Goal: Task Accomplishment & Management: Manage account settings

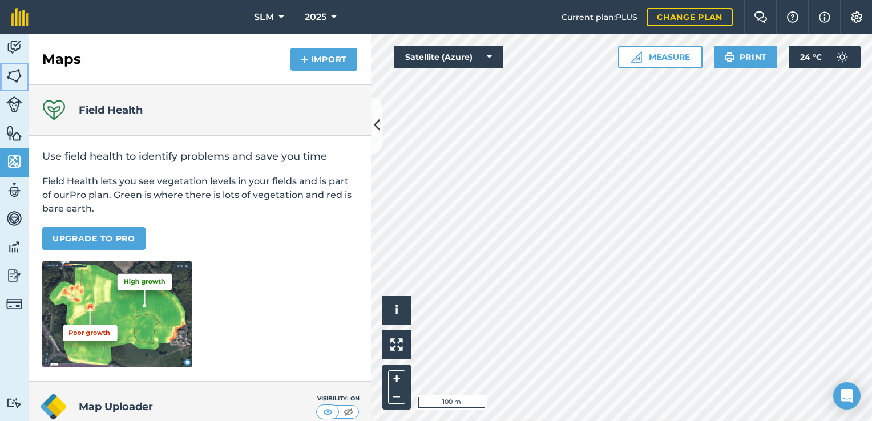
click at [9, 74] on img at bounding box center [14, 75] width 16 height 17
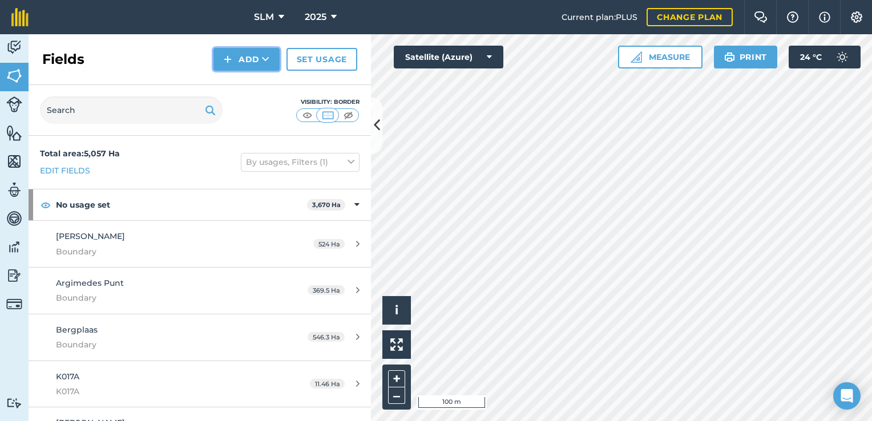
click at [262, 59] on button "Add" at bounding box center [246, 59] width 66 height 23
click at [249, 87] on link "Draw" at bounding box center [246, 84] width 63 height 25
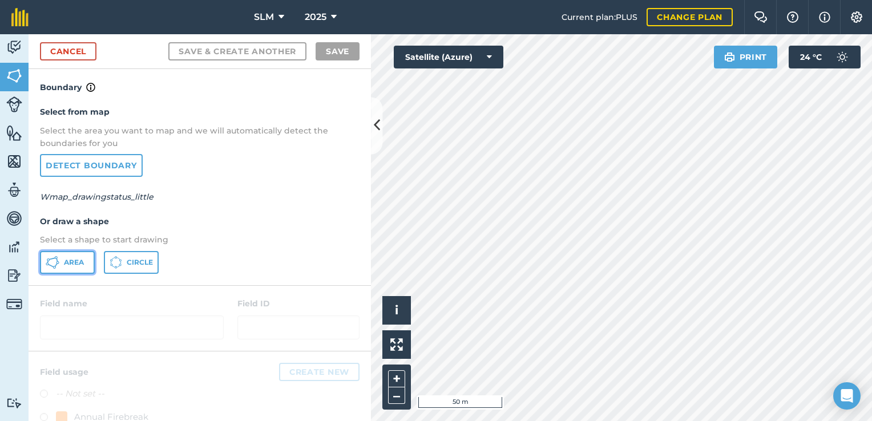
click at [66, 261] on span "Area" at bounding box center [74, 262] width 20 height 9
click at [740, 64] on div "Click to start drawing i © 2025 TomTom, Microsoft 20 m + – Satellite (Azure) Pr…" at bounding box center [621, 227] width 501 height 387
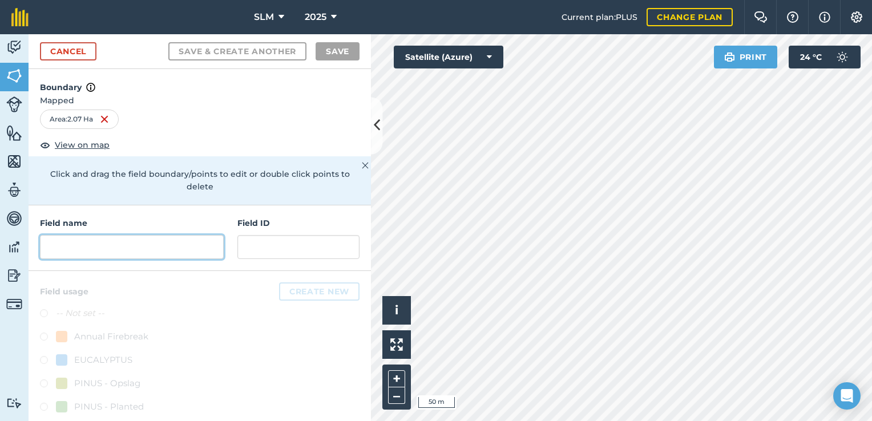
click at [173, 247] on input "text" at bounding box center [132, 247] width 184 height 24
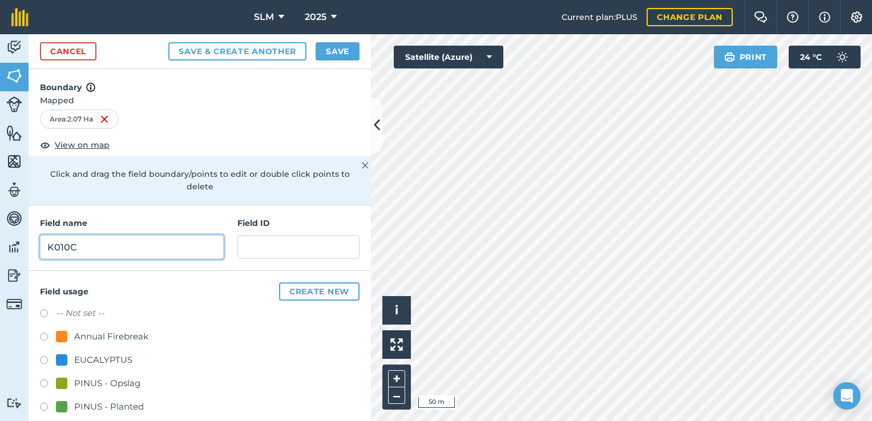
type input "K010C"
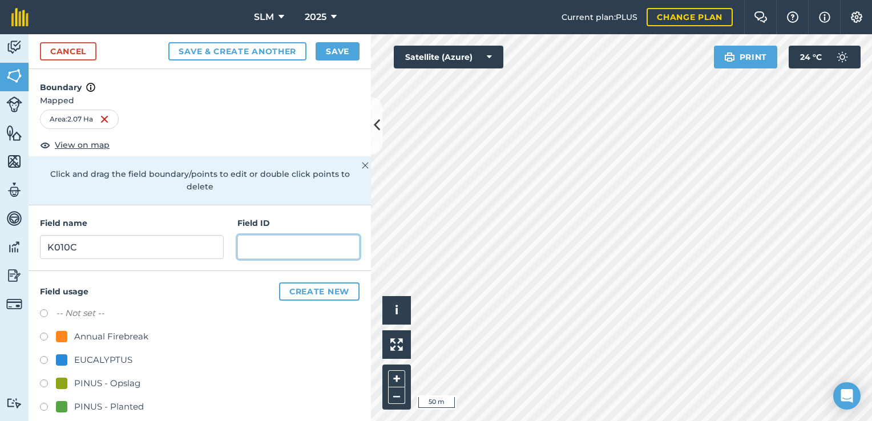
click at [287, 247] on input "text" at bounding box center [298, 247] width 122 height 24
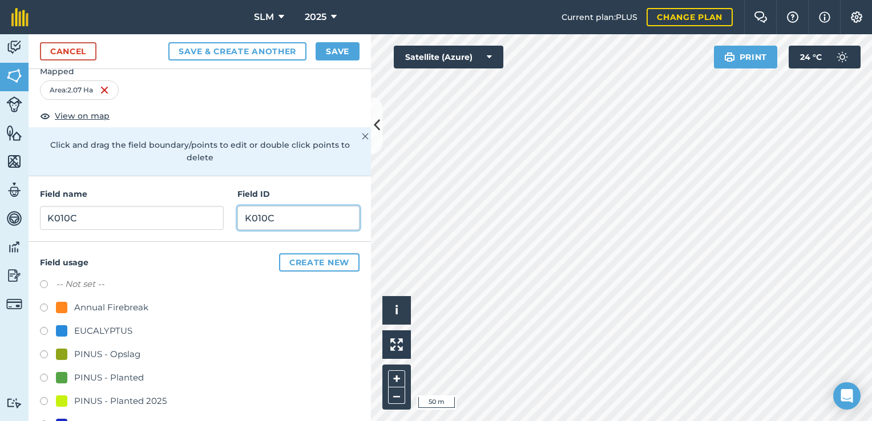
scroll to position [57, 0]
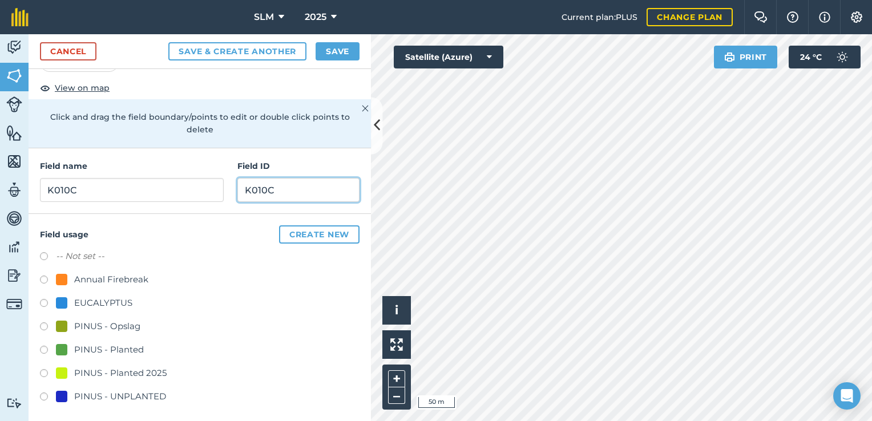
type input "K010C"
click at [43, 346] on label at bounding box center [48, 351] width 16 height 11
radio input "true"
click at [348, 54] on button "Save" at bounding box center [338, 51] width 44 height 18
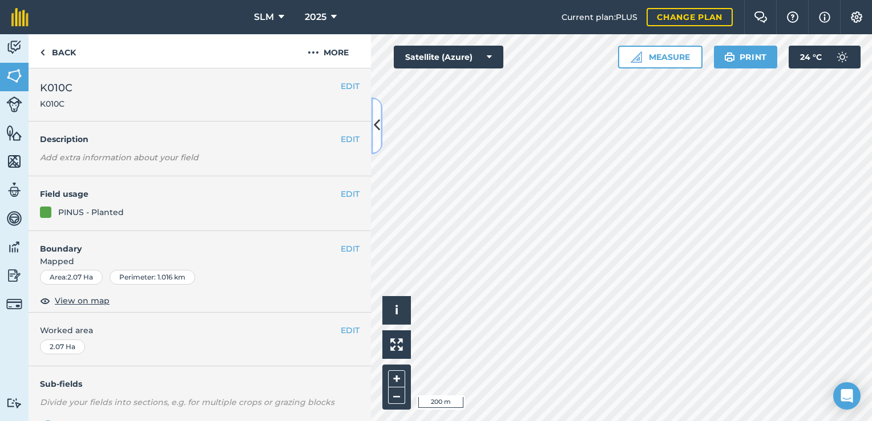
click at [373, 132] on button at bounding box center [376, 125] width 11 height 57
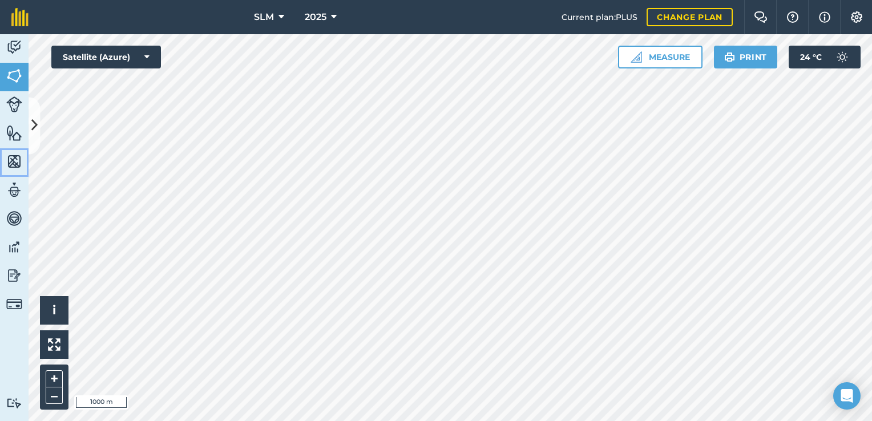
click at [19, 159] on img at bounding box center [14, 161] width 16 height 17
click at [11, 166] on img at bounding box center [14, 161] width 16 height 17
click at [34, 118] on icon at bounding box center [34, 126] width 6 height 20
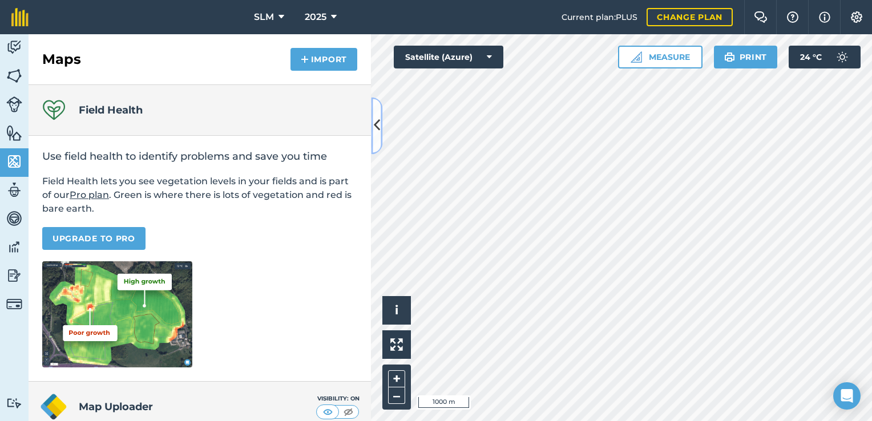
scroll to position [153, 0]
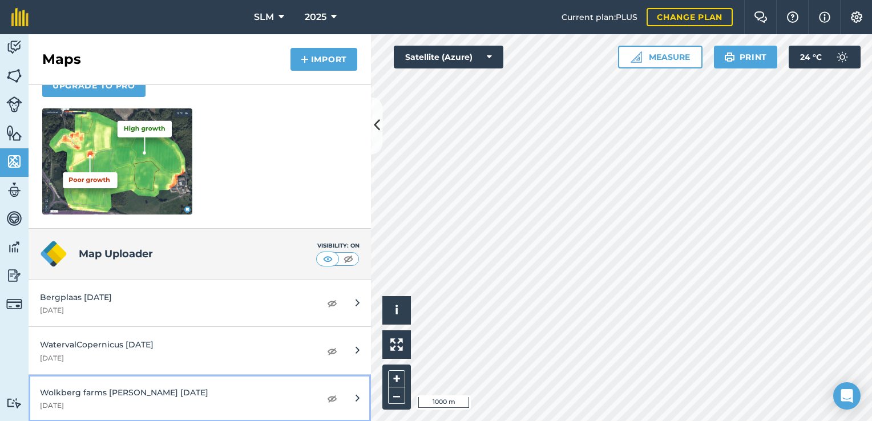
click at [135, 395] on div "Wolkberg farms [PERSON_NAME] [DATE]" at bounding box center [174, 392] width 269 height 13
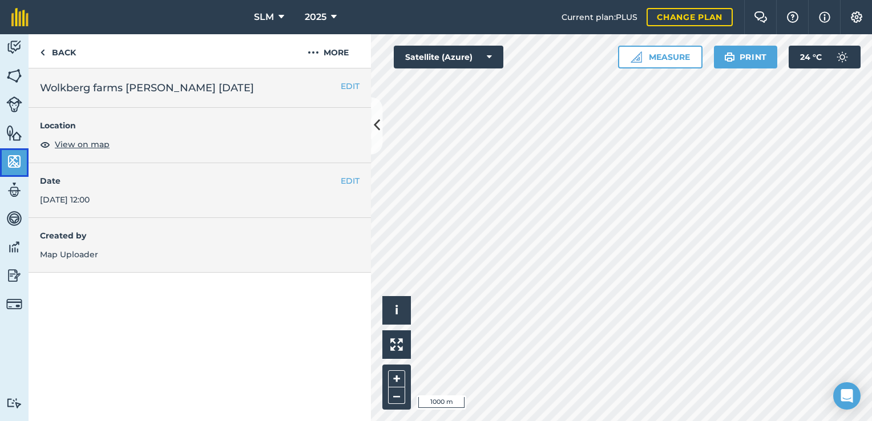
click at [17, 166] on img at bounding box center [14, 161] width 16 height 17
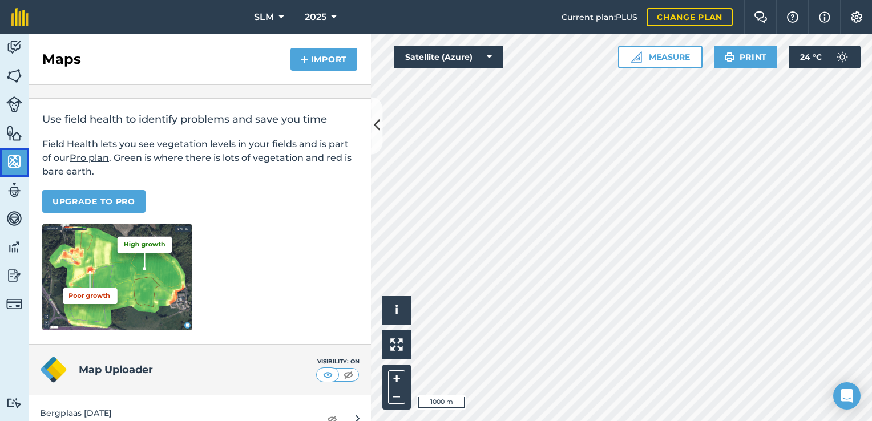
scroll to position [153, 0]
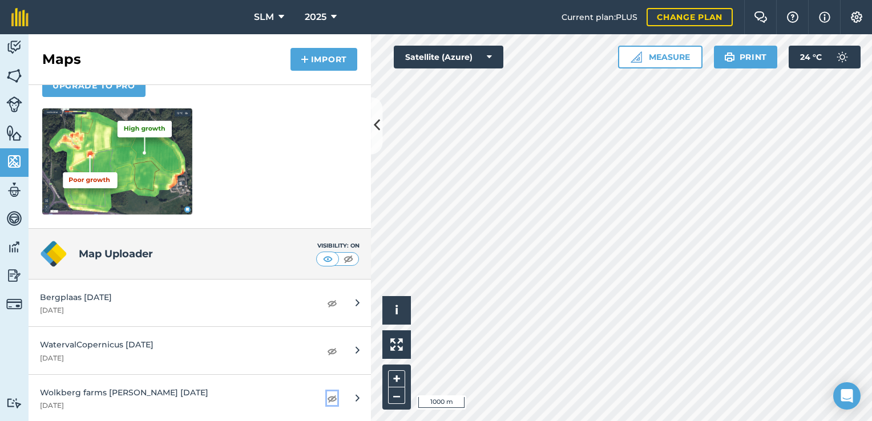
click at [327, 399] on img at bounding box center [332, 398] width 10 height 14
click at [374, 124] on icon at bounding box center [377, 126] width 6 height 20
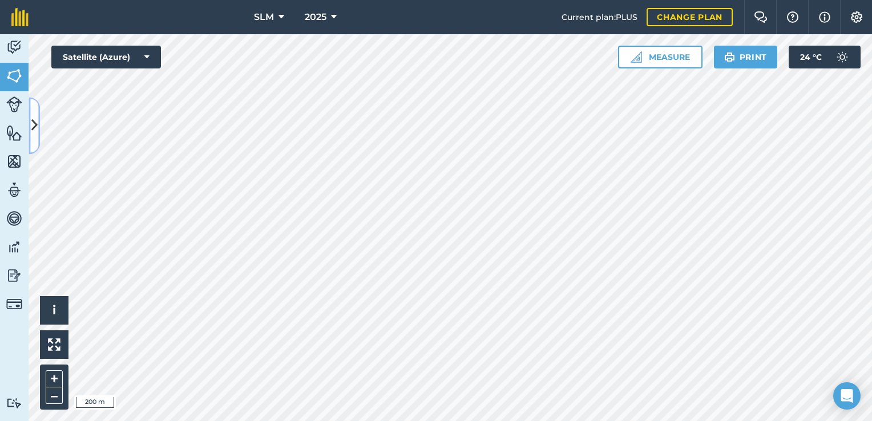
click at [37, 127] on icon at bounding box center [34, 126] width 6 height 20
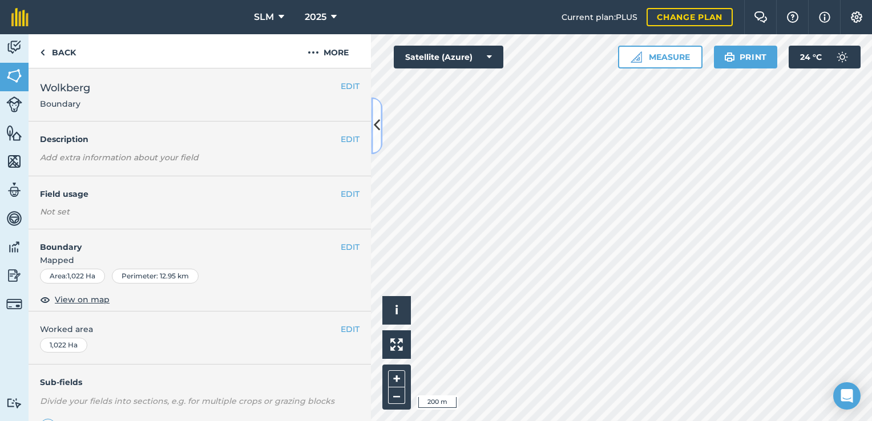
scroll to position [158, 0]
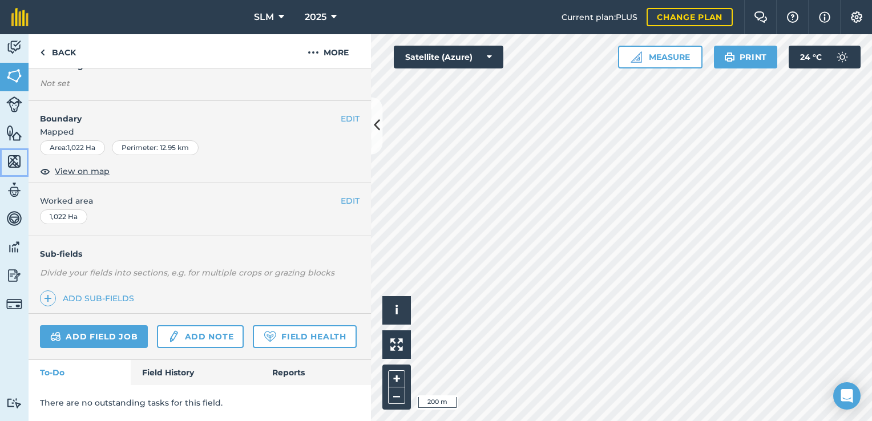
click at [16, 162] on img at bounding box center [14, 161] width 16 height 17
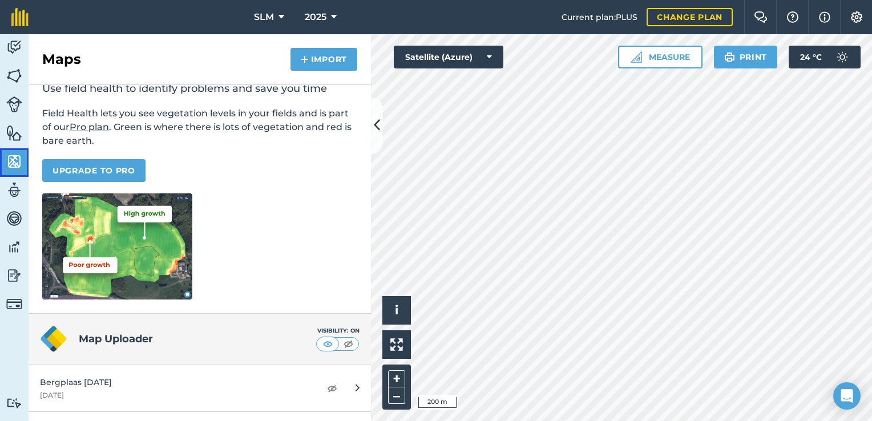
scroll to position [153, 0]
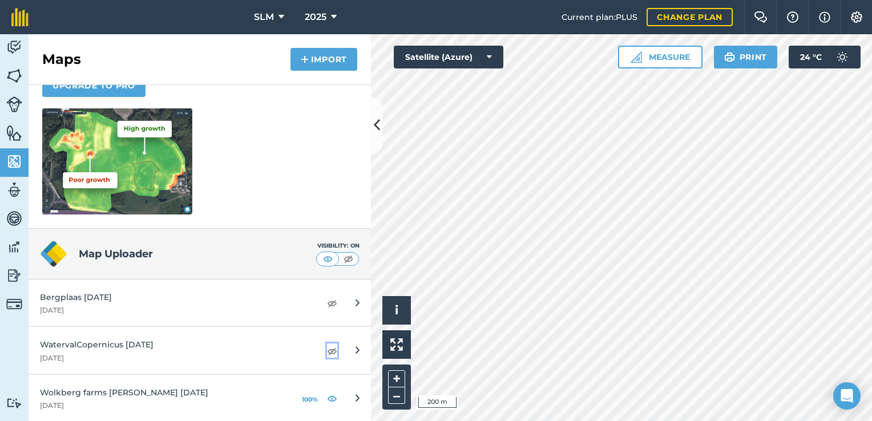
click at [327, 348] on img at bounding box center [332, 351] width 10 height 14
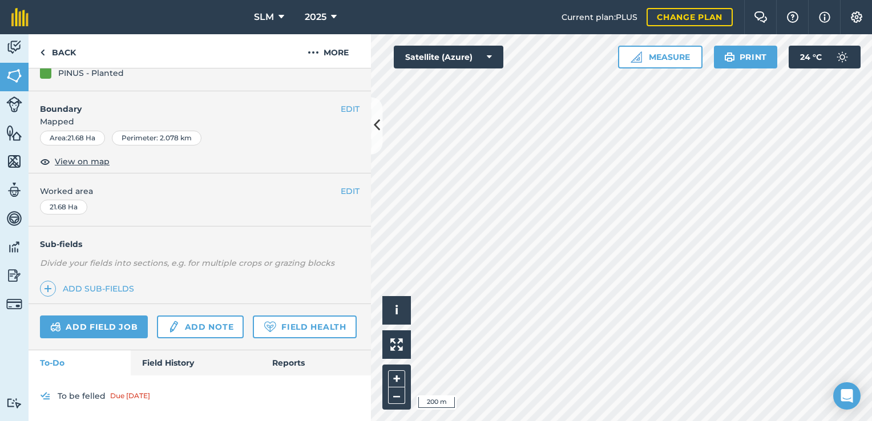
scroll to position [183, 0]
click at [79, 316] on link "Add field job" at bounding box center [94, 327] width 108 height 23
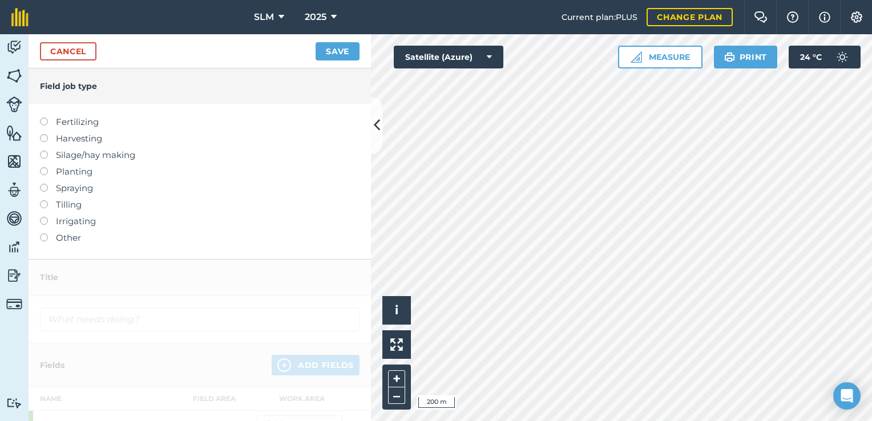
click at [43, 134] on label at bounding box center [48, 134] width 16 height 0
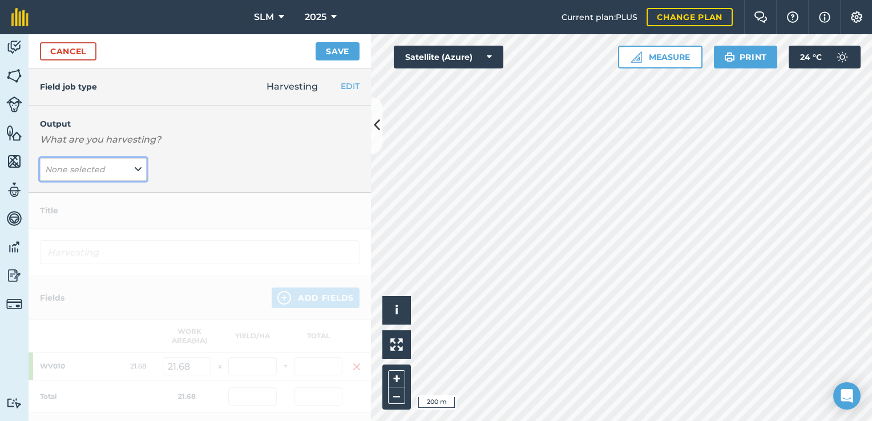
click at [123, 170] on button "None selected" at bounding box center [93, 169] width 107 height 23
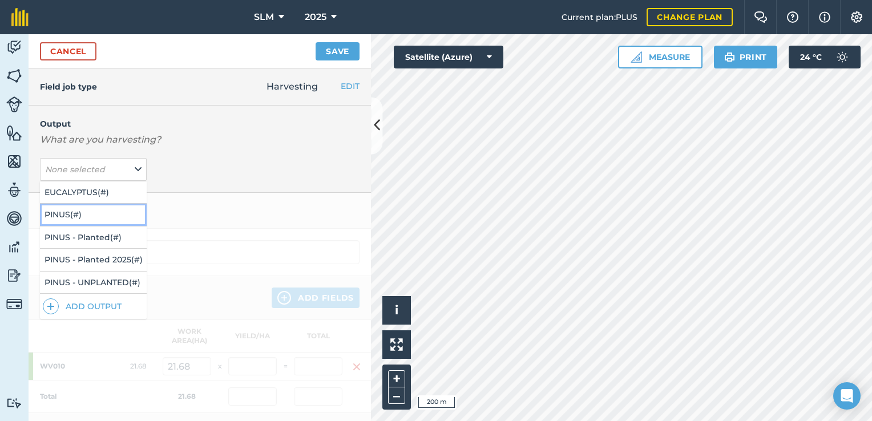
click at [99, 218] on button "PINUS ( # )" at bounding box center [93, 215] width 107 height 22
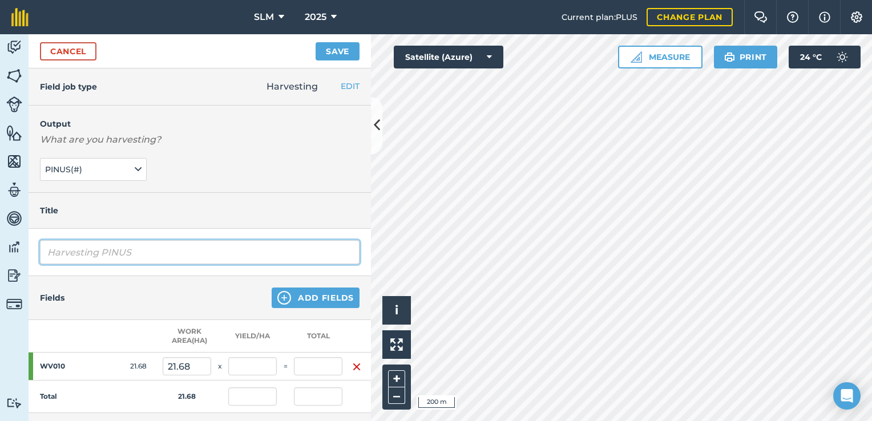
click at [100, 252] on input "Harvesting PINUS" at bounding box center [200, 252] width 320 height 24
drag, startPoint x: 146, startPoint y: 250, endPoint x: 26, endPoint y: 240, distance: 120.2
click at [26, 240] on div "Activity Fields Livestock Features Maps Team Vehicles Data Reporting Billing Tu…" at bounding box center [436, 227] width 872 height 387
click at [150, 255] on input "Harvesting PINUS" at bounding box center [200, 252] width 320 height 24
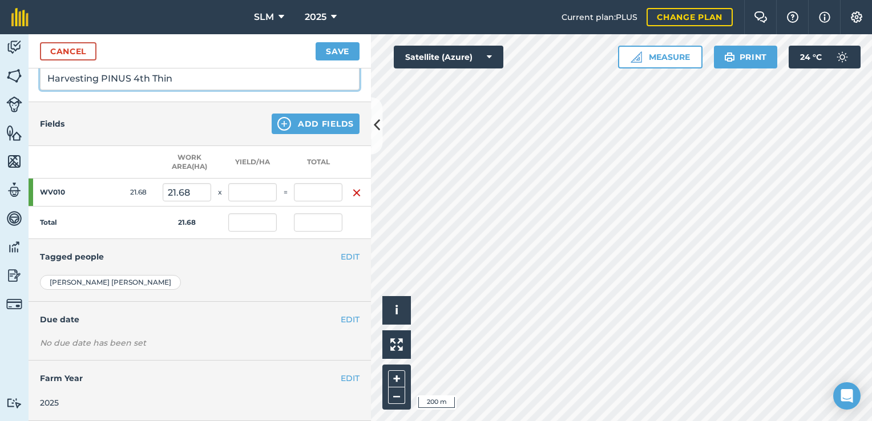
scroll to position [180, 0]
type input "Harvesting PINUS 4th Thin"
click at [341, 313] on button "EDIT" at bounding box center [350, 319] width 19 height 13
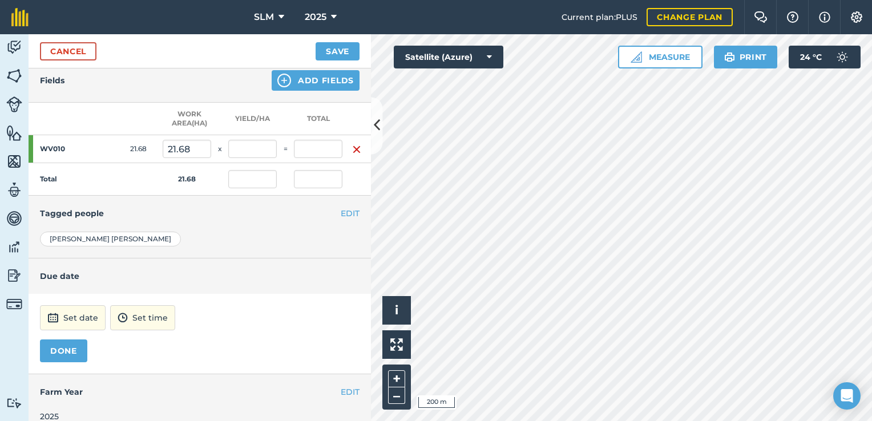
scroll to position [237, 0]
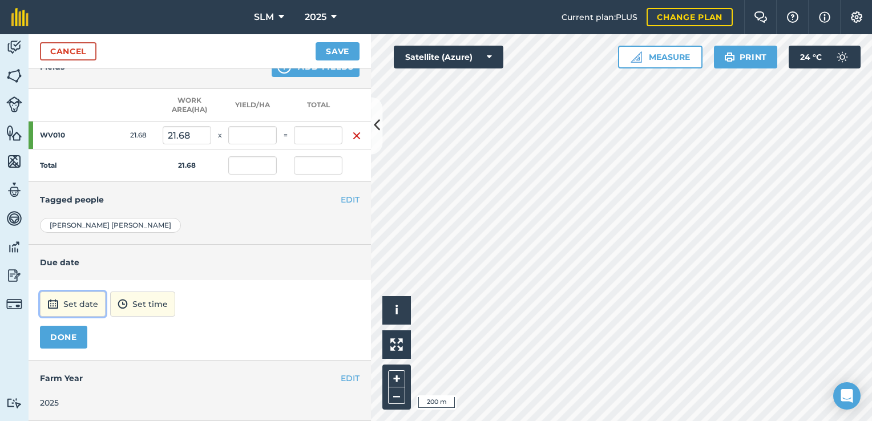
click at [87, 298] on button "Set date" at bounding box center [73, 304] width 66 height 25
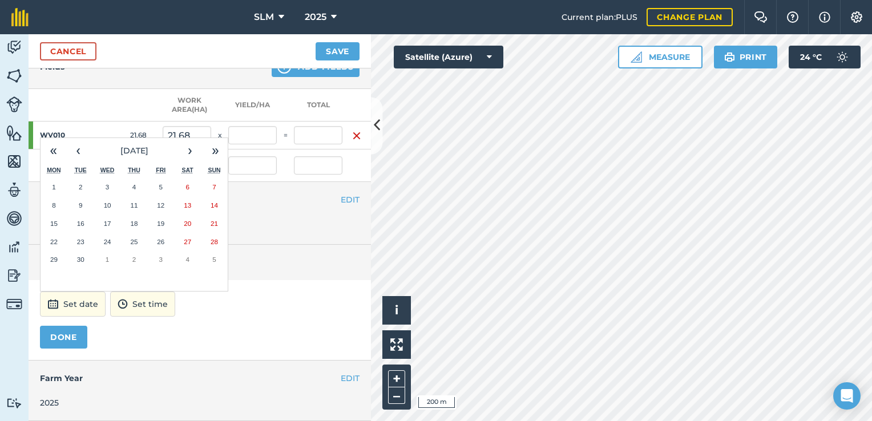
click at [257, 227] on div "[PERSON_NAME] [PERSON_NAME] [PERSON_NAME] [PERSON_NAME]" at bounding box center [200, 231] width 342 height 27
drag, startPoint x: 269, startPoint y: 333, endPoint x: 281, endPoint y: 308, distance: 28.1
click at [269, 333] on div "DONE" at bounding box center [200, 337] width 320 height 23
click at [251, 218] on div "[PERSON_NAME]" at bounding box center [200, 225] width 320 height 15
click at [196, 145] on button "›" at bounding box center [189, 150] width 25 height 25
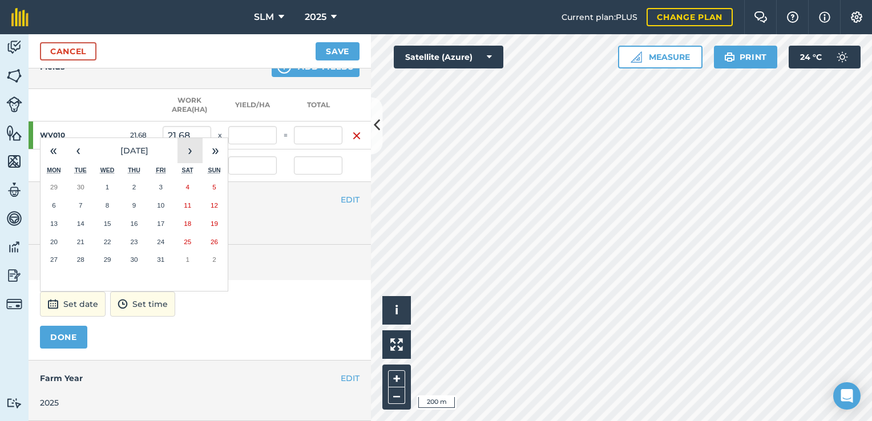
click at [195, 146] on button "›" at bounding box center [189, 150] width 25 height 25
click at [196, 145] on button "›" at bounding box center [189, 150] width 25 height 25
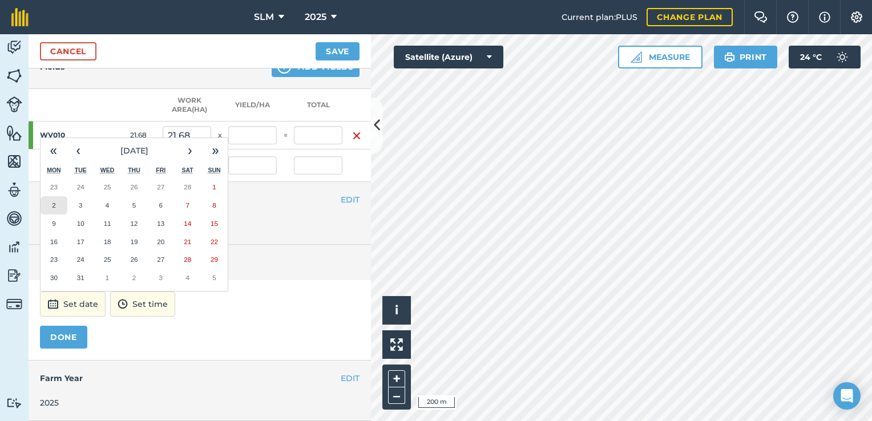
click at [51, 200] on button "2" at bounding box center [54, 205] width 27 height 18
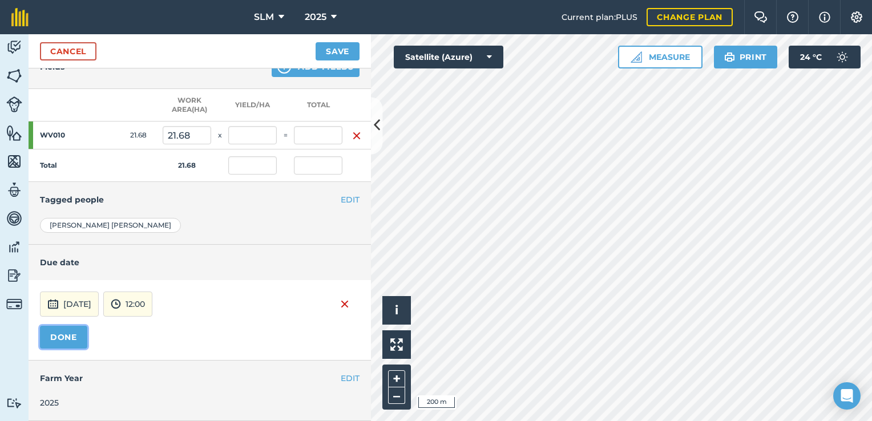
click at [68, 326] on button "DONE" at bounding box center [63, 337] width 47 height 23
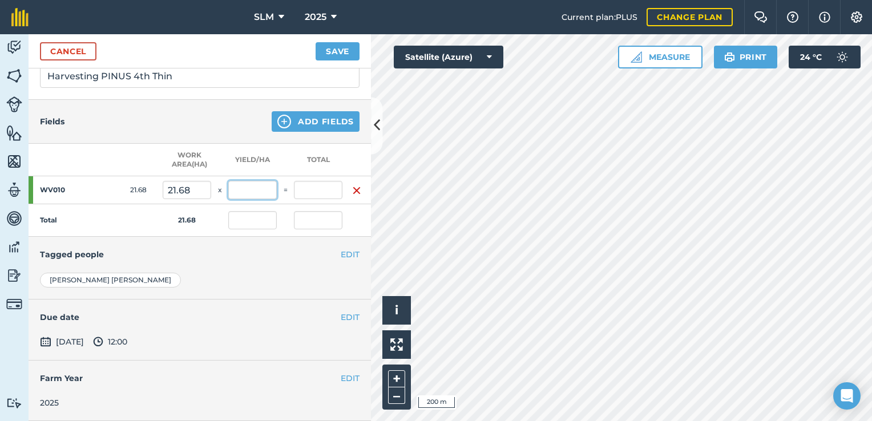
click at [256, 187] on input "text" at bounding box center [252, 190] width 49 height 18
click at [252, 184] on input "1605.44" at bounding box center [252, 190] width 49 height 18
click at [269, 181] on input "1603.44" at bounding box center [252, 190] width 49 height 18
type input "1,603.55"
type input "34,764.964"
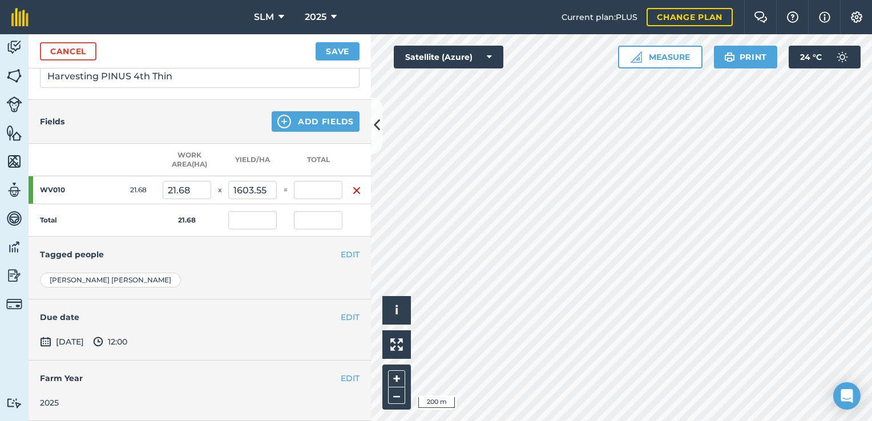
type input "1,603.55"
type input "34,764.964"
click at [285, 252] on h4 "Tagged people" at bounding box center [200, 254] width 320 height 13
drag, startPoint x: 272, startPoint y: 183, endPoint x: 217, endPoint y: 190, distance: 54.6
click at [219, 190] on tr "WV010 21.68 21.68 x 1,603.55 = 34,764.964" at bounding box center [200, 190] width 342 height 28
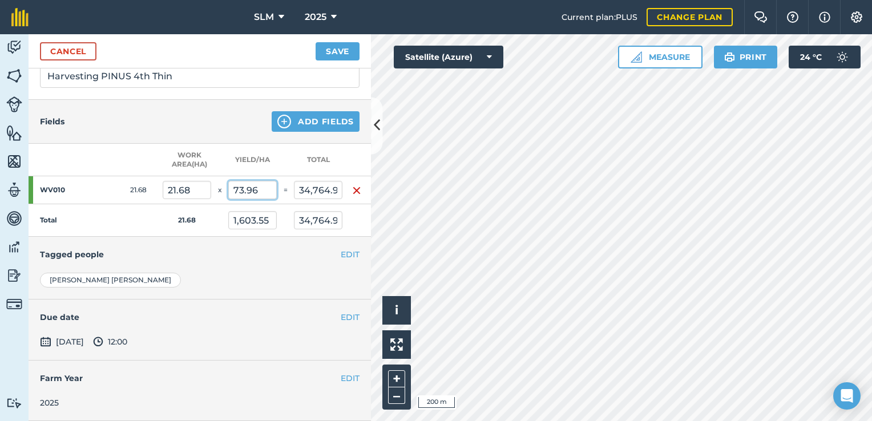
type input "73.96"
type input "1,603.453"
type input "73.96"
type input "1,603.453"
click at [255, 257] on div "EDIT Tagged people" at bounding box center [200, 254] width 342 height 35
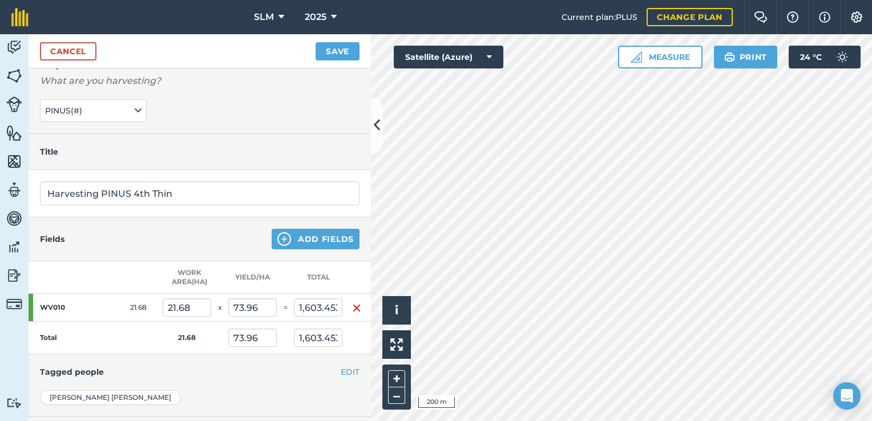
scroll to position [0, 0]
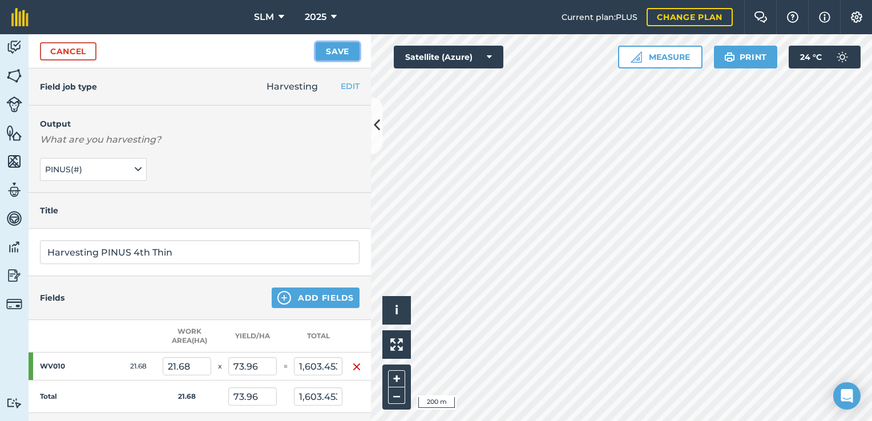
click at [336, 49] on button "Save" at bounding box center [338, 51] width 44 height 18
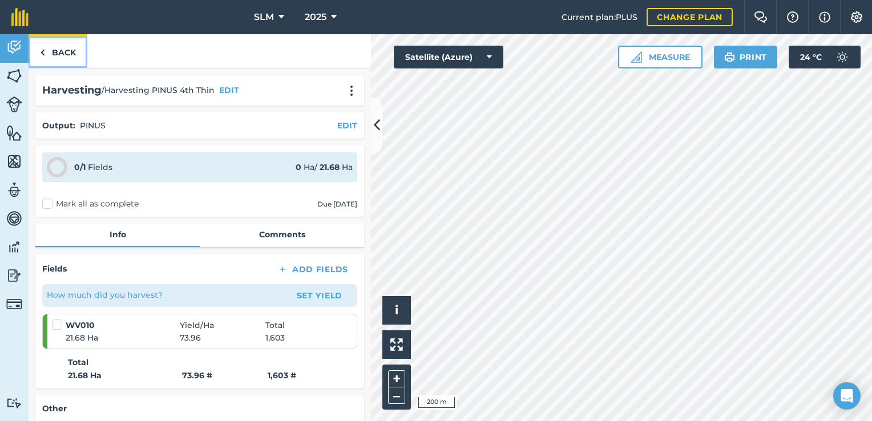
click at [50, 51] on link "Back" at bounding box center [58, 51] width 59 height 34
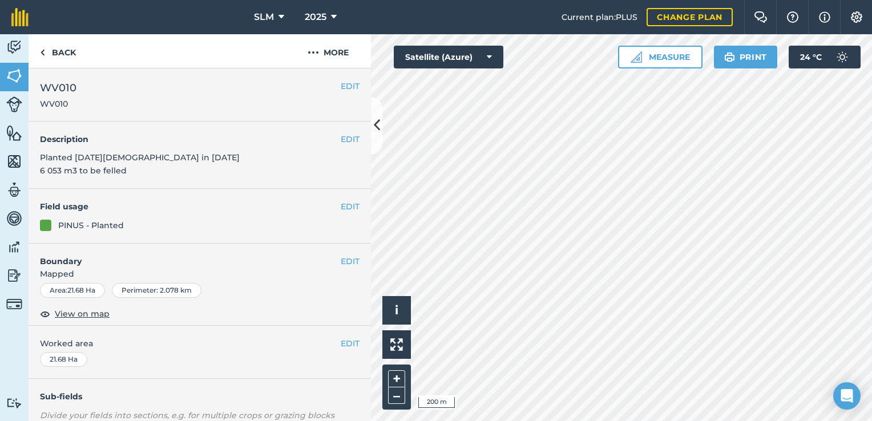
scroll to position [205, 0]
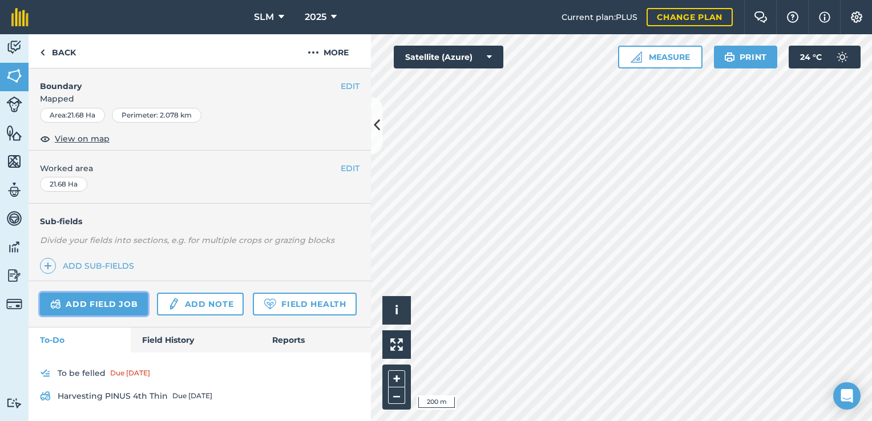
click at [105, 293] on link "Add field job" at bounding box center [94, 304] width 108 height 23
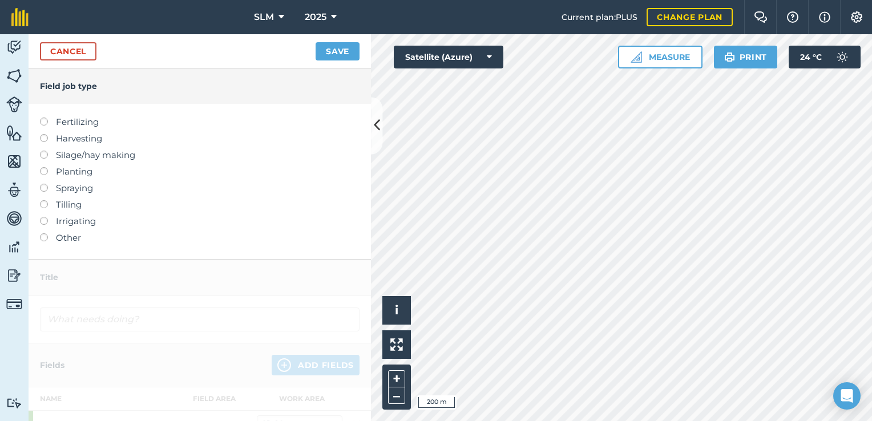
click at [42, 134] on label at bounding box center [48, 134] width 16 height 0
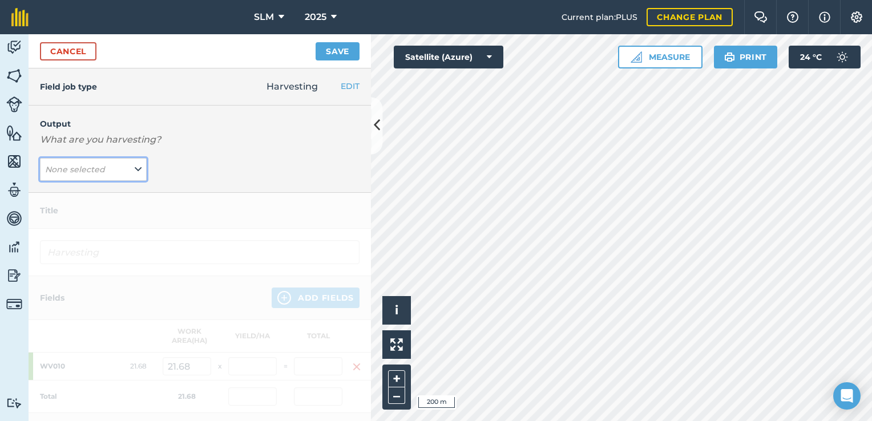
click at [101, 171] on em "None selected" at bounding box center [75, 169] width 60 height 10
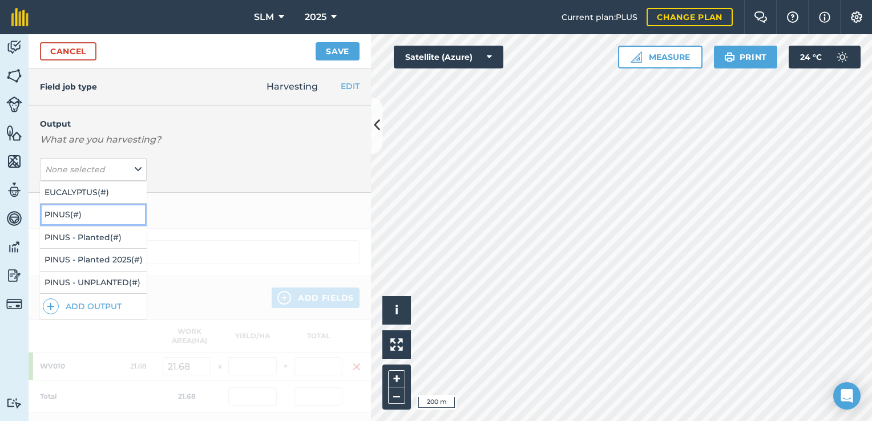
click at [92, 215] on button "PINUS ( # )" at bounding box center [93, 215] width 107 height 22
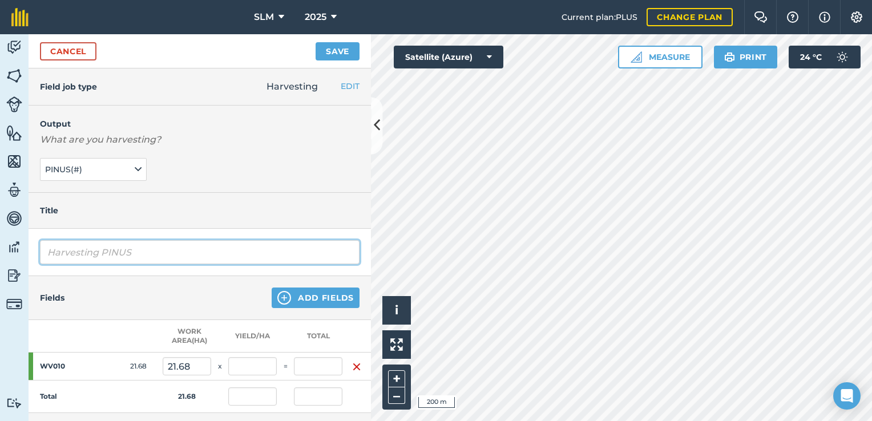
click at [82, 255] on input "Harvesting PINUS" at bounding box center [200, 252] width 320 height 24
drag, startPoint x: 132, startPoint y: 257, endPoint x: 140, endPoint y: 253, distance: 8.7
click at [133, 256] on input "Harvesting PINUS" at bounding box center [200, 252] width 320 height 24
type input "Harvesting PINUS Clearfell"
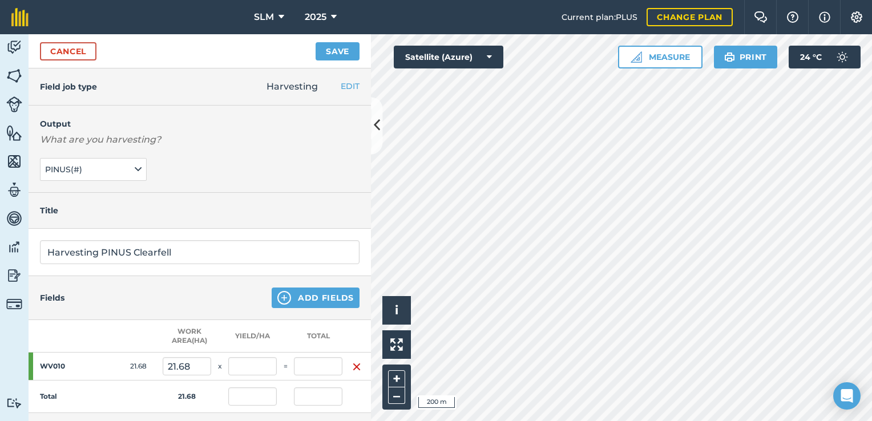
click at [186, 302] on div "Fields Add Fields" at bounding box center [200, 298] width 342 height 44
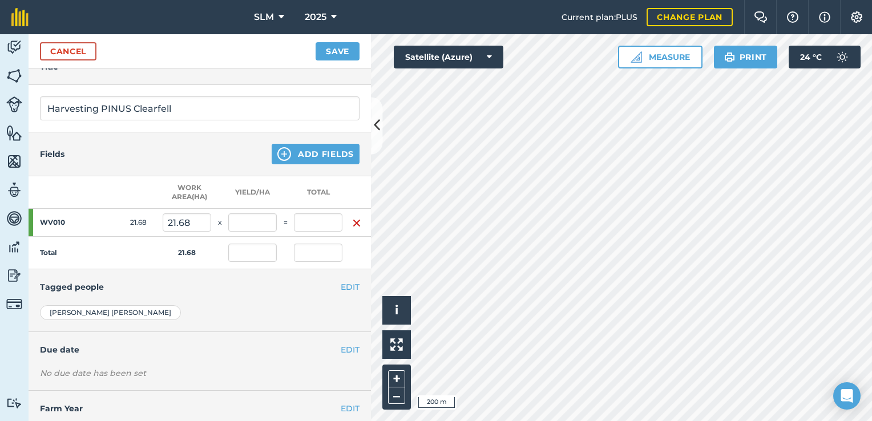
scroll to position [180, 0]
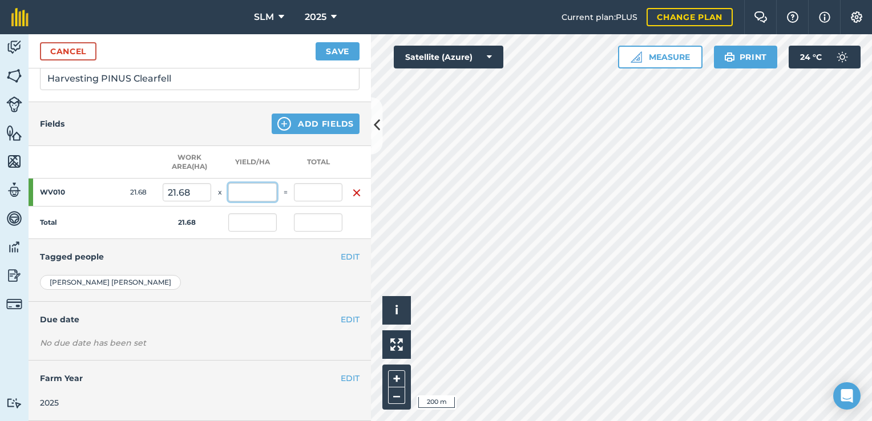
click at [254, 189] on input "text" at bounding box center [252, 192] width 49 height 18
type input "73.96"
type input "1,603.453"
type input "73.96"
type input "1,603.453"
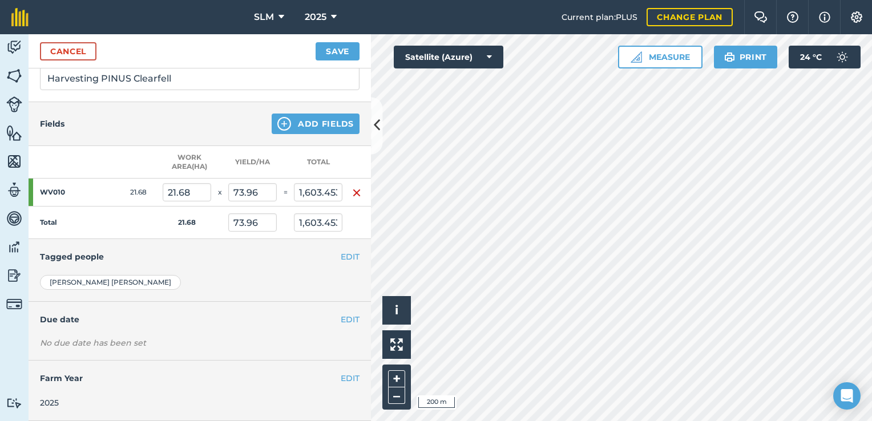
click at [228, 258] on div "EDIT Tagged people" at bounding box center [200, 256] width 342 height 35
drag, startPoint x: 258, startPoint y: 181, endPoint x: 232, endPoint y: 181, distance: 25.7
click at [232, 183] on input "73.96" at bounding box center [252, 192] width 49 height 18
type input "253.26"
type input "5,490.677"
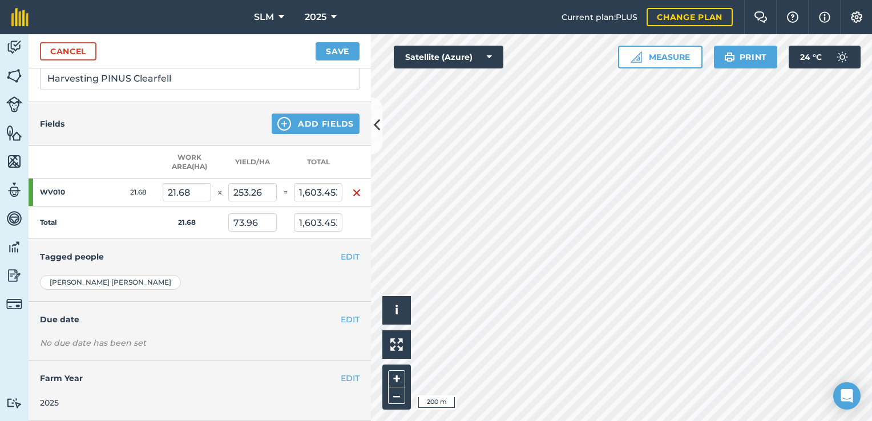
type input "253.26"
type input "5,490.677"
click at [236, 240] on div "EDIT Tagged people" at bounding box center [200, 256] width 342 height 35
click at [330, 313] on h4 "Due date" at bounding box center [200, 319] width 320 height 13
click at [343, 314] on button "EDIT" at bounding box center [350, 319] width 19 height 13
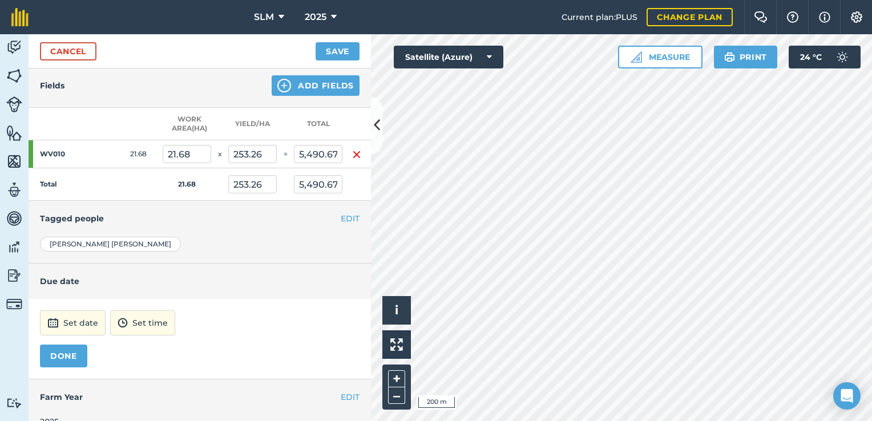
scroll to position [237, 0]
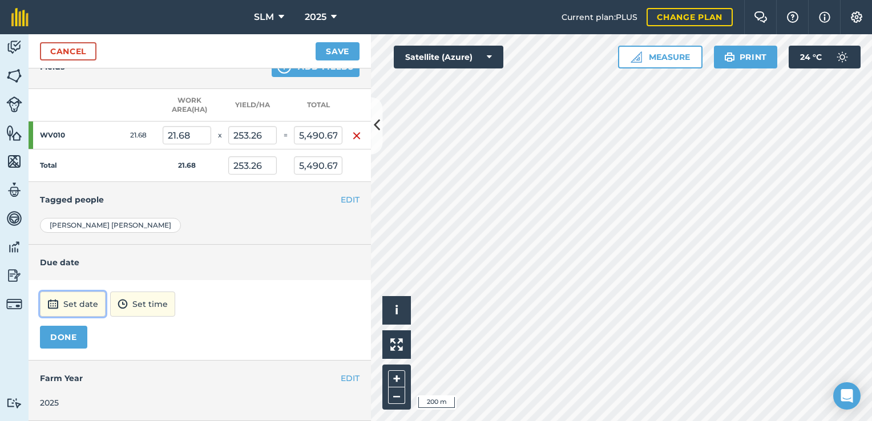
click at [80, 300] on button "Set date" at bounding box center [73, 304] width 66 height 25
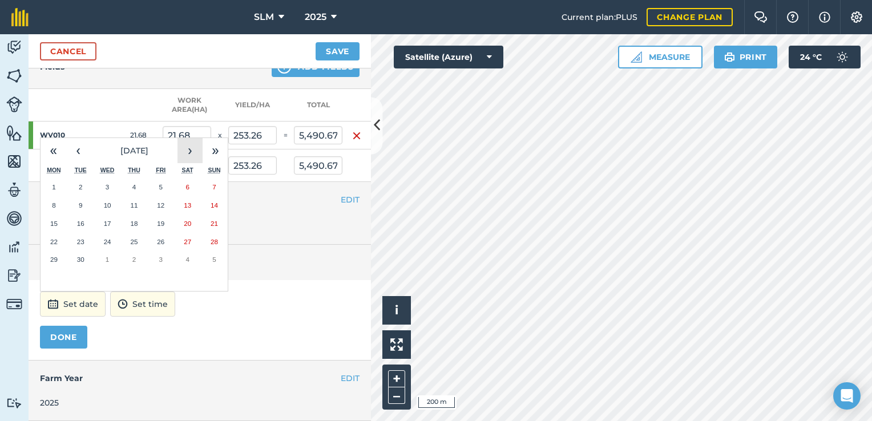
click at [184, 146] on button "›" at bounding box center [189, 150] width 25 height 25
click at [184, 145] on button "›" at bounding box center [189, 150] width 25 height 25
click at [195, 143] on button "›" at bounding box center [189, 150] width 25 height 25
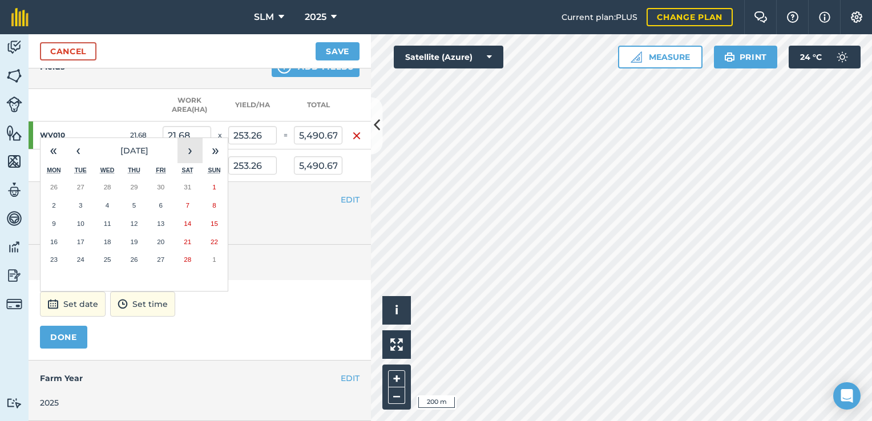
click at [188, 143] on button "›" at bounding box center [189, 150] width 25 height 25
click at [188, 141] on button "›" at bounding box center [189, 150] width 25 height 25
click at [187, 141] on button "›" at bounding box center [189, 150] width 25 height 25
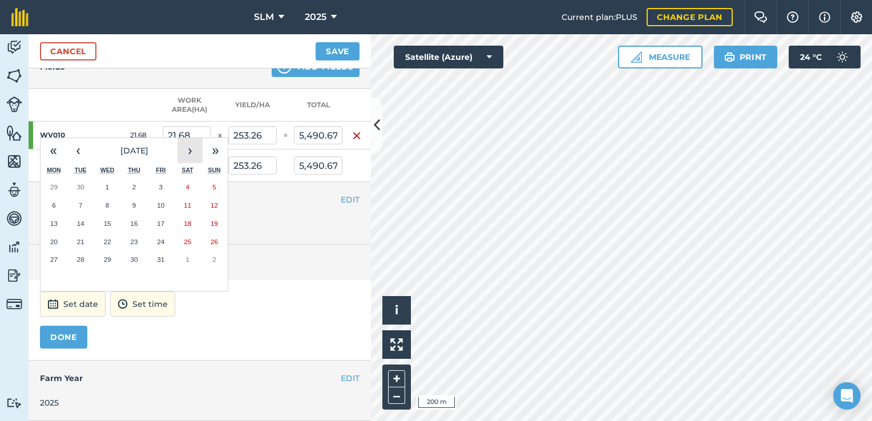
click at [187, 141] on button "›" at bounding box center [189, 150] width 25 height 25
click at [212, 143] on button "»" at bounding box center [215, 150] width 25 height 25
click at [212, 142] on button "»" at bounding box center [215, 150] width 25 height 25
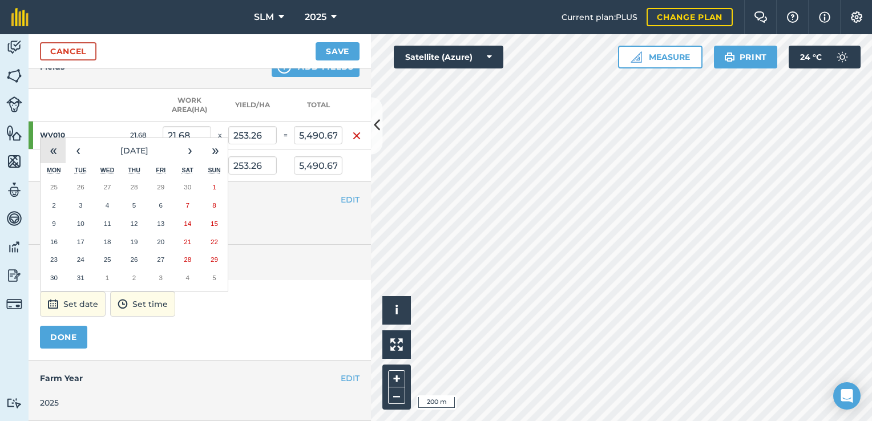
click at [60, 143] on button "«" at bounding box center [53, 150] width 25 height 25
drag, startPoint x: 208, startPoint y: 145, endPoint x: 178, endPoint y: 145, distance: 30.2
click at [209, 145] on button "»" at bounding box center [215, 150] width 25 height 25
click at [79, 142] on button "‹" at bounding box center [78, 150] width 25 height 25
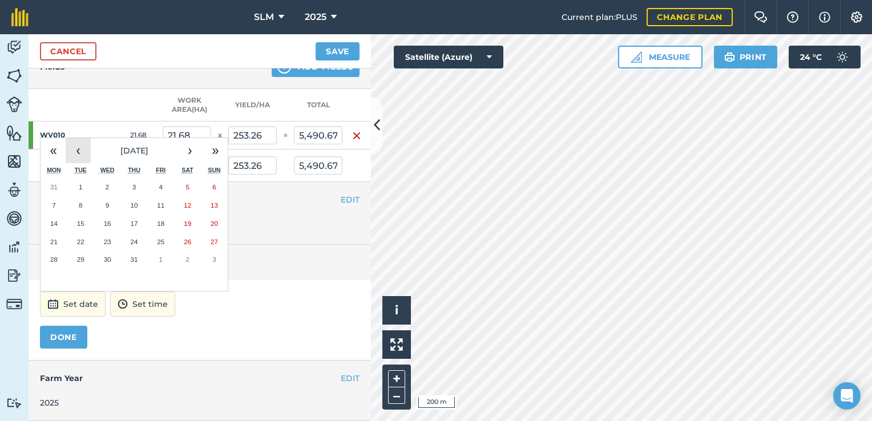
click at [79, 142] on button "‹" at bounding box center [78, 150] width 25 height 25
click at [80, 142] on button "‹" at bounding box center [78, 150] width 25 height 25
click at [78, 149] on button "‹" at bounding box center [78, 150] width 25 height 25
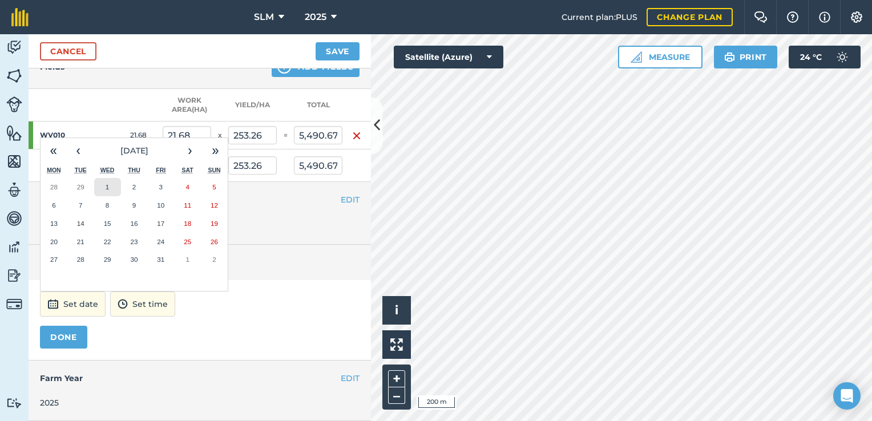
click at [110, 178] on button "1" at bounding box center [107, 187] width 27 height 18
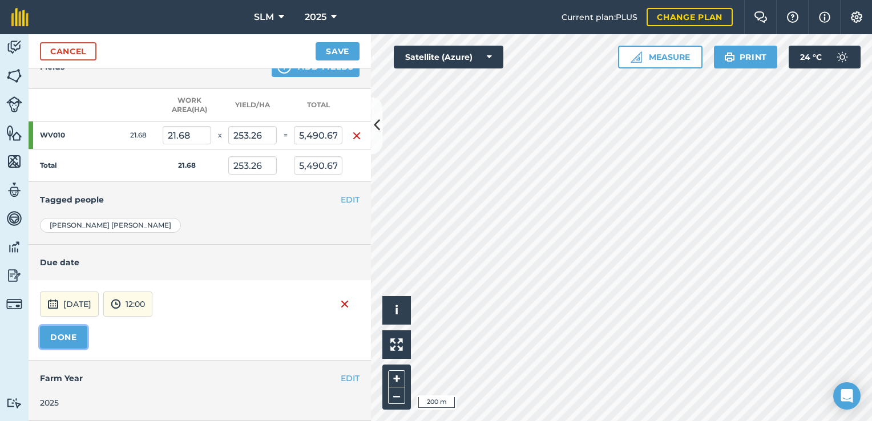
click at [71, 326] on button "DONE" at bounding box center [63, 337] width 47 height 23
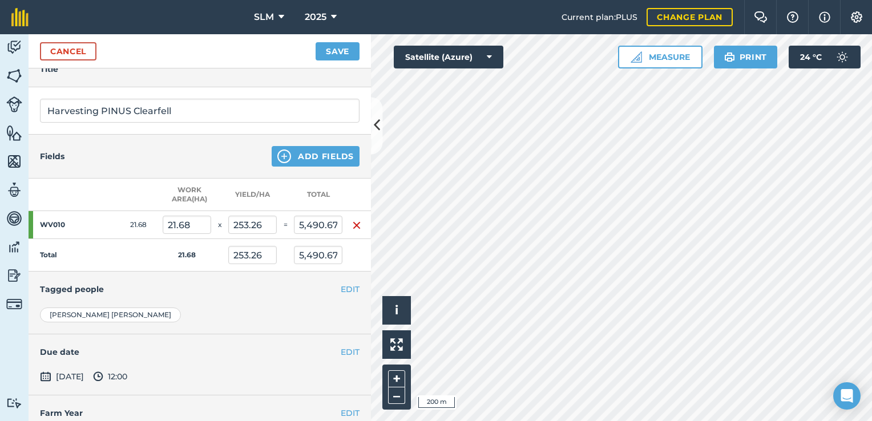
scroll to position [171, 0]
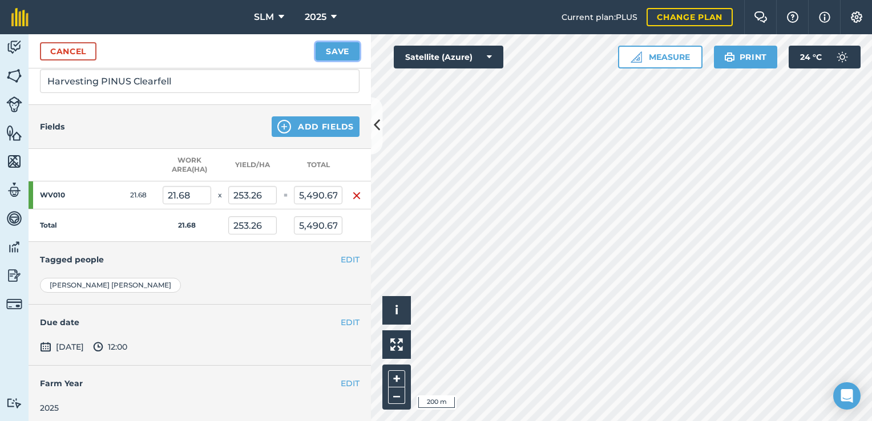
click at [338, 50] on button "Save" at bounding box center [338, 51] width 44 height 18
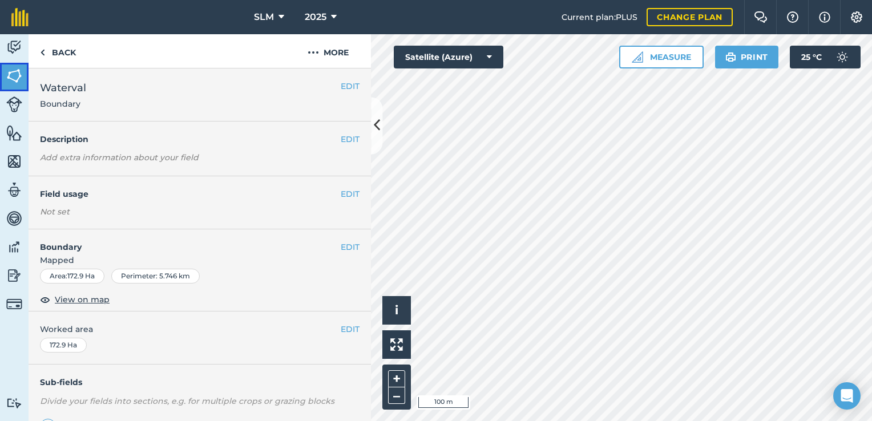
click at [21, 72] on img at bounding box center [14, 75] width 16 height 17
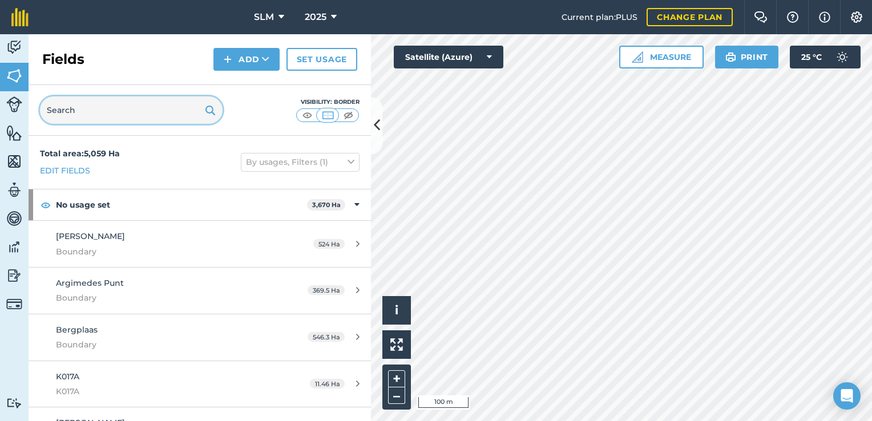
click at [75, 112] on input "text" at bounding box center [131, 109] width 183 height 27
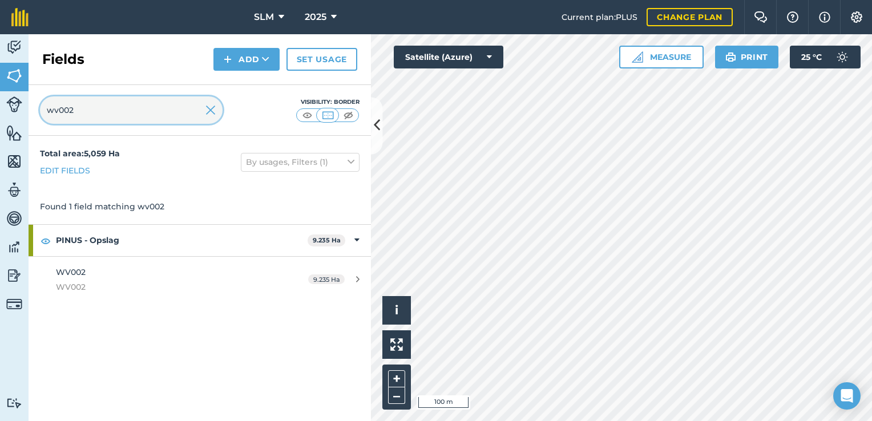
type input "wv002"
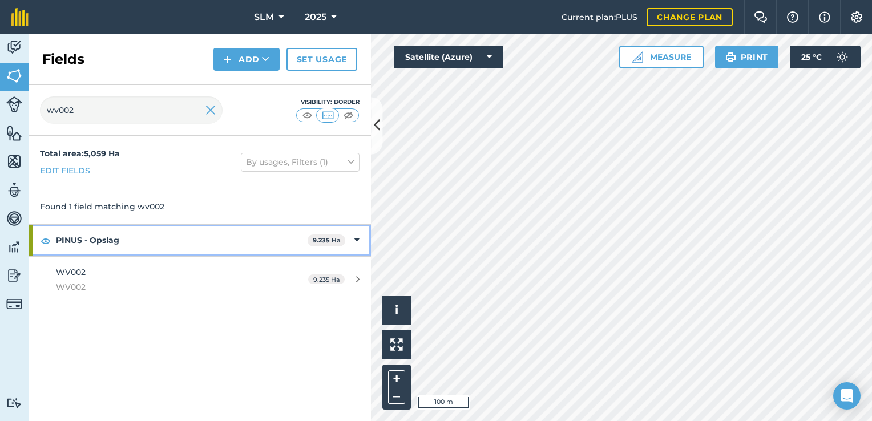
click at [225, 242] on strong "PINUS - Opslag" at bounding box center [182, 240] width 252 height 31
click at [288, 241] on strong "PINUS - Opslag" at bounding box center [183, 240] width 254 height 31
click at [359, 240] on icon at bounding box center [356, 240] width 5 height 13
click at [100, 239] on strong "PINUS - Opslag" at bounding box center [183, 240] width 254 height 31
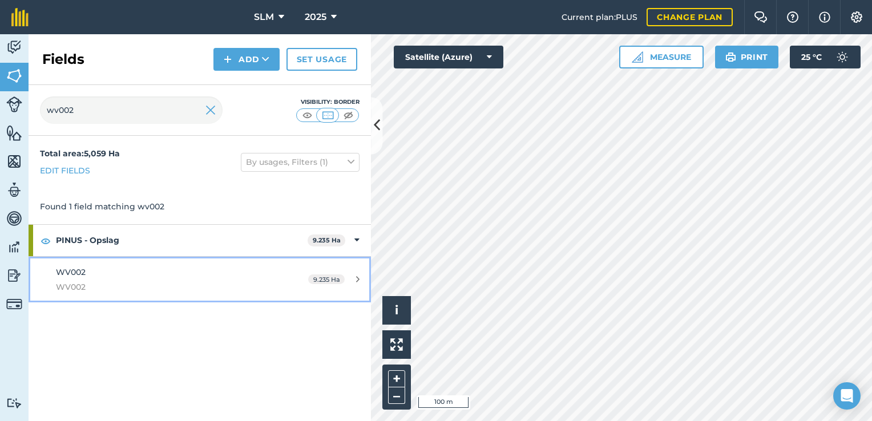
click at [81, 276] on span "WV002" at bounding box center [71, 272] width 30 height 10
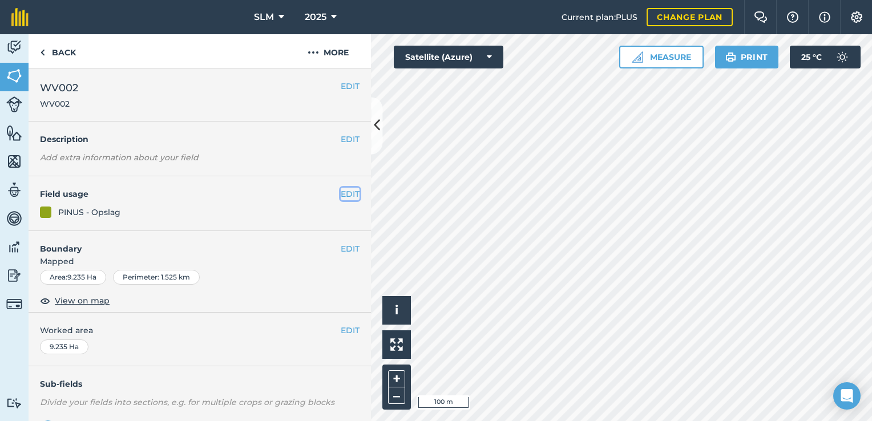
click at [342, 194] on button "EDIT" at bounding box center [350, 194] width 19 height 13
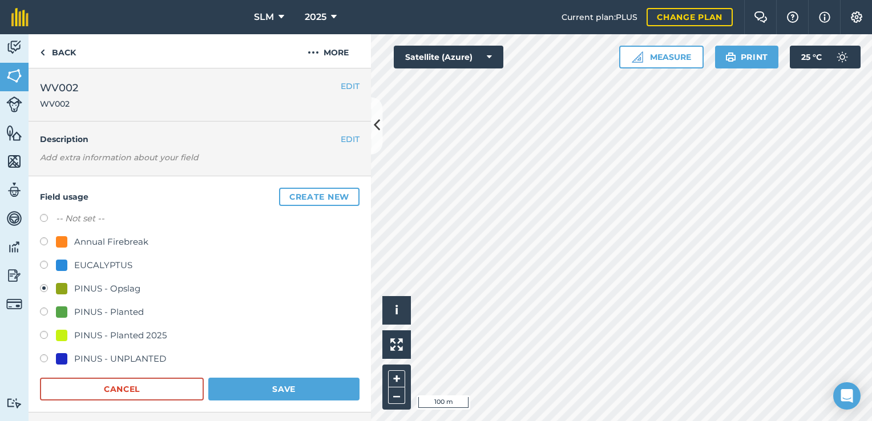
click at [41, 310] on label at bounding box center [48, 313] width 16 height 11
radio input "true"
radio input "false"
click at [248, 385] on button "Save" at bounding box center [283, 389] width 151 height 23
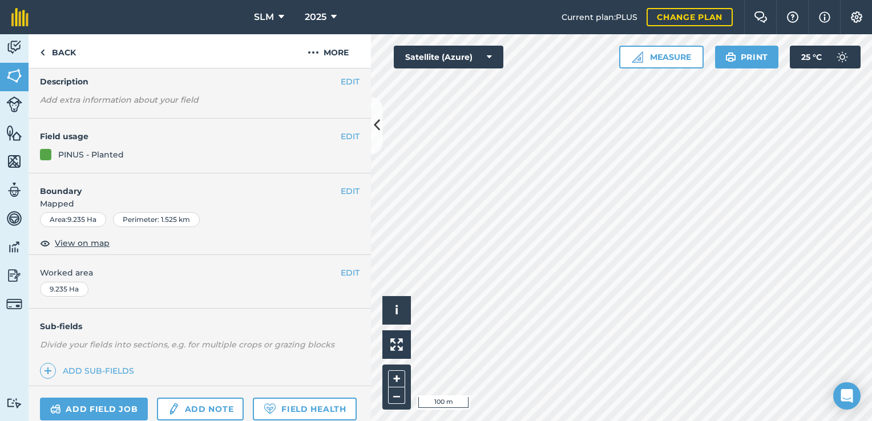
scroll to position [160, 0]
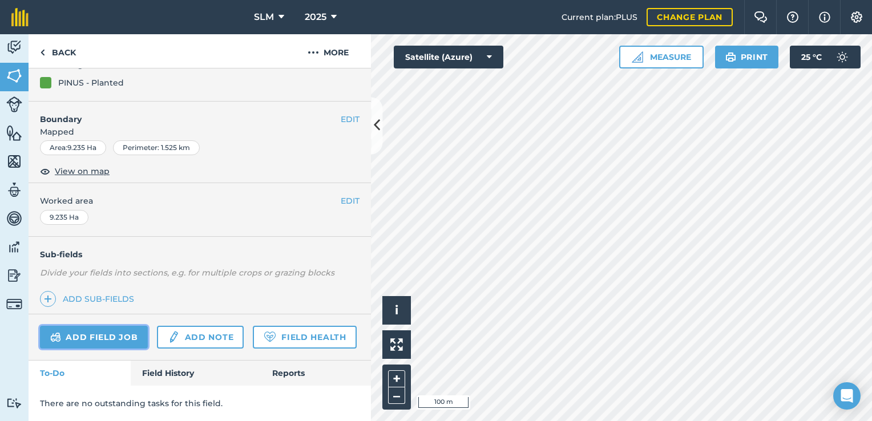
click at [93, 326] on link "Add field job" at bounding box center [94, 337] width 108 height 23
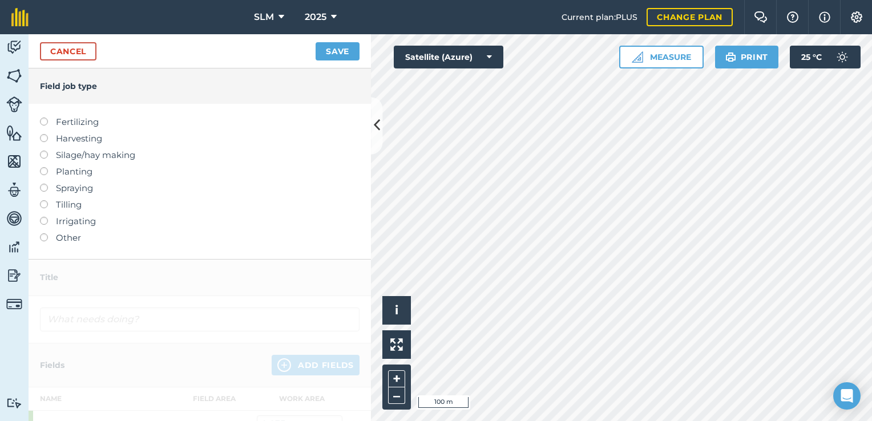
click at [42, 134] on label at bounding box center [48, 134] width 16 height 0
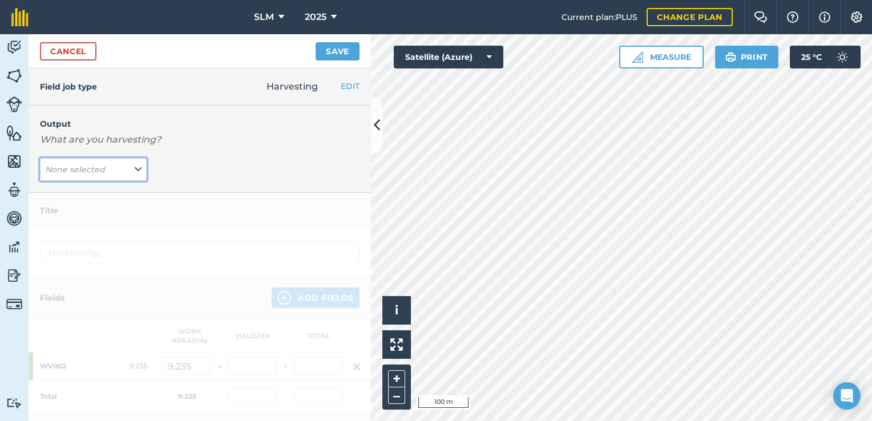
click at [89, 169] on em "None selected" at bounding box center [75, 169] width 60 height 10
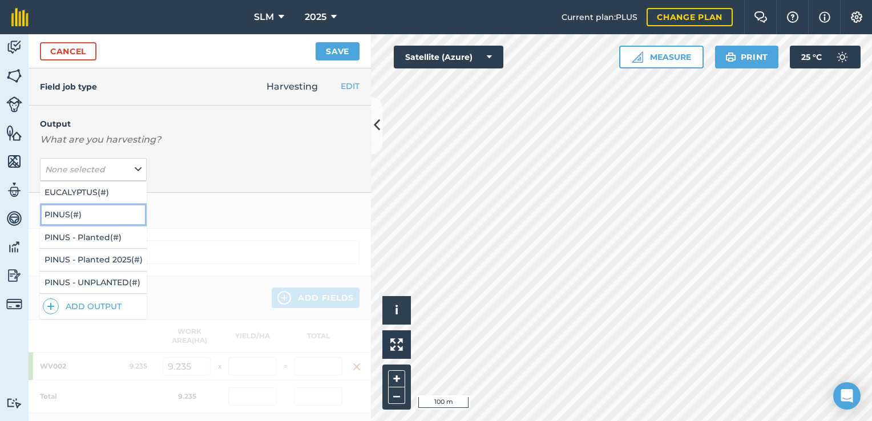
click at [80, 218] on button "PINUS ( # )" at bounding box center [93, 215] width 107 height 22
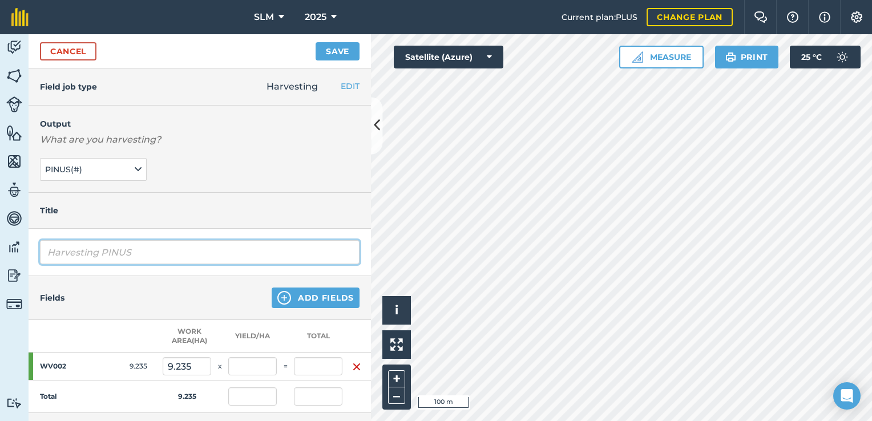
click at [140, 252] on input "Harvesting PINUS" at bounding box center [200, 252] width 320 height 24
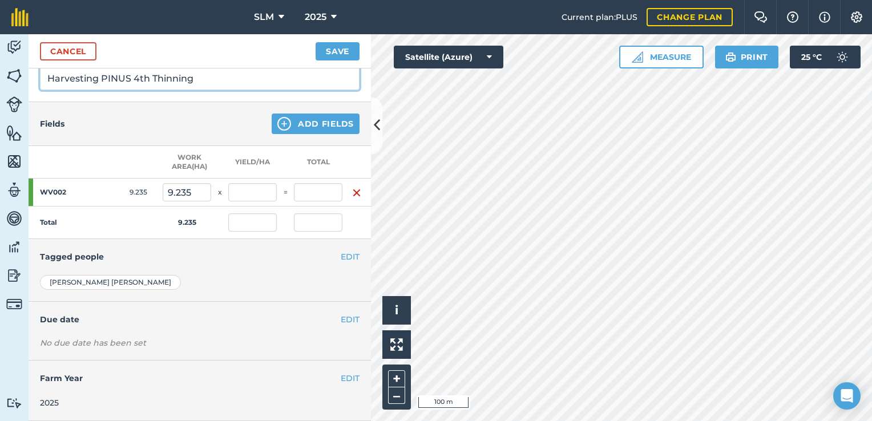
scroll to position [180, 0]
type input "Harvesting PINUS 4th Thinning"
click at [341, 314] on button "EDIT" at bounding box center [350, 319] width 19 height 13
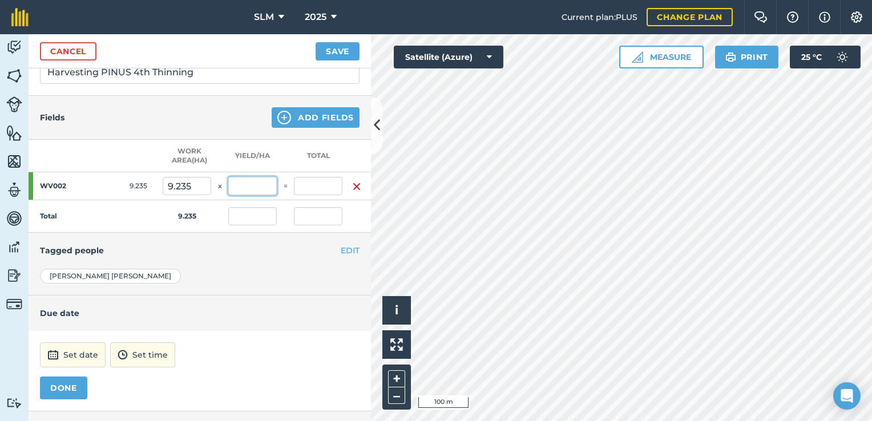
click at [253, 183] on input "text" at bounding box center [252, 186] width 49 height 18
type input "73.96"
type input "683.021"
type input "73.96"
type input "683.021"
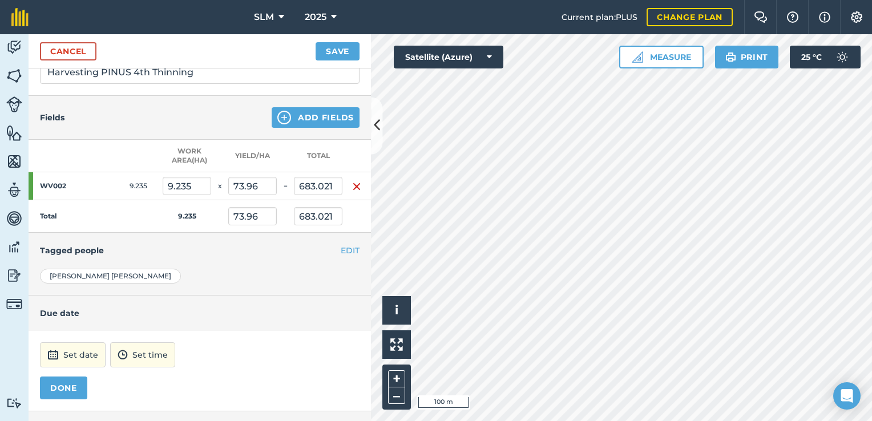
click at [257, 276] on div "[PERSON_NAME]" at bounding box center [200, 276] width 320 height 15
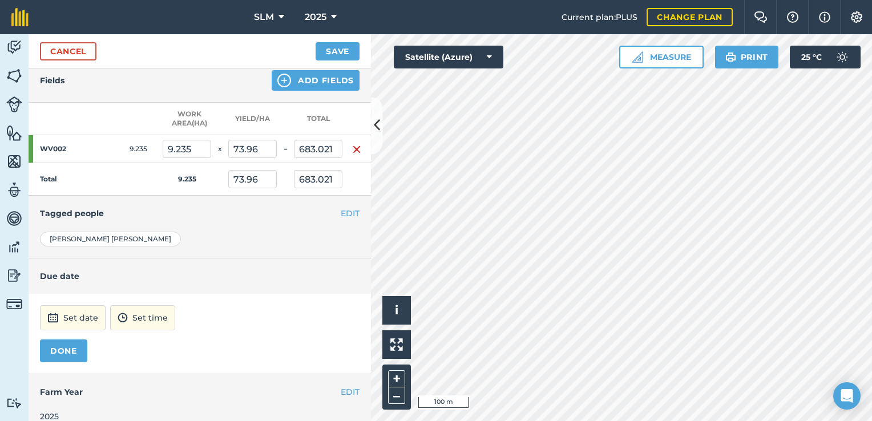
scroll to position [237, 0]
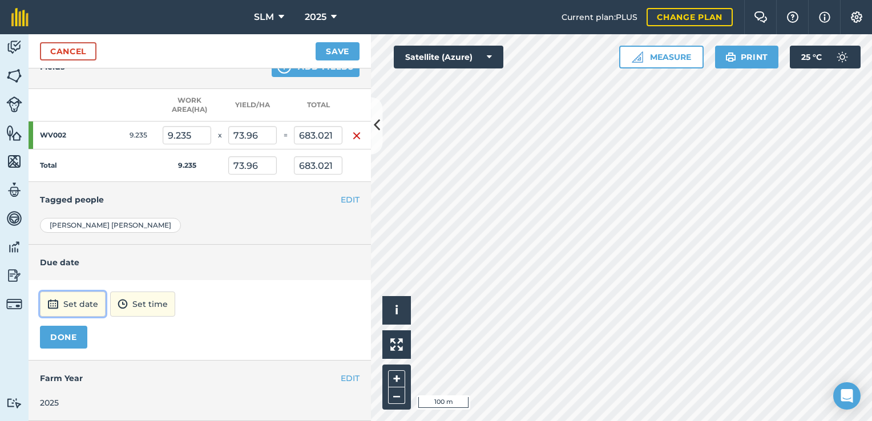
click at [82, 294] on button "Set date" at bounding box center [73, 304] width 66 height 25
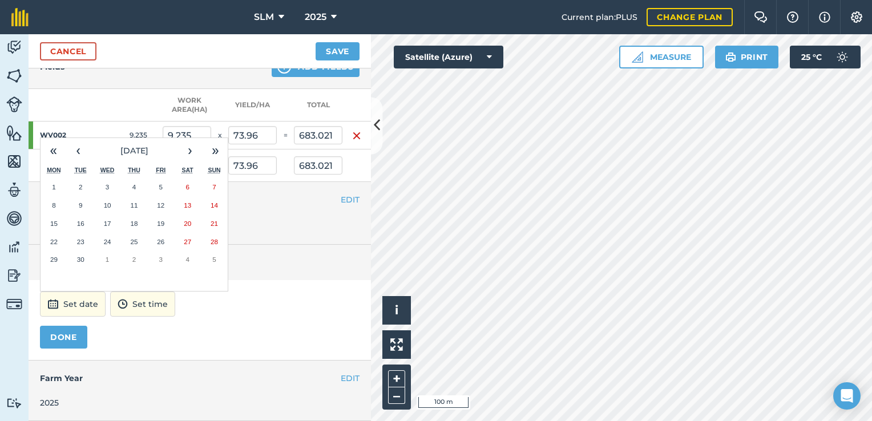
click at [56, 178] on button "1" at bounding box center [54, 187] width 27 height 18
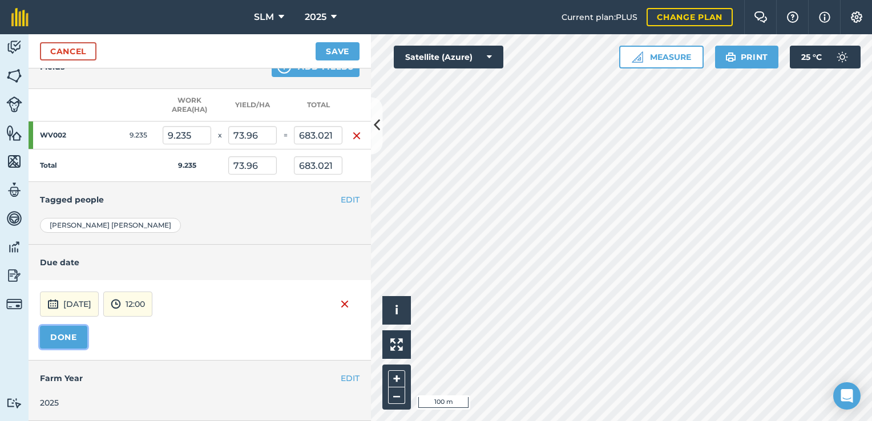
click at [62, 332] on button "DONE" at bounding box center [63, 337] width 47 height 23
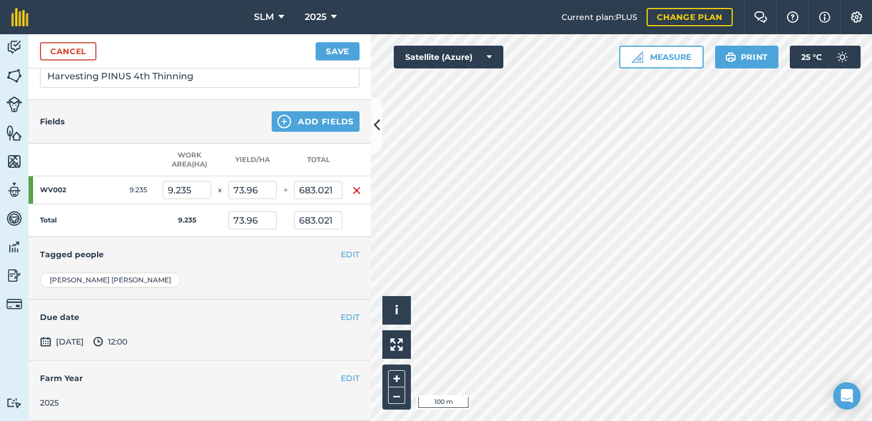
scroll to position [183, 0]
click at [338, 49] on button "Save" at bounding box center [338, 51] width 44 height 18
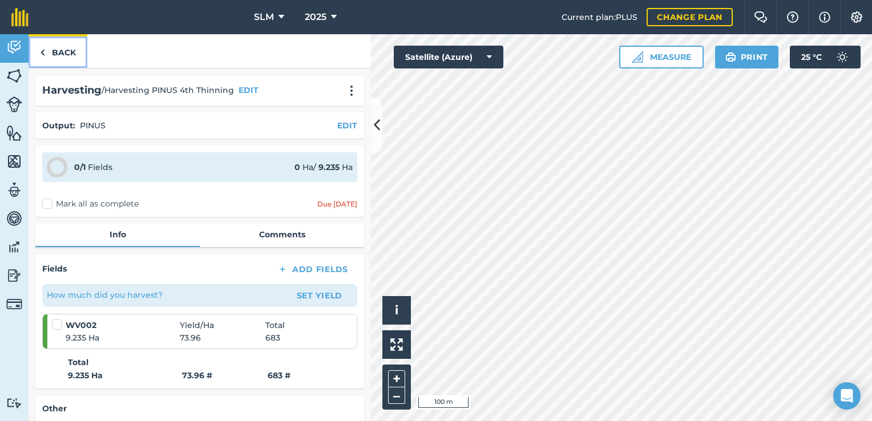
click at [50, 54] on link "Back" at bounding box center [58, 51] width 59 height 34
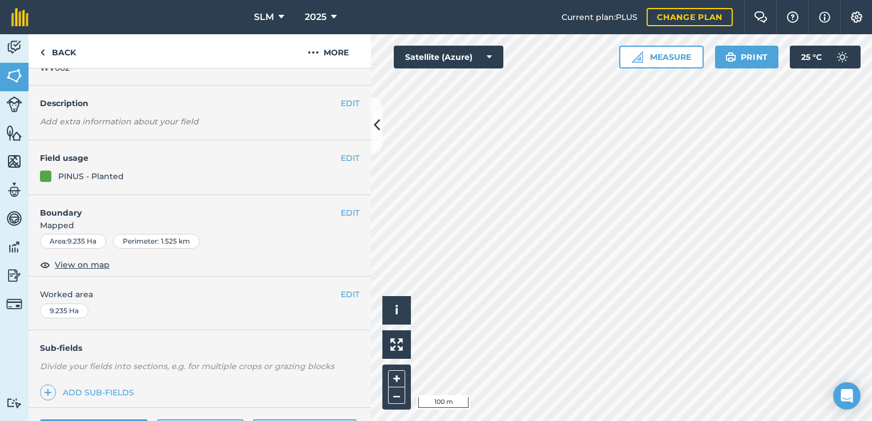
scroll to position [169, 0]
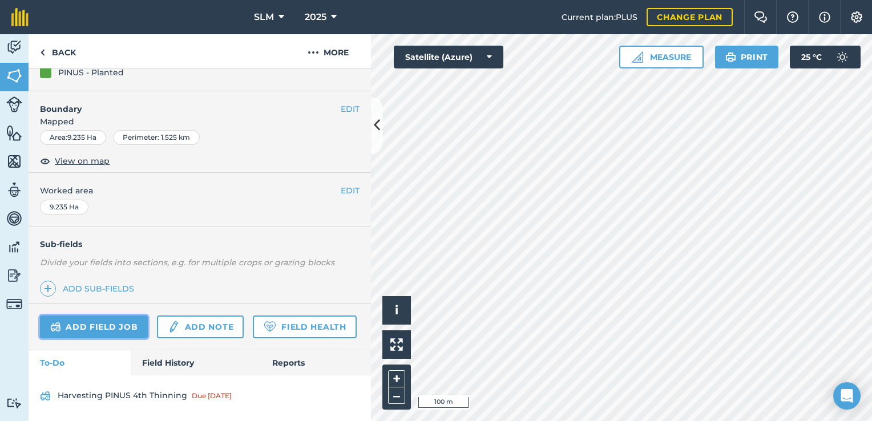
click at [98, 316] on link "Add field job" at bounding box center [94, 327] width 108 height 23
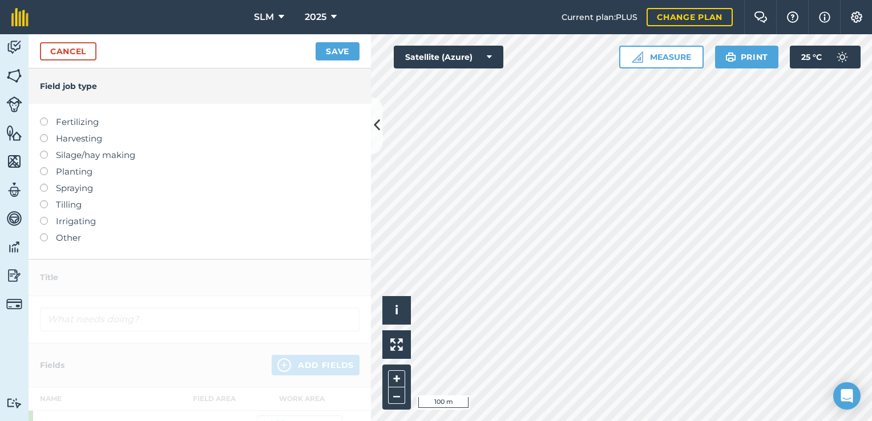
click at [43, 134] on label at bounding box center [48, 134] width 16 height 0
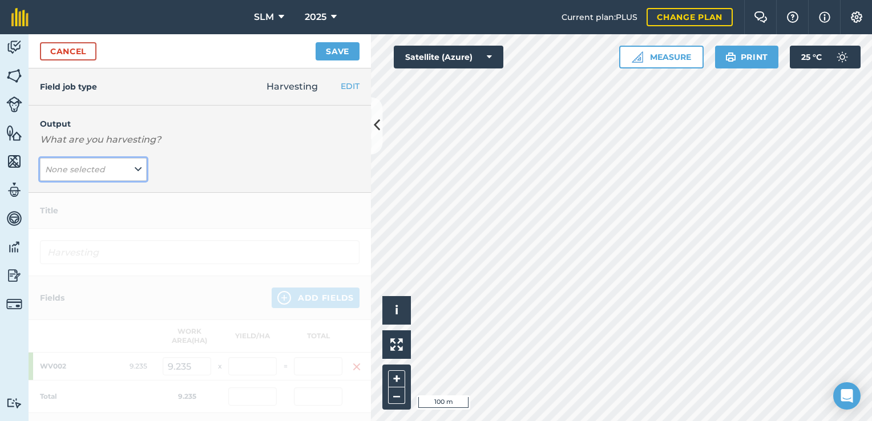
click at [110, 172] on button "None selected" at bounding box center [93, 169] width 107 height 23
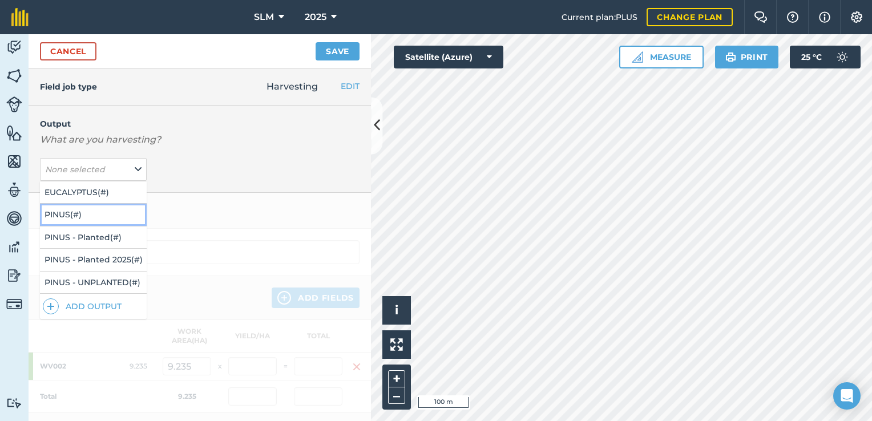
click at [98, 213] on button "PINUS ( # )" at bounding box center [93, 215] width 107 height 22
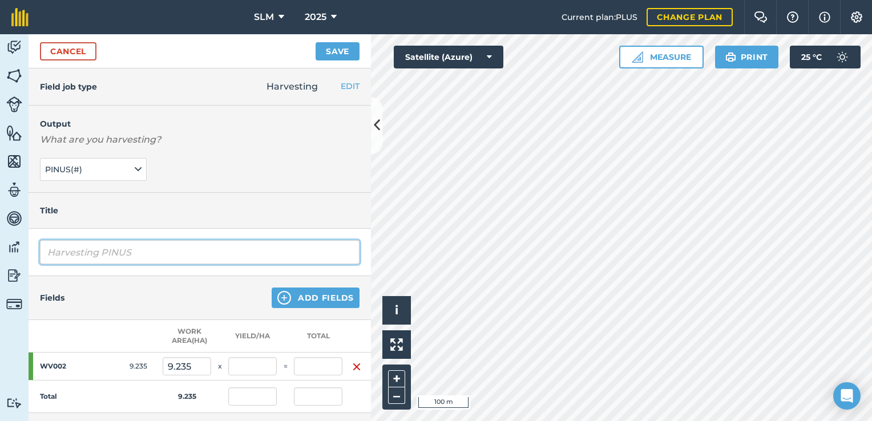
click at [137, 254] on input "Harvesting PINUS" at bounding box center [200, 252] width 320 height 24
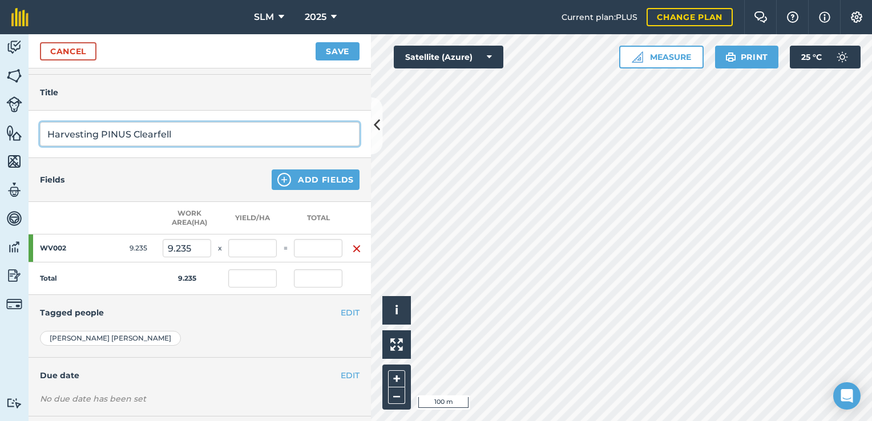
scroll to position [171, 0]
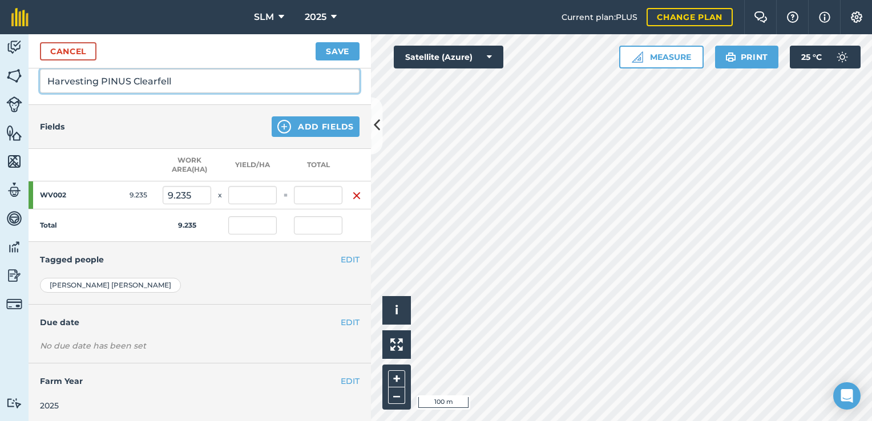
type input "Harvesting PINUS Clearfell"
click at [253, 194] on input "text" at bounding box center [252, 195] width 49 height 18
type input "253.26"
type input "2,338.856"
type input "253.26"
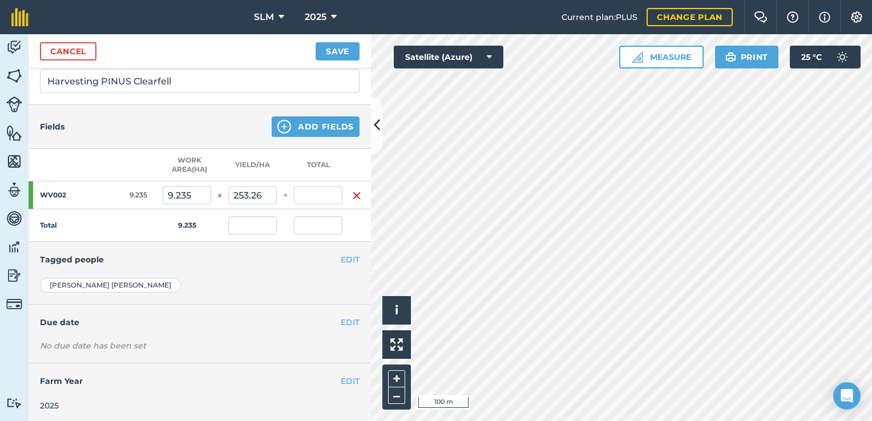
type input "2,338.856"
click at [254, 293] on div "[PERSON_NAME] [PERSON_NAME] [PERSON_NAME] [PERSON_NAME]" at bounding box center [200, 291] width 342 height 27
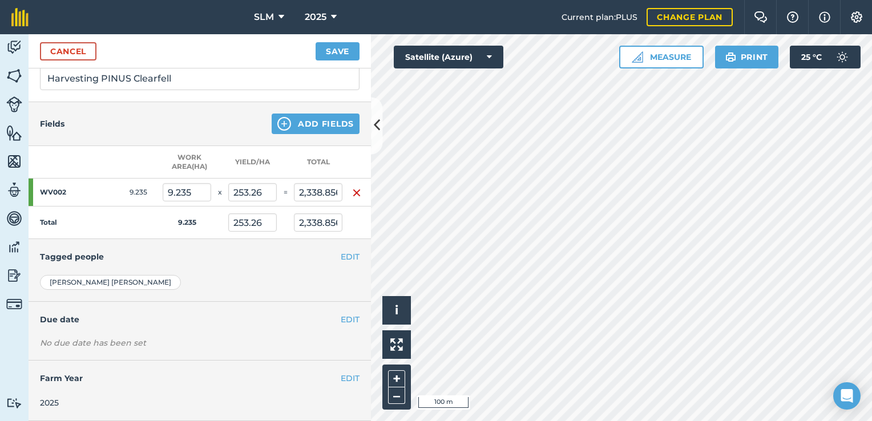
scroll to position [180, 0]
click at [341, 313] on button "EDIT" at bounding box center [350, 319] width 19 height 13
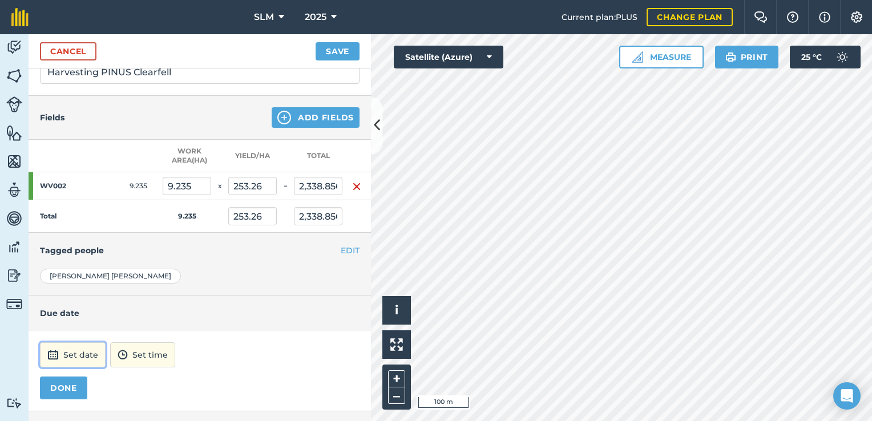
click at [86, 354] on button "Set date" at bounding box center [73, 354] width 66 height 25
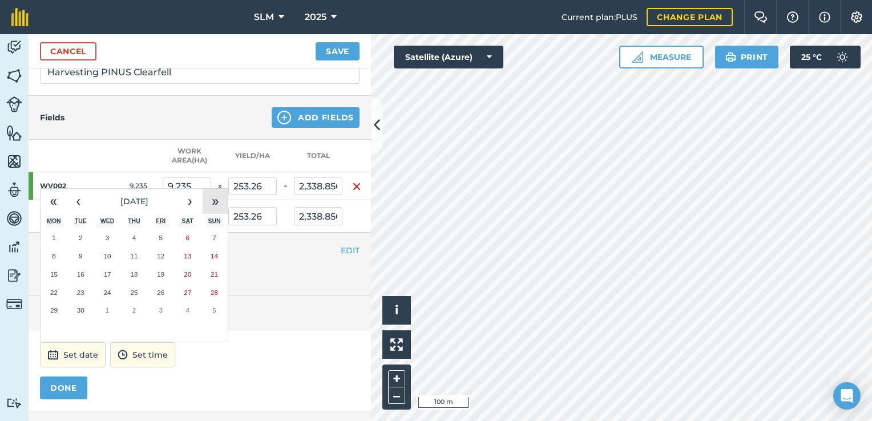
click at [215, 199] on button "»" at bounding box center [215, 201] width 25 height 25
click at [82, 205] on button "‹" at bounding box center [78, 201] width 25 height 25
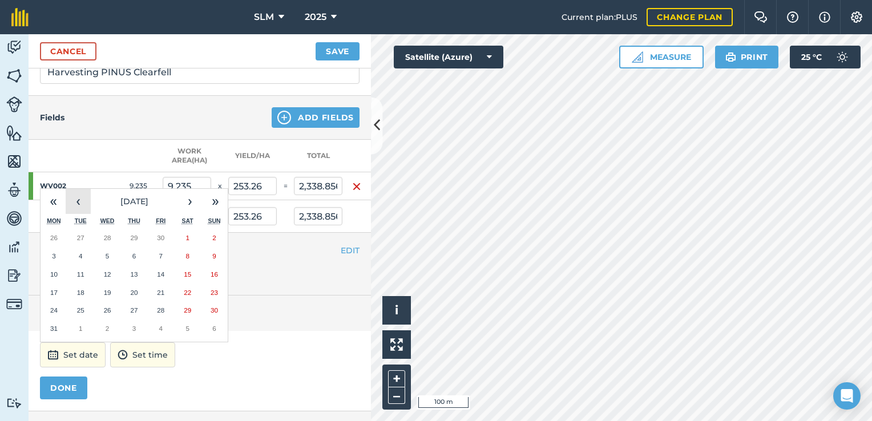
click at [82, 205] on button "‹" at bounding box center [78, 201] width 25 height 25
click at [82, 234] on abbr "30" at bounding box center [80, 237] width 7 height 7
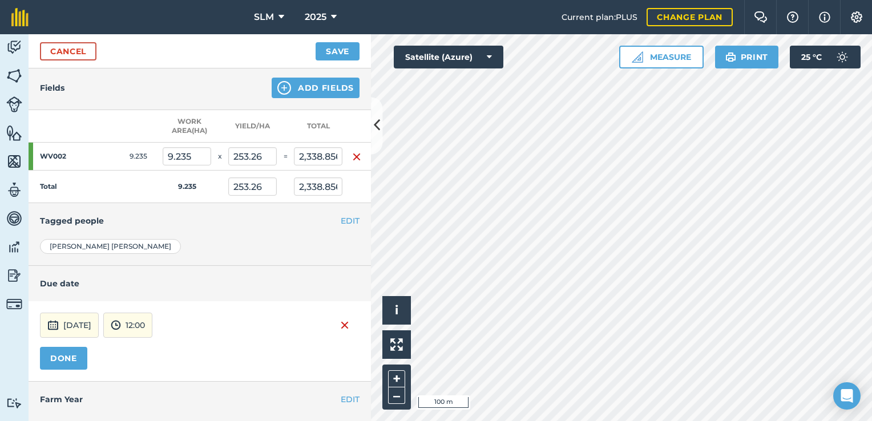
scroll to position [237, 0]
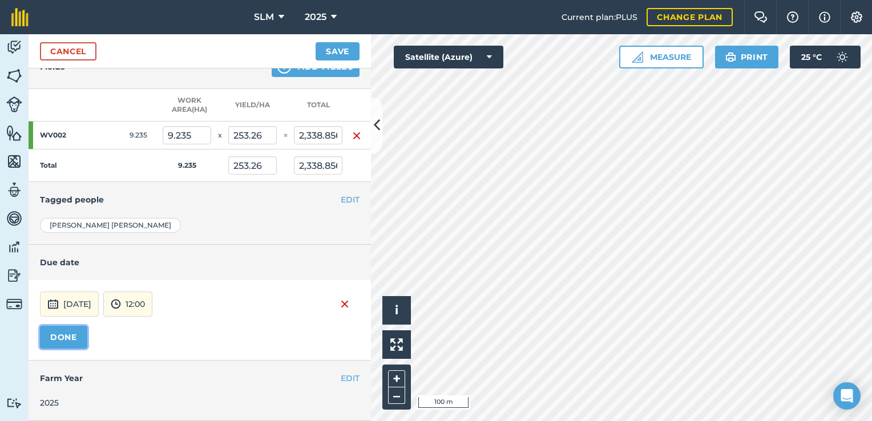
click at [80, 330] on button "DONE" at bounding box center [63, 337] width 47 height 23
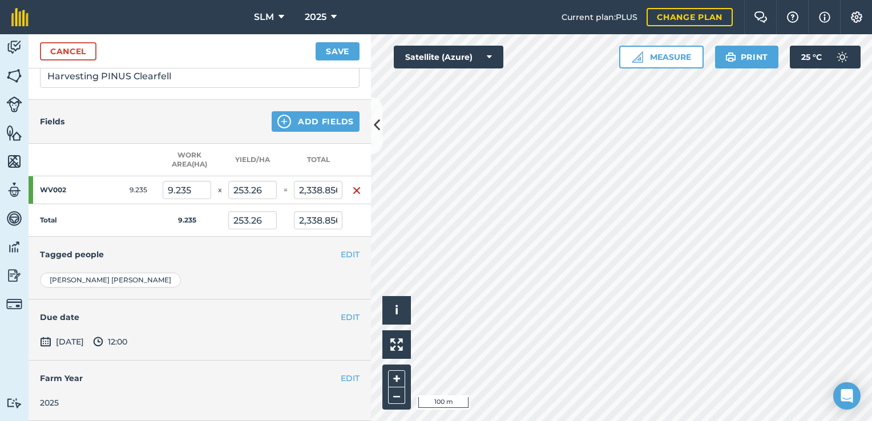
scroll to position [183, 0]
click at [342, 51] on button "Save" at bounding box center [338, 51] width 44 height 18
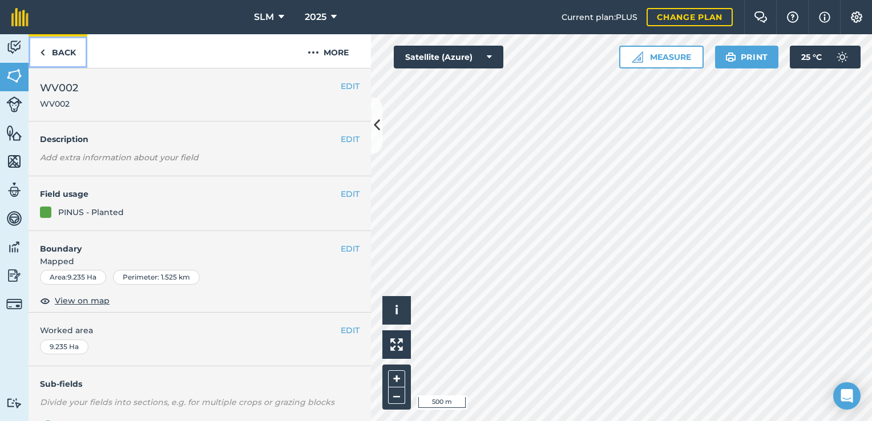
click at [62, 56] on link "Back" at bounding box center [58, 51] width 59 height 34
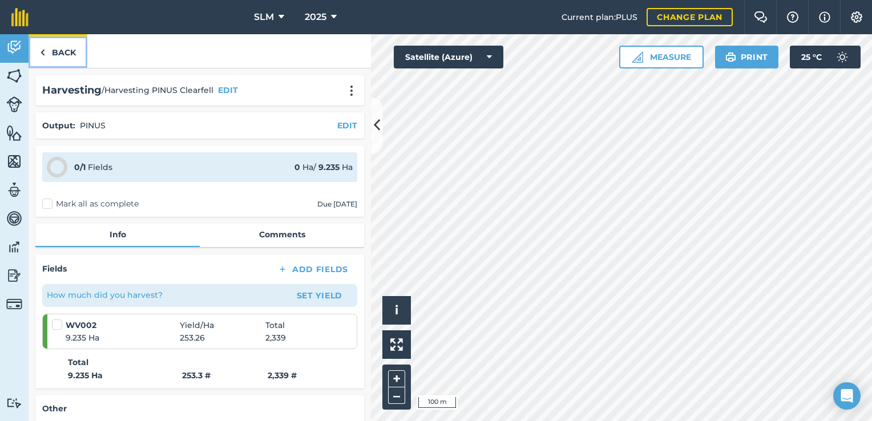
click at [46, 54] on link "Back" at bounding box center [58, 51] width 59 height 34
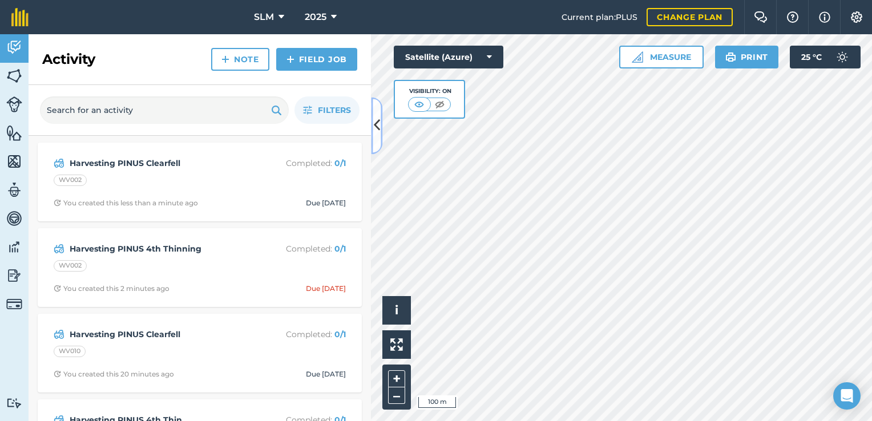
click at [374, 116] on icon at bounding box center [377, 126] width 6 height 20
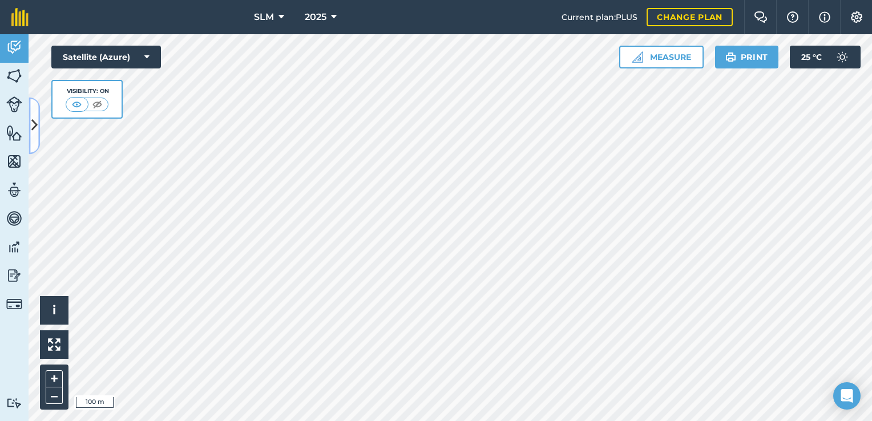
click at [34, 108] on button at bounding box center [34, 125] width 11 height 57
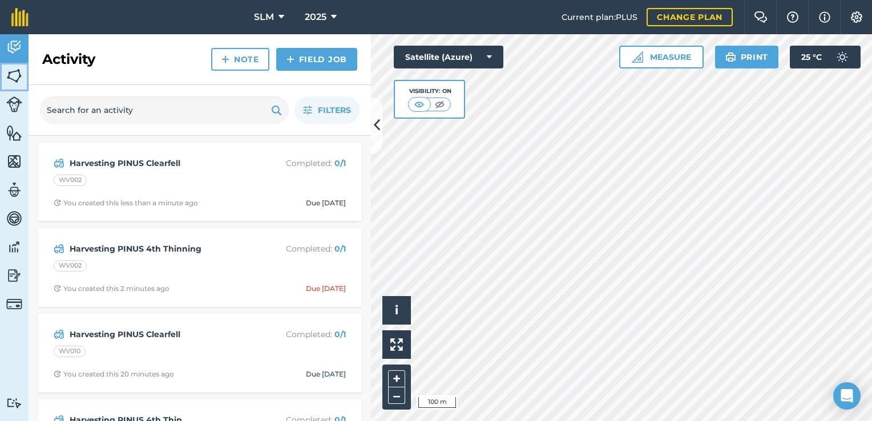
click at [11, 79] on img at bounding box center [14, 75] width 16 height 17
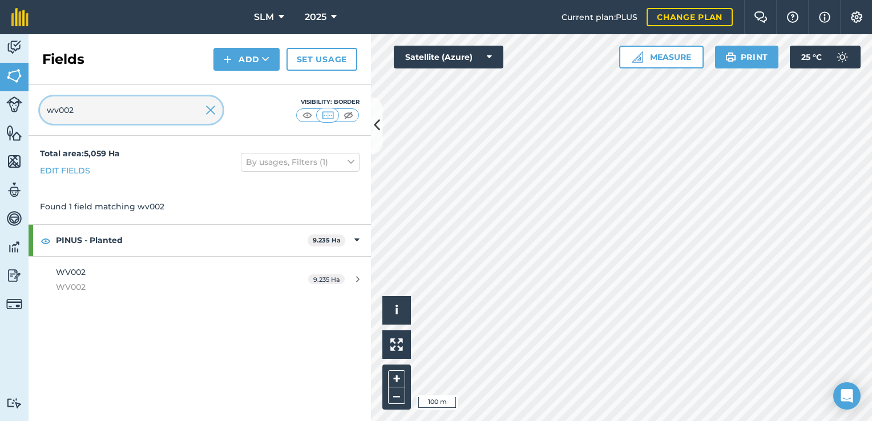
click at [97, 117] on input "wv002" at bounding box center [131, 109] width 183 height 27
type input "wv005"
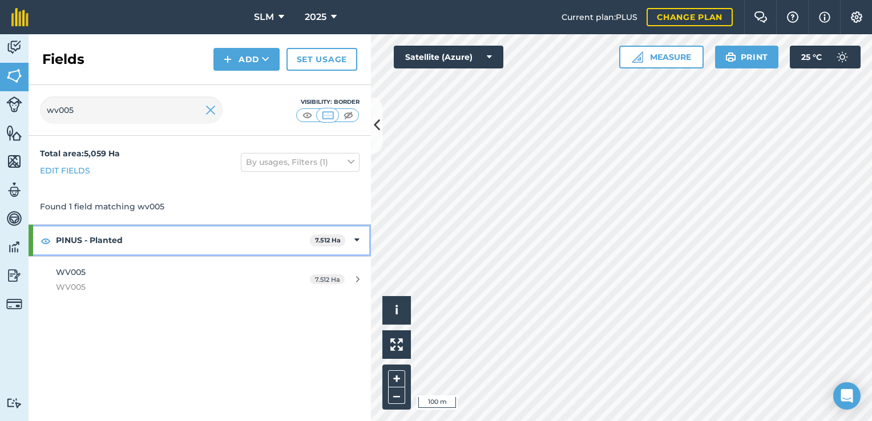
click at [96, 244] on strong "PINUS - Planted" at bounding box center [183, 240] width 254 height 31
click at [96, 243] on strong "PINUS - Planted" at bounding box center [184, 240] width 256 height 31
click at [96, 243] on strong "PINUS - Planted" at bounding box center [183, 240] width 254 height 31
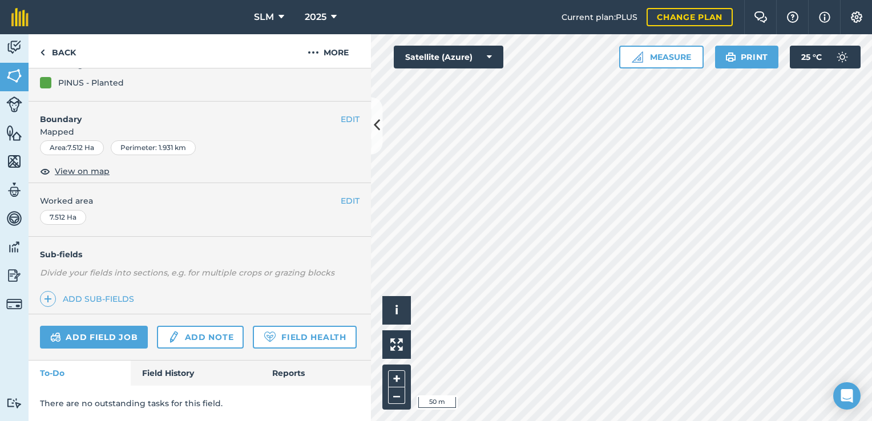
scroll to position [160, 0]
click at [122, 326] on link "Add field job" at bounding box center [94, 337] width 108 height 23
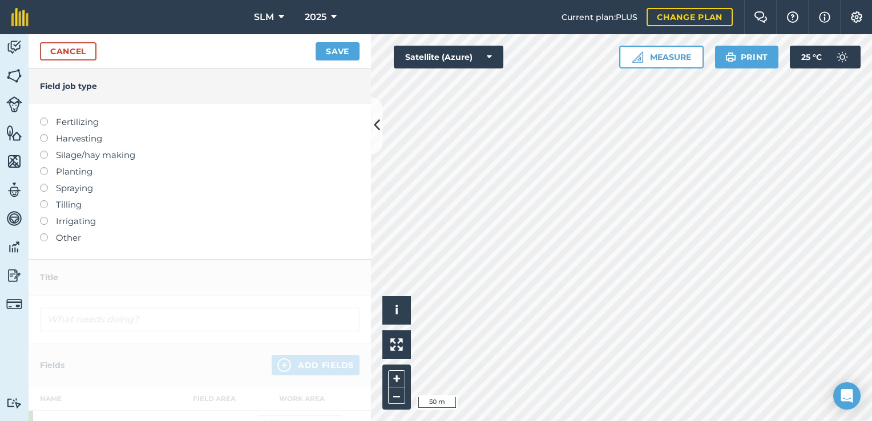
click at [43, 134] on label at bounding box center [48, 134] width 16 height 0
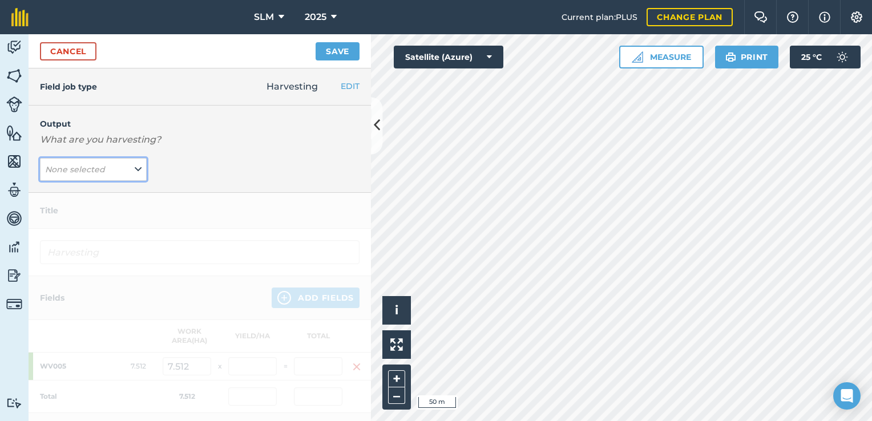
click at [124, 165] on button "None selected" at bounding box center [93, 169] width 107 height 23
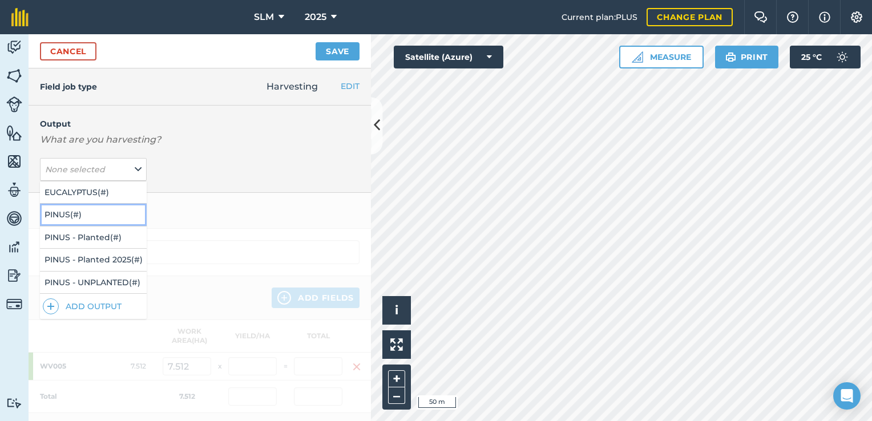
click at [84, 213] on button "PINUS ( # )" at bounding box center [93, 215] width 107 height 22
type input "Harvesting PINUS"
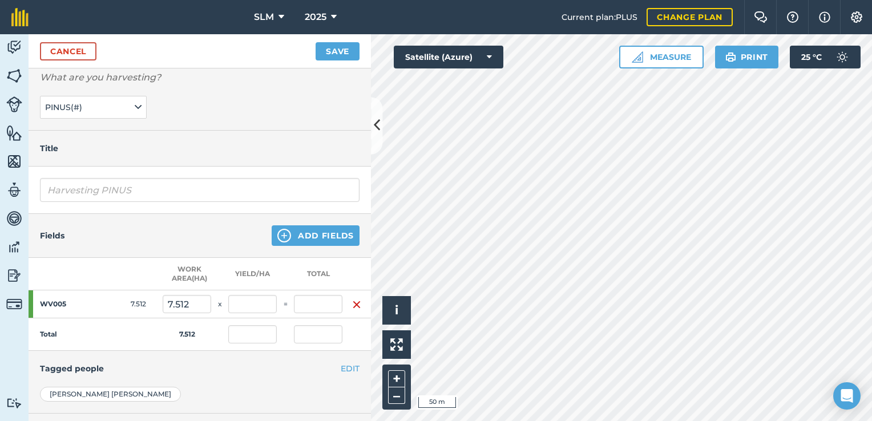
scroll to position [114, 0]
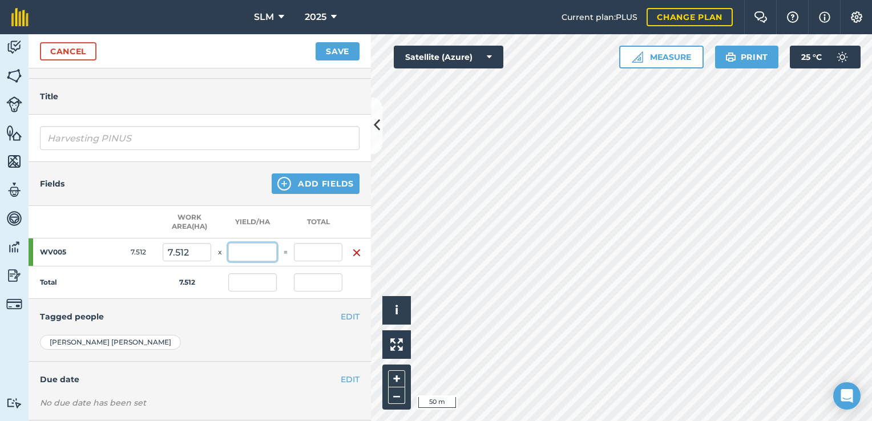
click at [255, 251] on input "text" at bounding box center [252, 252] width 49 height 18
type input "73.96"
type input "555.588"
type input "73.96"
type input "555.588"
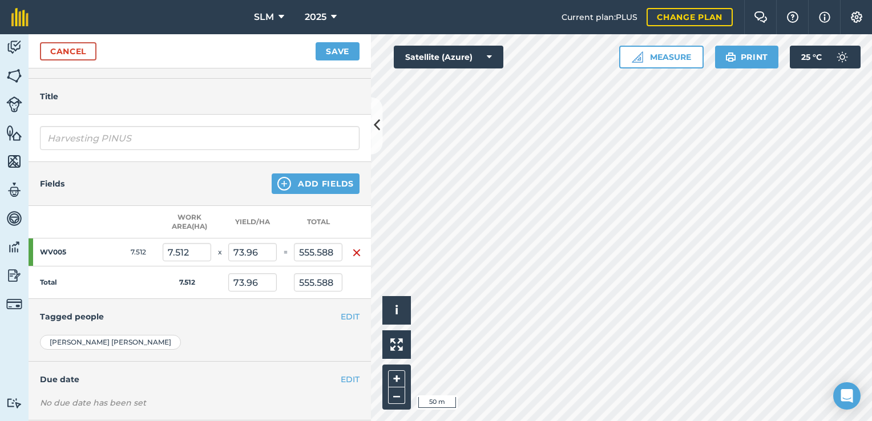
click at [276, 329] on div "EDIT Tagged people" at bounding box center [200, 316] width 342 height 35
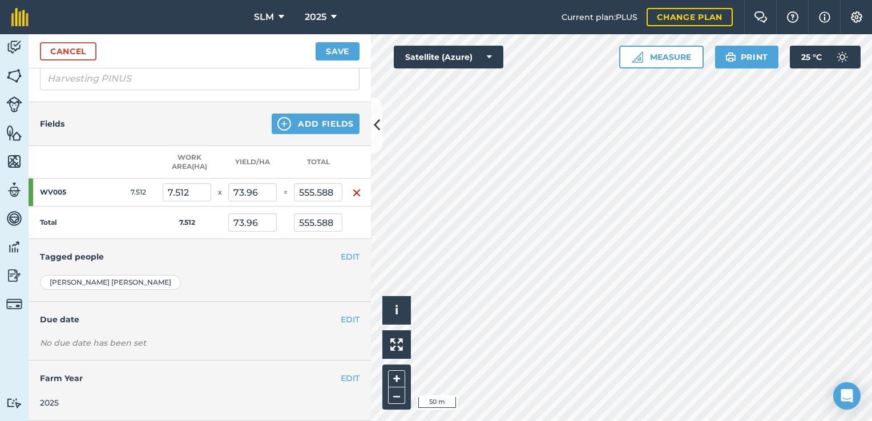
scroll to position [180, 0]
click at [216, 255] on div "EDIT Tagged people" at bounding box center [200, 256] width 342 height 35
click at [341, 313] on button "EDIT" at bounding box center [350, 319] width 19 height 13
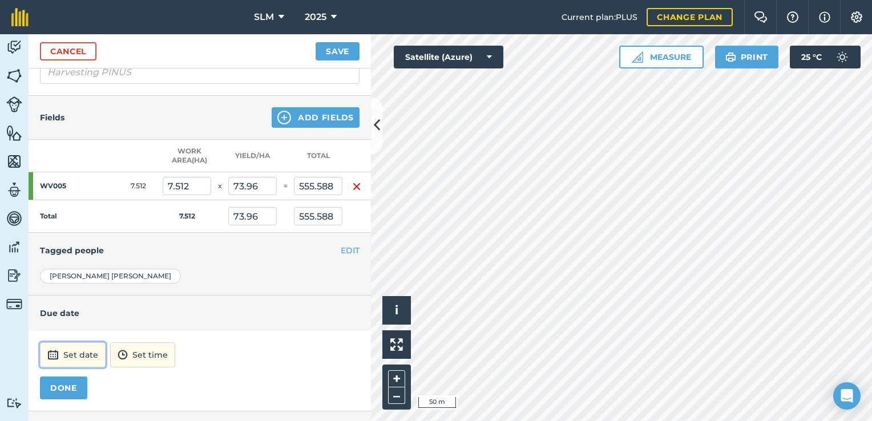
click at [91, 353] on button "Set date" at bounding box center [73, 354] width 66 height 25
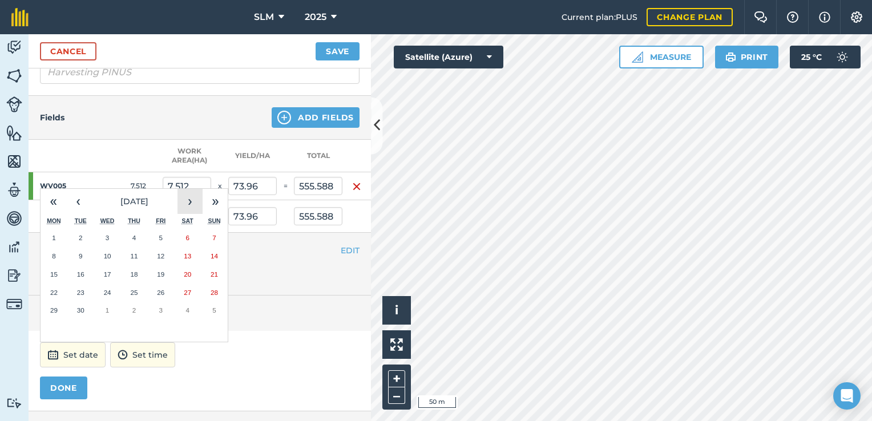
click at [188, 200] on button "›" at bounding box center [189, 201] width 25 height 25
click at [81, 191] on button "‹" at bounding box center [78, 201] width 25 height 25
click at [78, 195] on button "‹" at bounding box center [78, 201] width 25 height 25
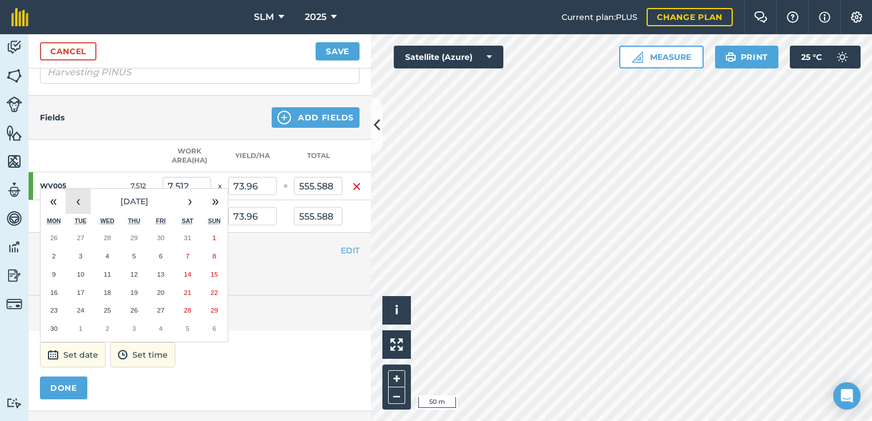
click at [78, 195] on button "‹" at bounding box center [78, 201] width 25 height 25
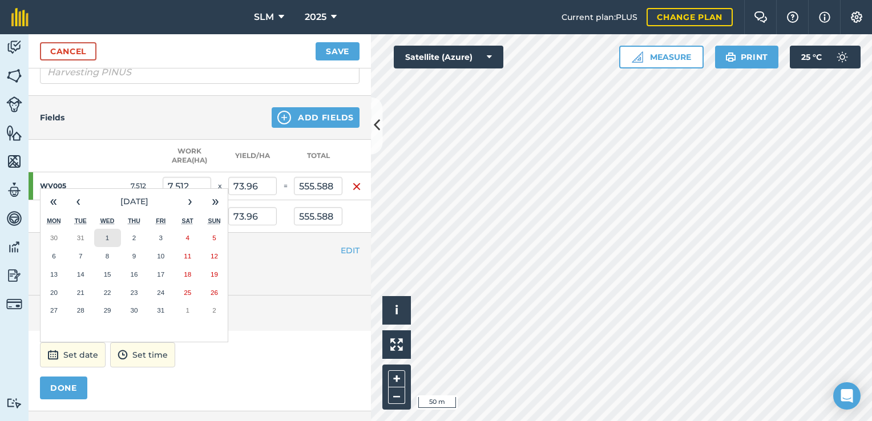
click at [106, 234] on abbr "1" at bounding box center [107, 237] width 3 height 7
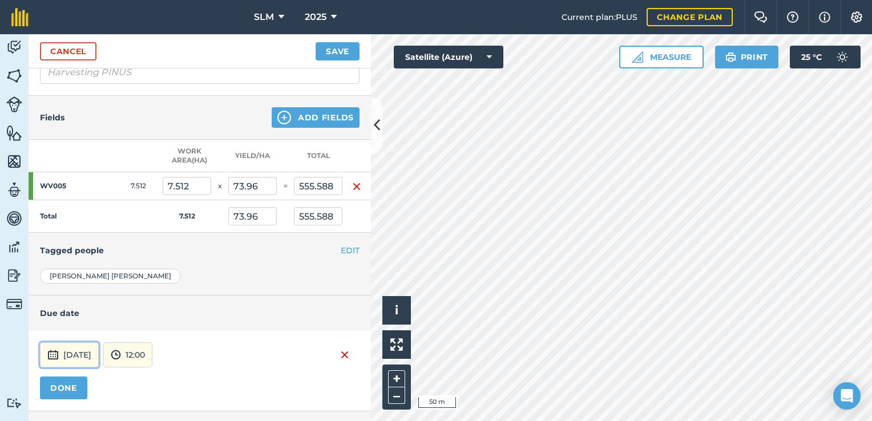
click at [99, 355] on button "[DATE]" at bounding box center [69, 354] width 59 height 25
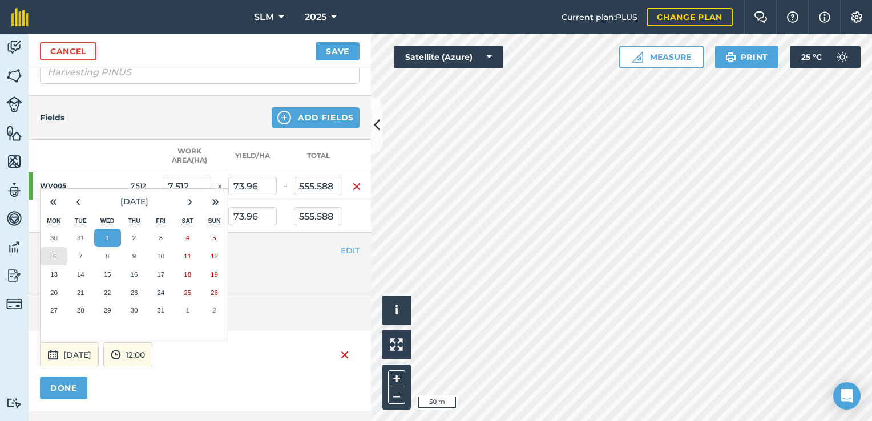
click at [59, 255] on button "6" at bounding box center [54, 256] width 27 height 18
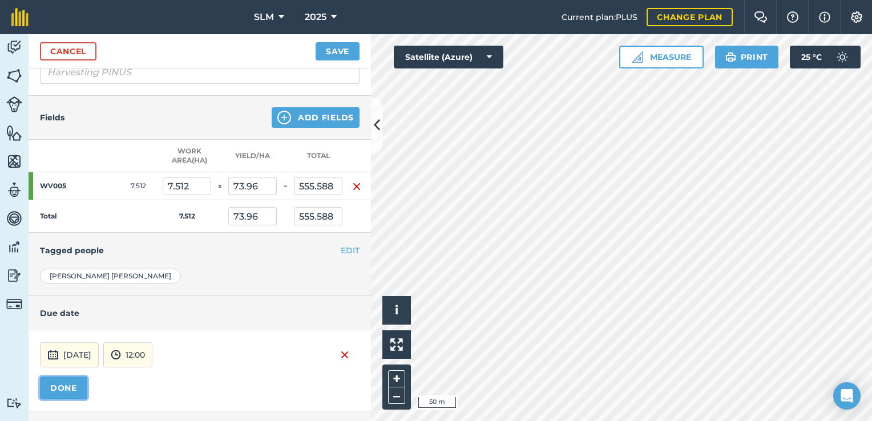
click at [75, 386] on button "DONE" at bounding box center [63, 388] width 47 height 23
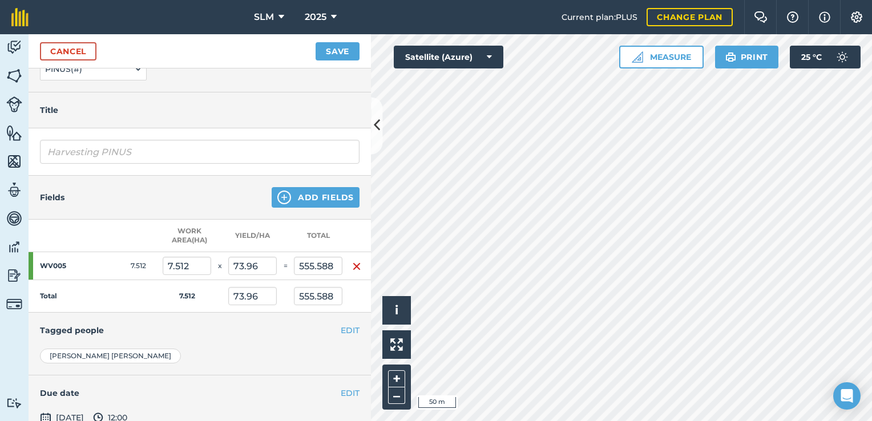
scroll to position [0, 0]
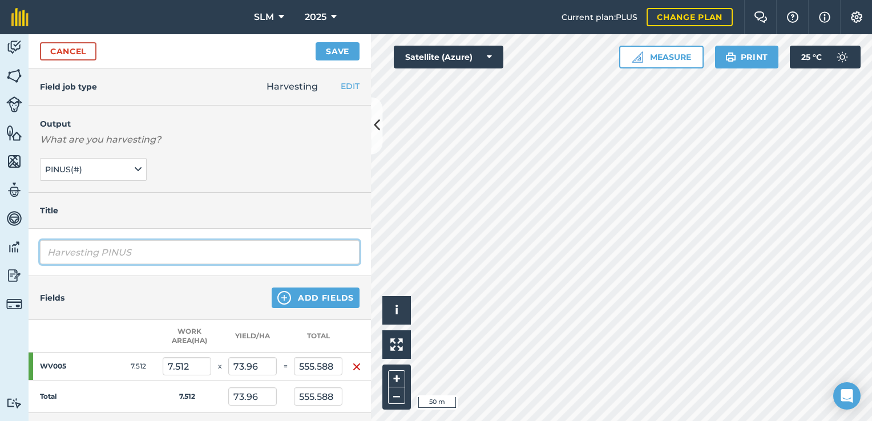
click at [148, 247] on input "Harvesting PINUS" at bounding box center [200, 252] width 320 height 24
type input "Harvesting PINUS 4th Thin"
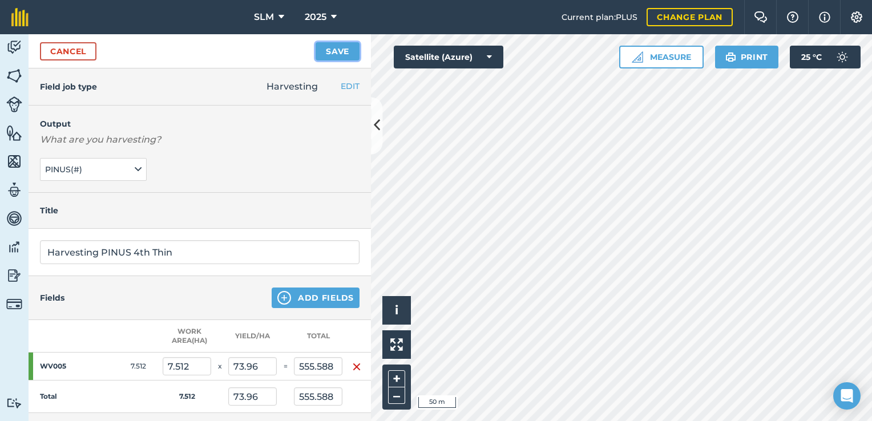
click at [338, 55] on button "Save" at bounding box center [338, 51] width 44 height 18
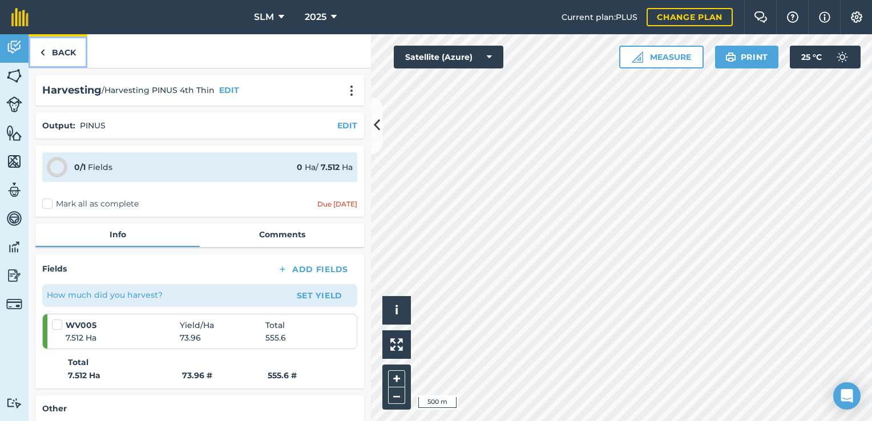
click at [49, 51] on link "Back" at bounding box center [58, 51] width 59 height 34
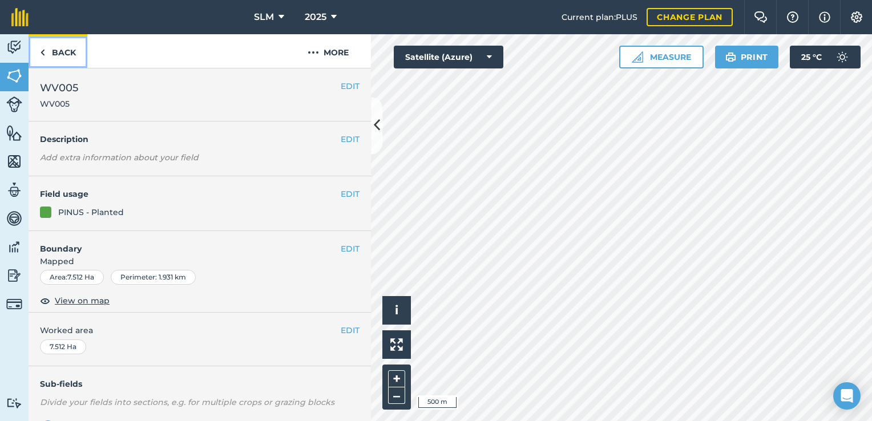
click at [49, 51] on link "Back" at bounding box center [58, 51] width 59 height 34
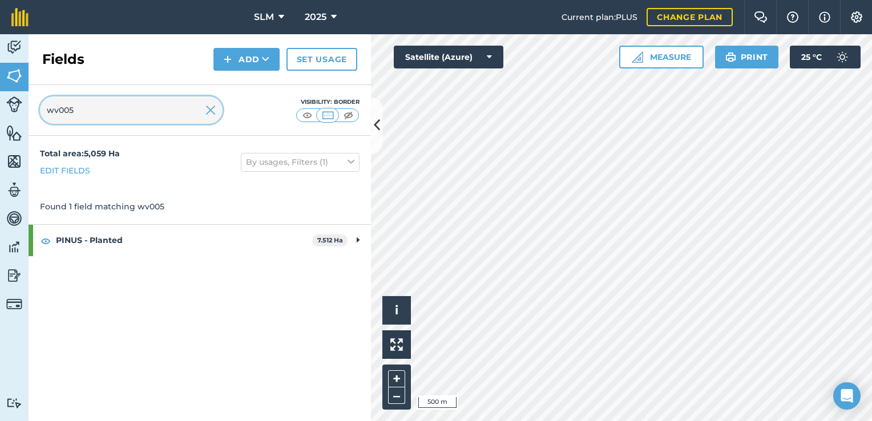
click at [106, 111] on input "wv005" at bounding box center [131, 109] width 183 height 27
click at [211, 115] on img at bounding box center [210, 110] width 10 height 14
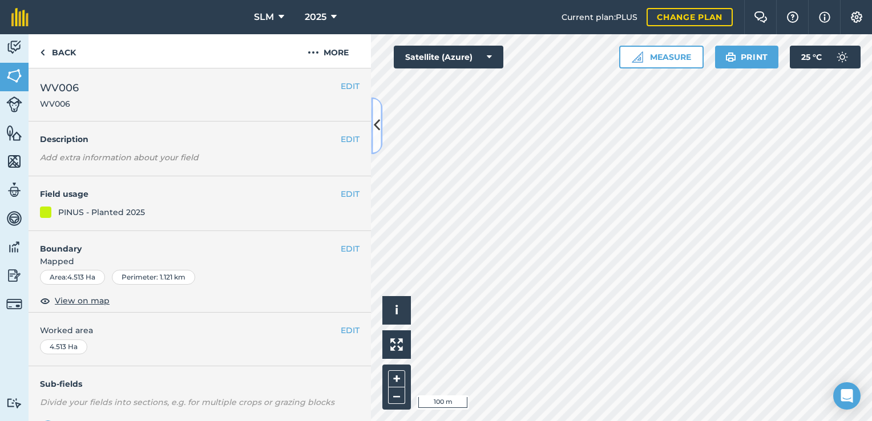
click at [378, 118] on icon at bounding box center [377, 126] width 6 height 20
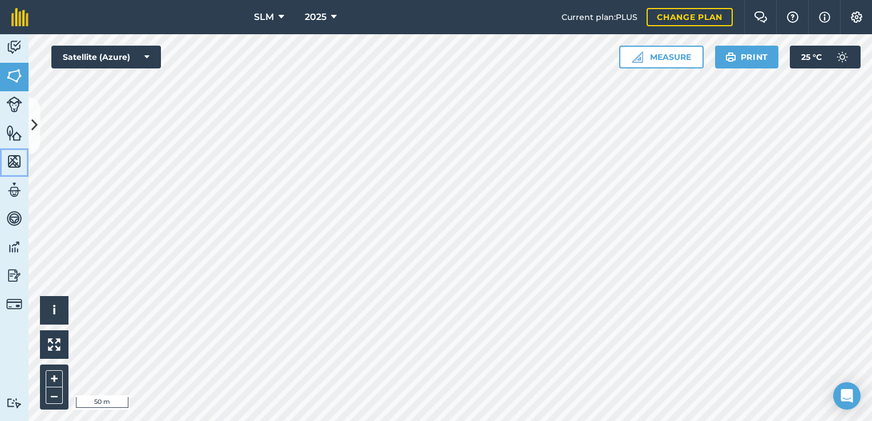
click at [18, 158] on img at bounding box center [14, 161] width 16 height 17
click at [36, 110] on button at bounding box center [34, 125] width 11 height 57
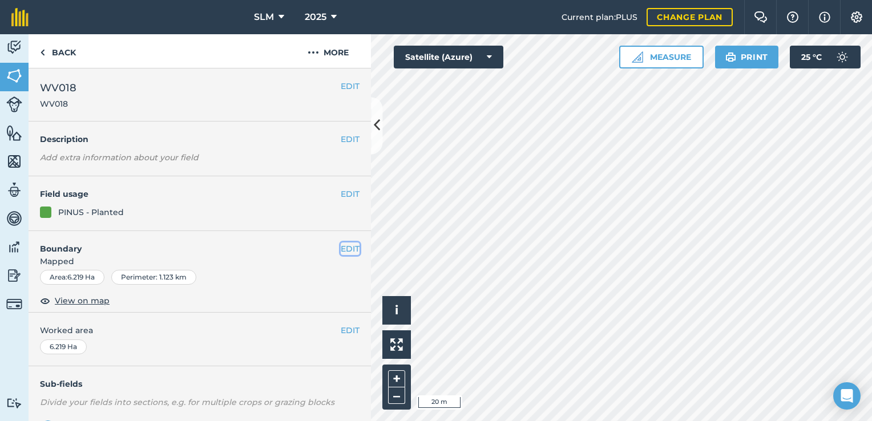
click at [341, 249] on button "EDIT" at bounding box center [350, 249] width 19 height 13
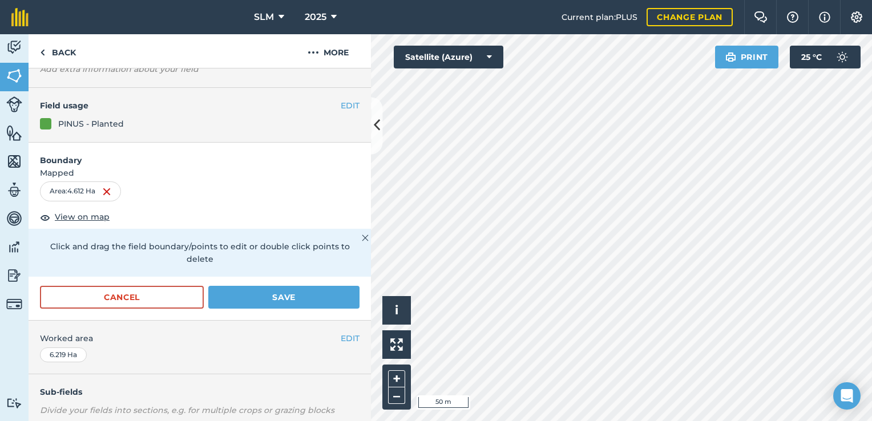
scroll to position [265, 0]
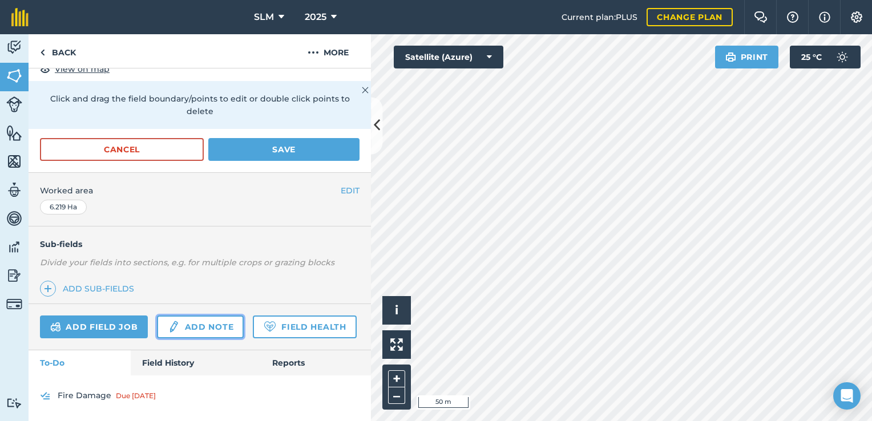
click at [182, 316] on link "Add note" at bounding box center [200, 327] width 87 height 23
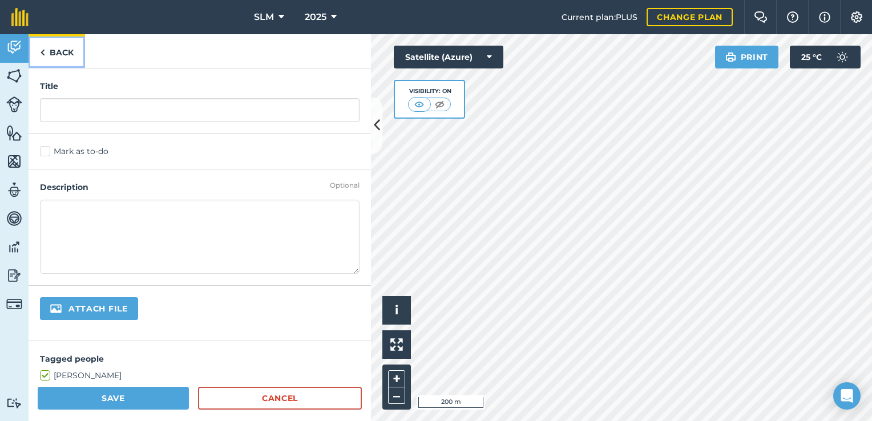
click at [49, 51] on link "Back" at bounding box center [57, 51] width 56 height 34
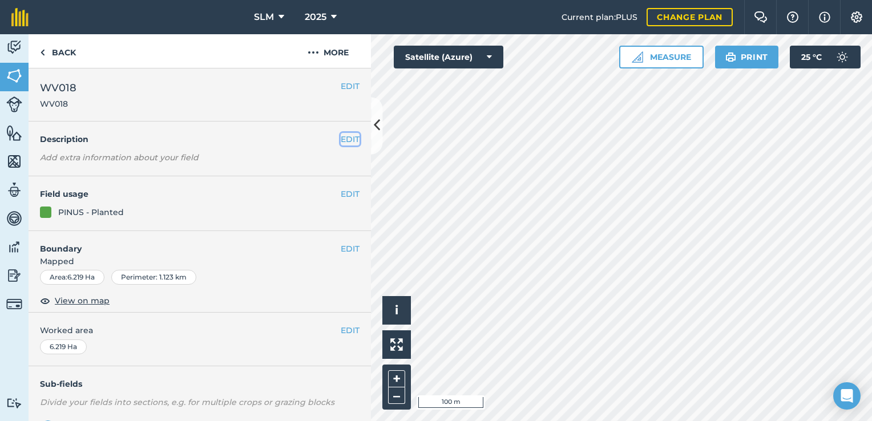
click at [341, 140] on button "EDIT" at bounding box center [350, 139] width 19 height 13
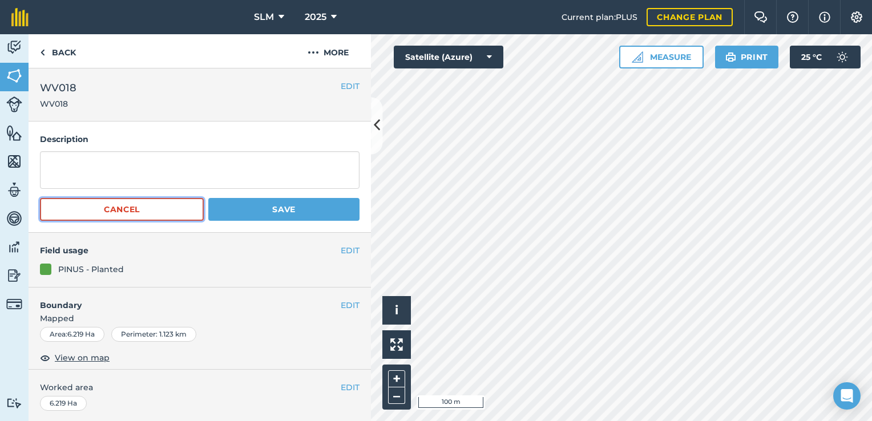
click at [147, 207] on button "Cancel" at bounding box center [122, 209] width 164 height 23
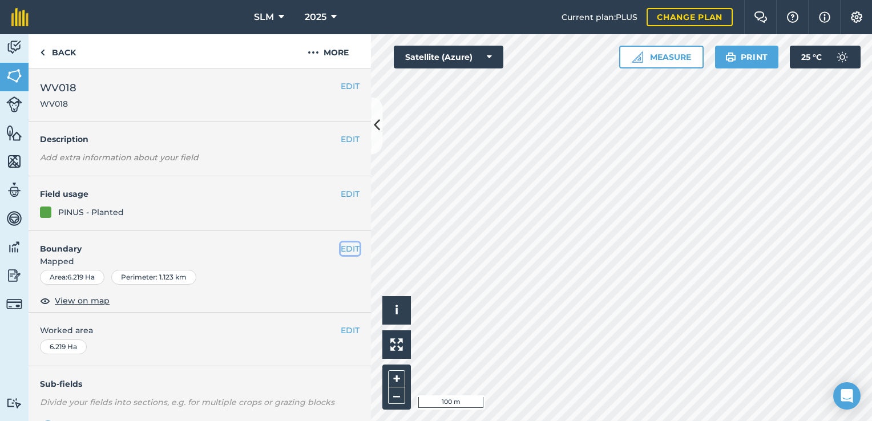
click at [341, 248] on button "EDIT" at bounding box center [350, 249] width 19 height 13
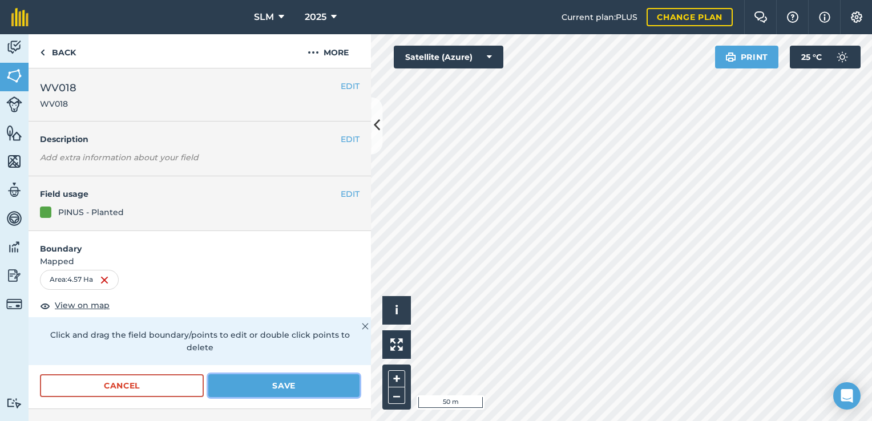
click at [253, 381] on button "Save" at bounding box center [283, 385] width 151 height 23
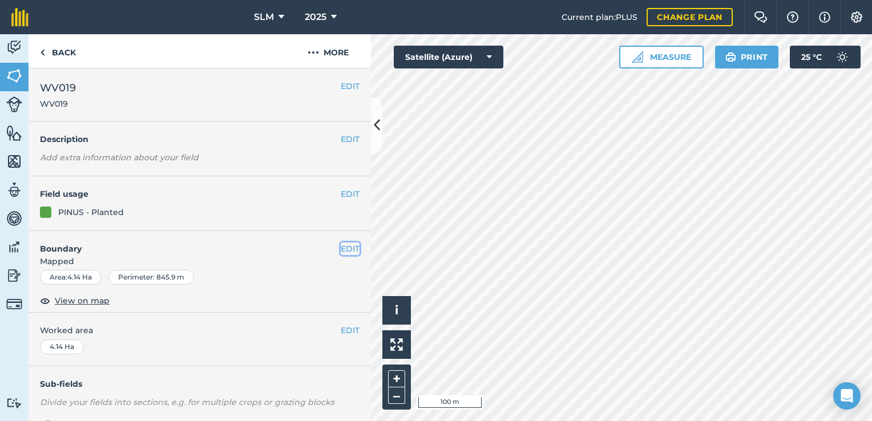
click at [341, 247] on button "EDIT" at bounding box center [350, 249] width 19 height 13
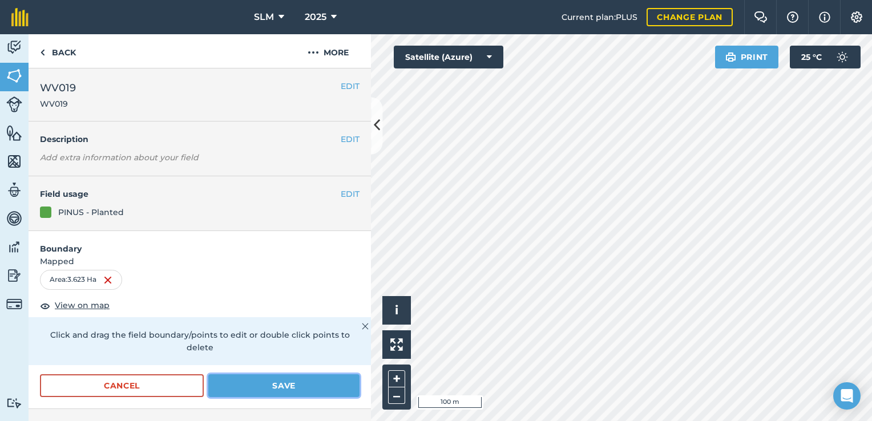
click at [252, 385] on button "Save" at bounding box center [283, 385] width 151 height 23
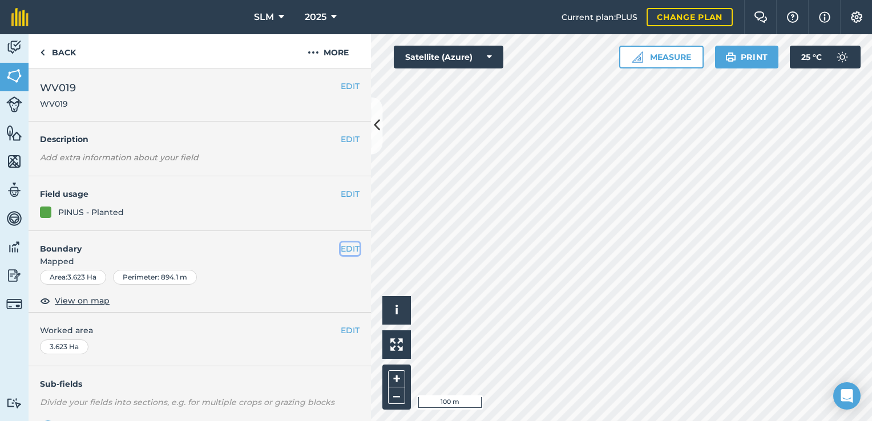
click at [343, 245] on button "EDIT" at bounding box center [350, 249] width 19 height 13
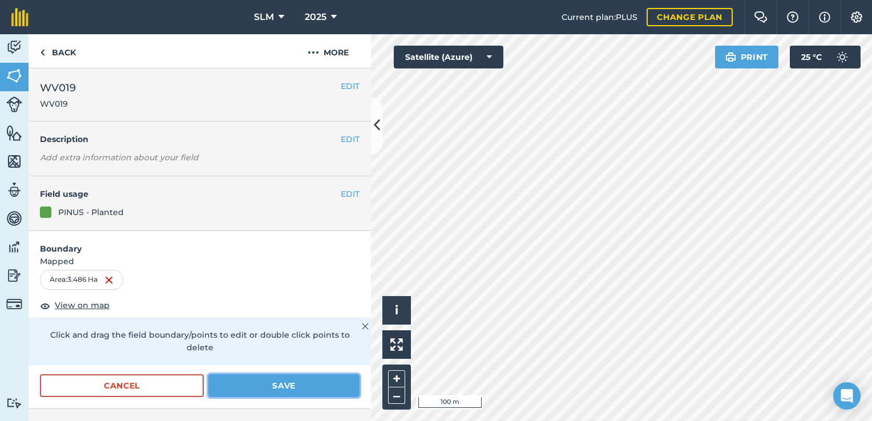
click at [266, 381] on button "Save" at bounding box center [283, 385] width 151 height 23
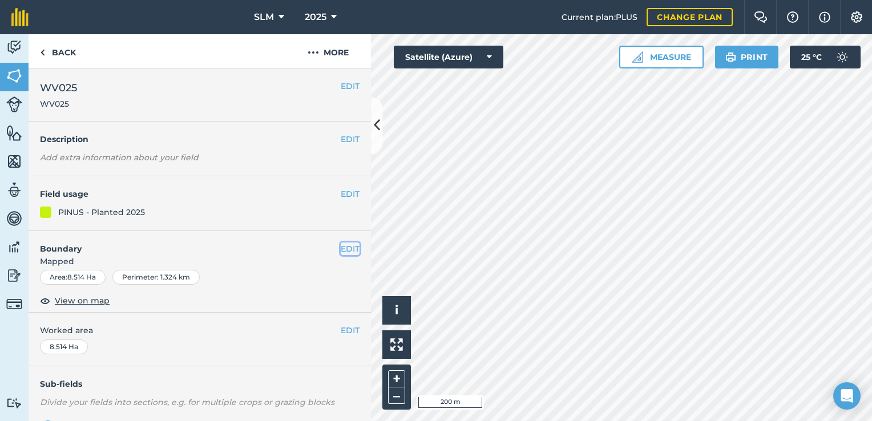
click at [343, 245] on button "EDIT" at bounding box center [350, 249] width 19 height 13
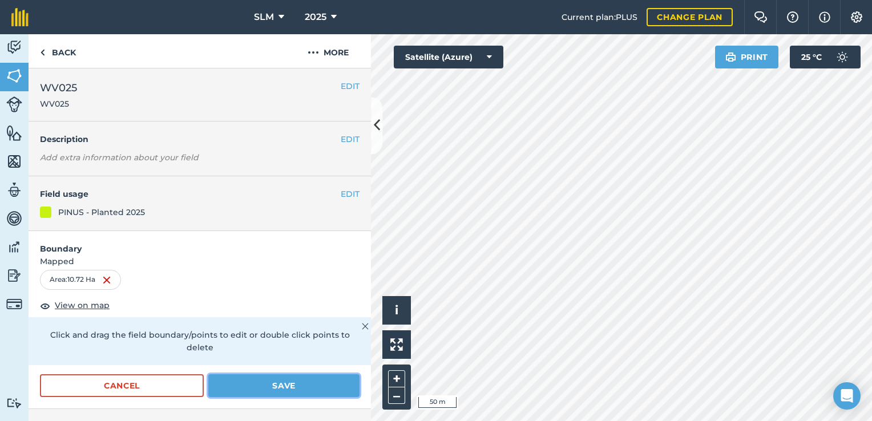
click at [296, 387] on button "Save" at bounding box center [283, 385] width 151 height 23
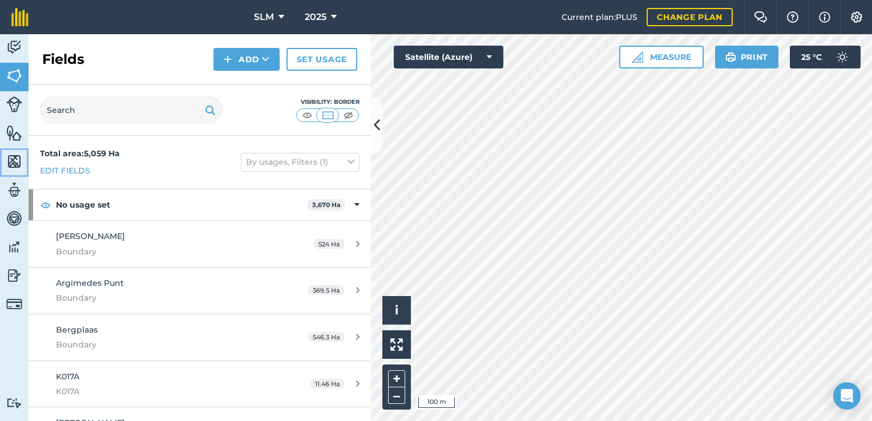
click at [16, 164] on img at bounding box center [14, 161] width 16 height 17
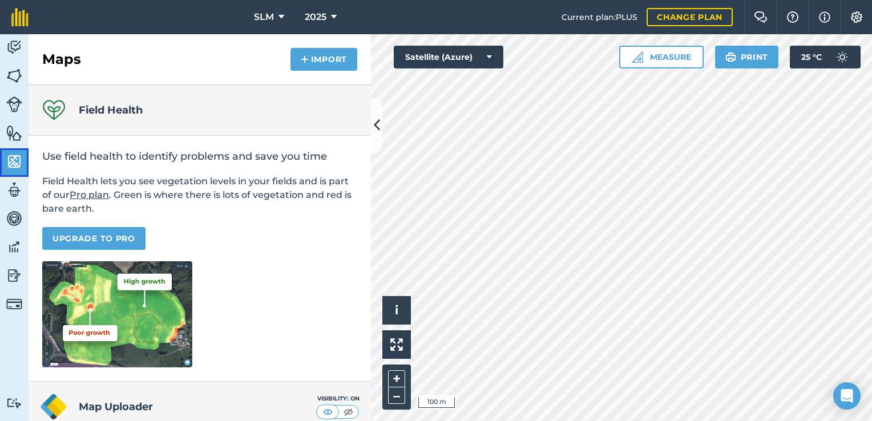
click at [16, 165] on img at bounding box center [14, 161] width 16 height 17
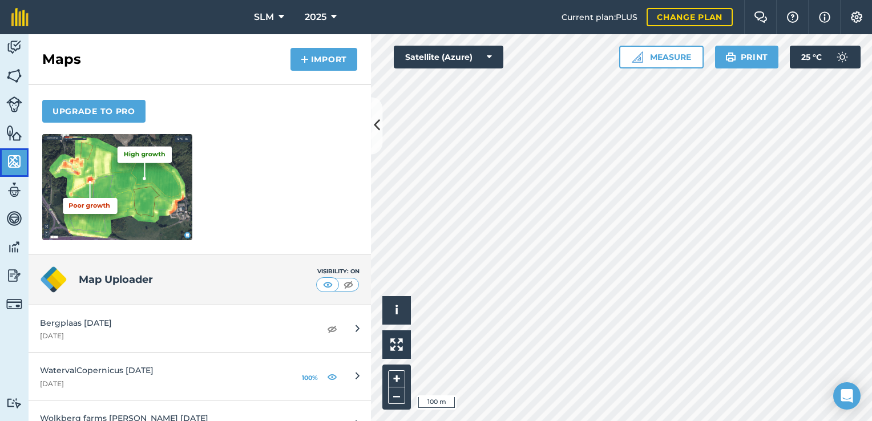
scroll to position [153, 0]
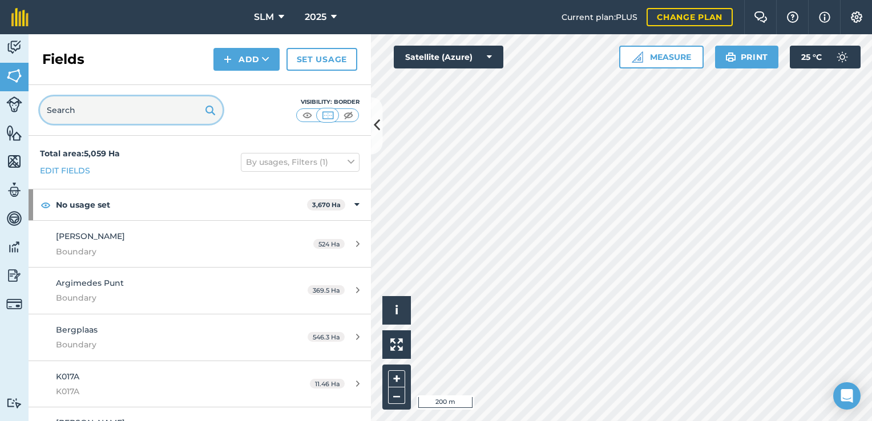
click at [93, 116] on input "text" at bounding box center [131, 109] width 183 height 27
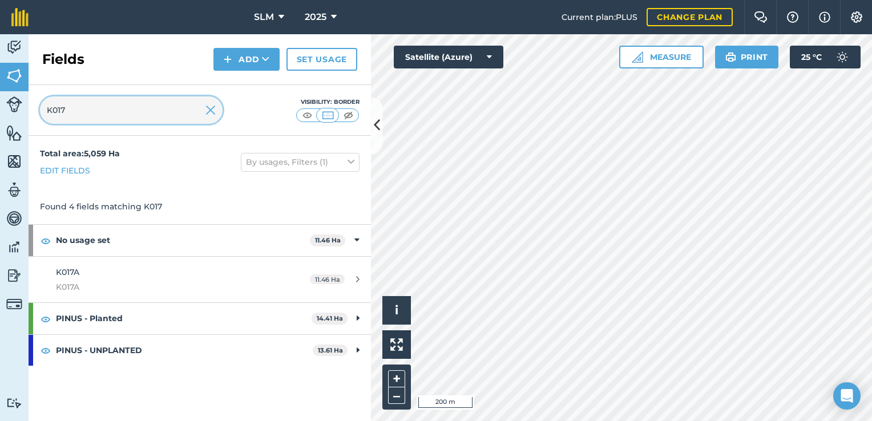
type input "K017"
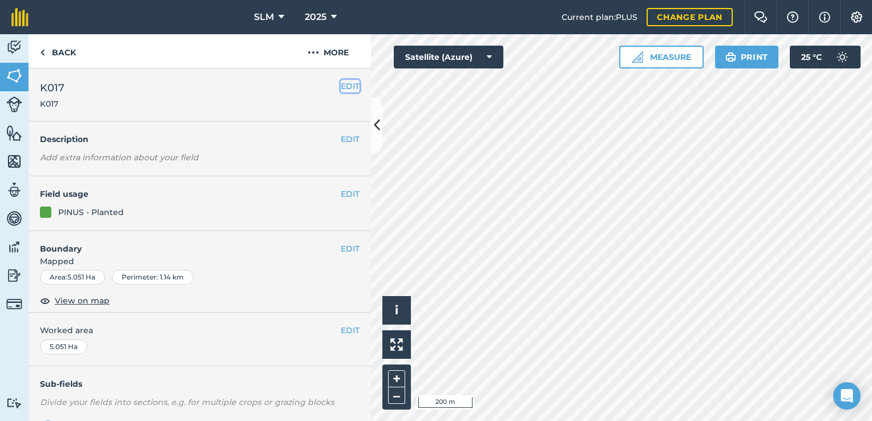
click at [341, 84] on button "EDIT" at bounding box center [350, 86] width 19 height 13
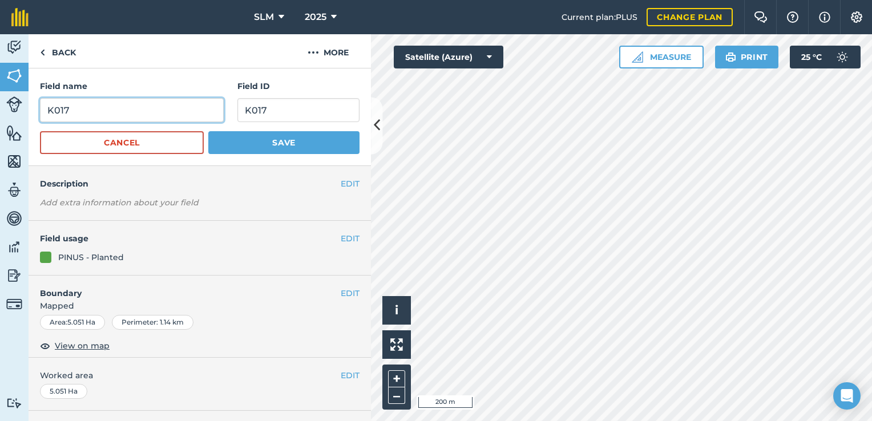
click at [74, 111] on input "K017" at bounding box center [132, 110] width 184 height 24
type input "K017(1)"
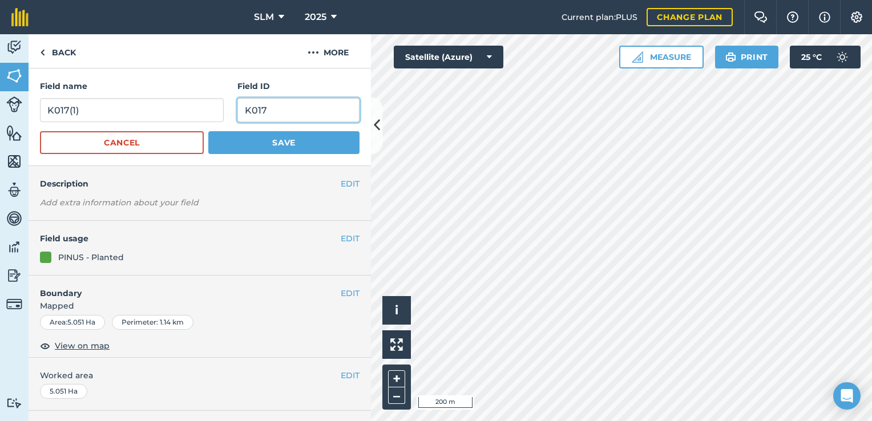
click at [282, 113] on input "K017" at bounding box center [298, 110] width 122 height 24
type input "K017(1)"
click at [286, 139] on button "Save" at bounding box center [283, 142] width 151 height 23
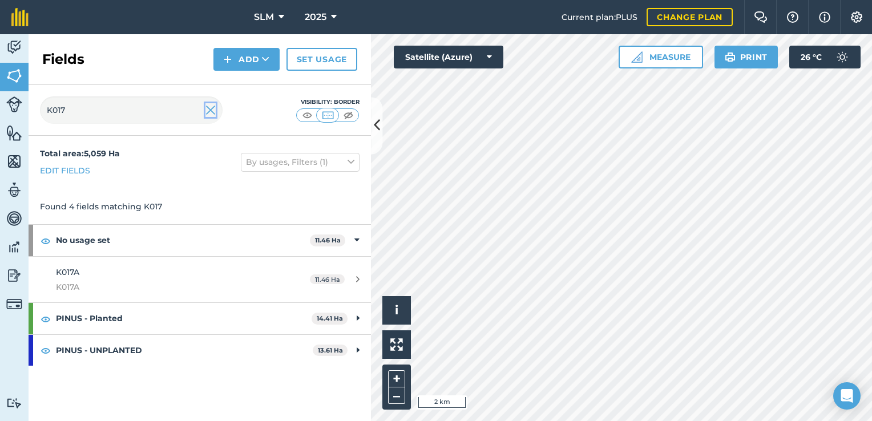
click at [210, 112] on img at bounding box center [210, 110] width 10 height 14
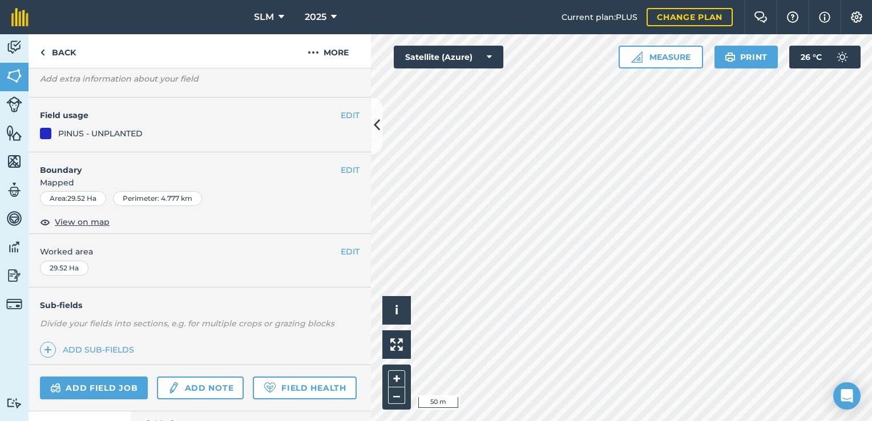
scroll to position [160, 0]
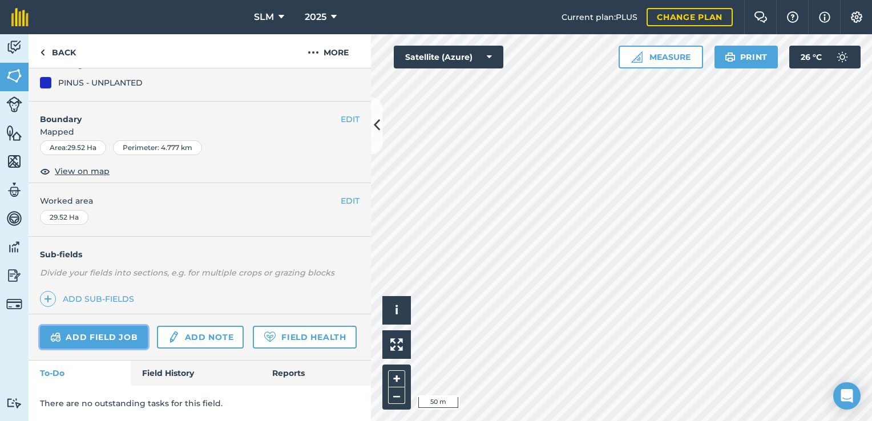
click at [87, 326] on link "Add field job" at bounding box center [94, 337] width 108 height 23
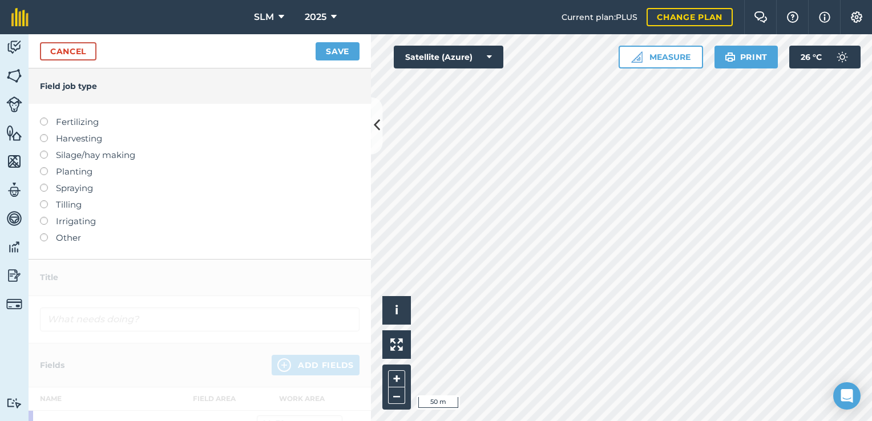
click at [44, 167] on label at bounding box center [48, 167] width 16 height 0
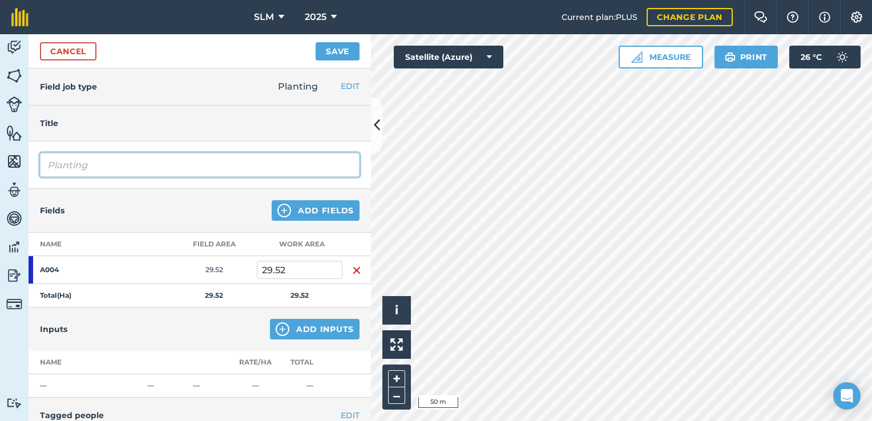
click at [94, 166] on input "Planting" at bounding box center [200, 165] width 320 height 24
click at [103, 166] on input "Planting" at bounding box center [200, 165] width 320 height 24
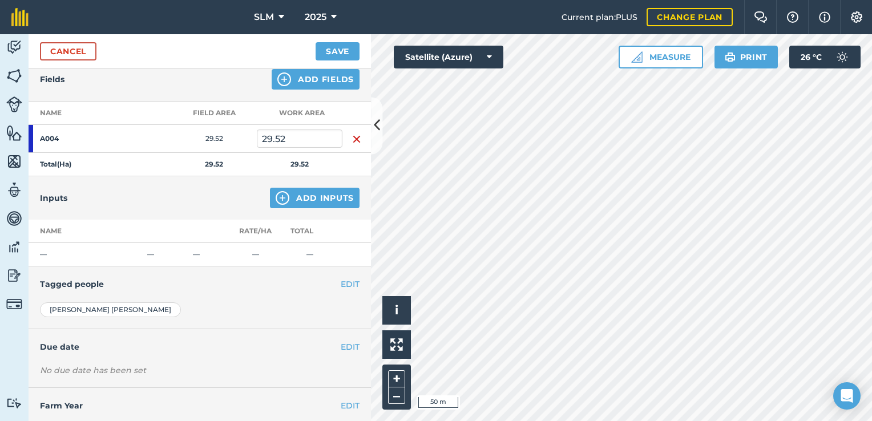
scroll to position [156, 0]
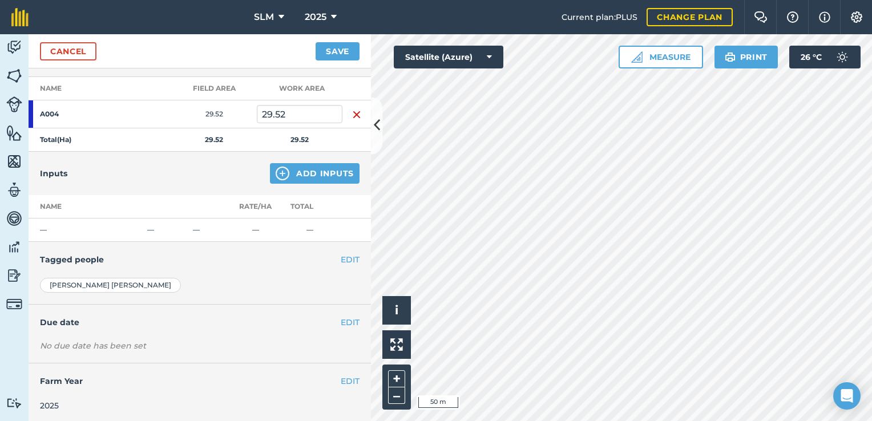
type input "Planting PINUS"
click at [290, 173] on button "Add Inputs" at bounding box center [315, 173] width 90 height 21
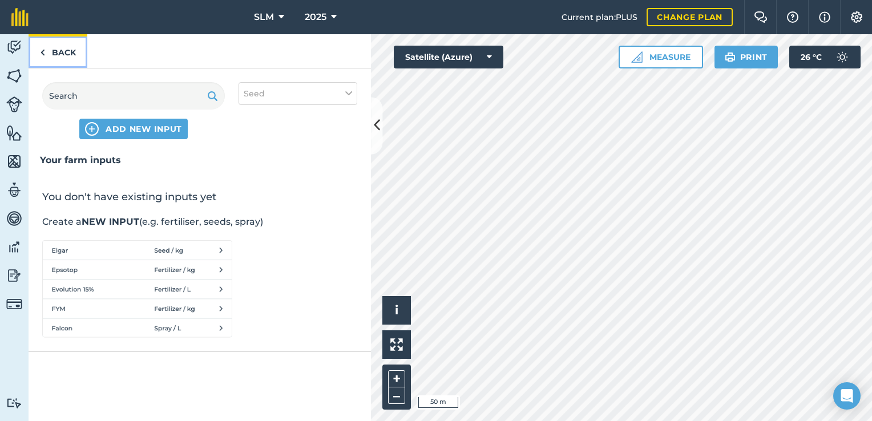
click at [50, 50] on link "Back" at bounding box center [58, 51] width 59 height 34
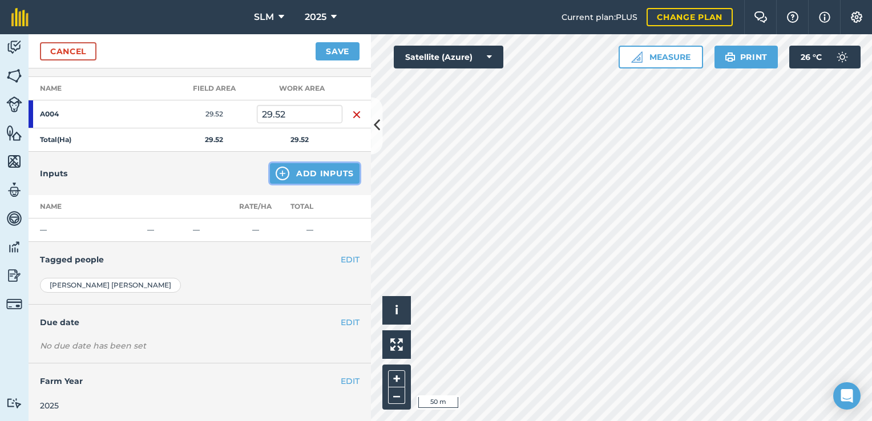
click at [276, 168] on img at bounding box center [283, 174] width 14 height 14
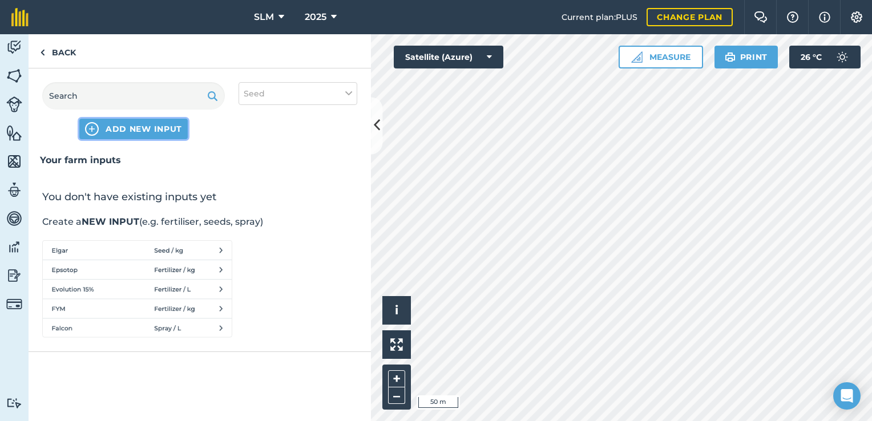
click at [114, 128] on span "ADD NEW INPUT" at bounding box center [144, 128] width 76 height 11
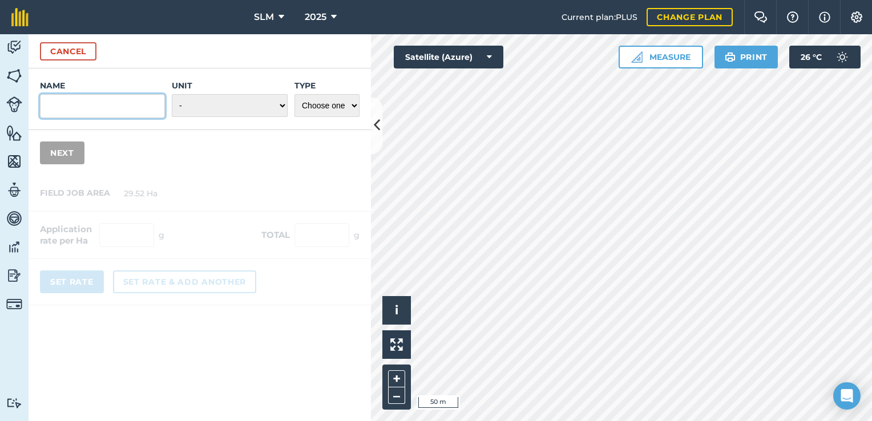
click at [143, 108] on input "Name" at bounding box center [102, 106] width 125 height 24
click at [220, 104] on select "- Grams/g Kilograms/kg Metric tonnes/t Millilitres/ml Litres/L Ounces/oz Pounds…" at bounding box center [230, 105] width 116 height 23
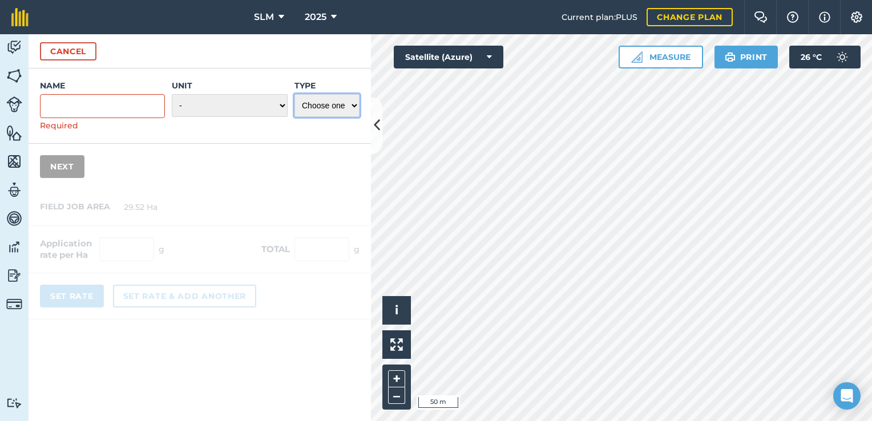
click at [346, 102] on select "Choose one Fertilizer Seed Spray Fuel Other" at bounding box center [326, 105] width 65 height 23
click at [278, 102] on select "- Grams/g Kilograms/kg Metric tonnes/t Millilitres/ml Litres/L Ounces/oz Pounds…" at bounding box center [230, 105] width 116 height 23
click at [135, 174] on div "Name Required Unit - Grams/g Kilograms/kg Metric tonnes/t Millilitres/ml Litres…" at bounding box center [200, 128] width 342 height 121
click at [78, 55] on button "Cancel" at bounding box center [68, 51] width 56 height 18
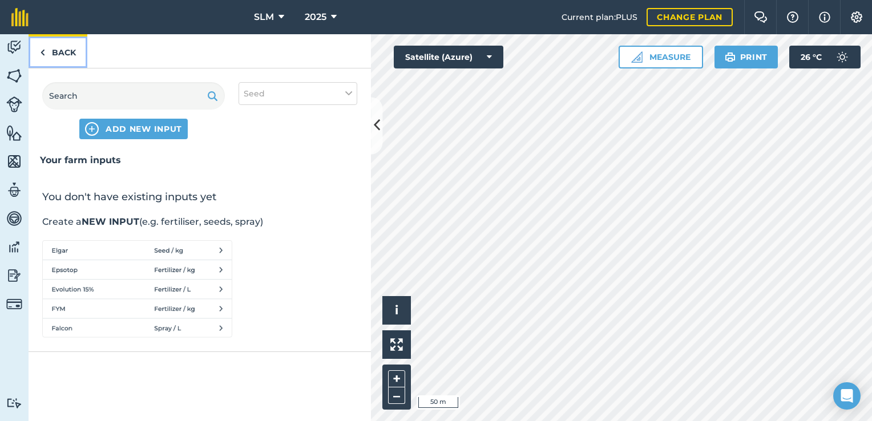
click at [59, 56] on link "Back" at bounding box center [58, 51] width 59 height 34
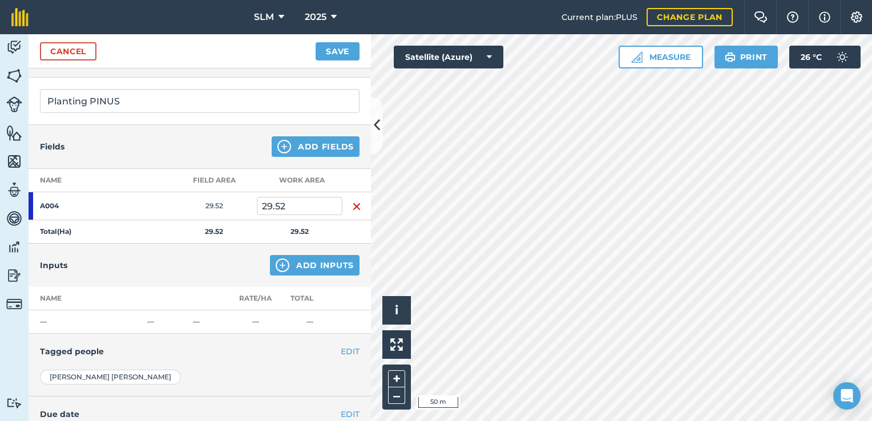
scroll to position [0, 0]
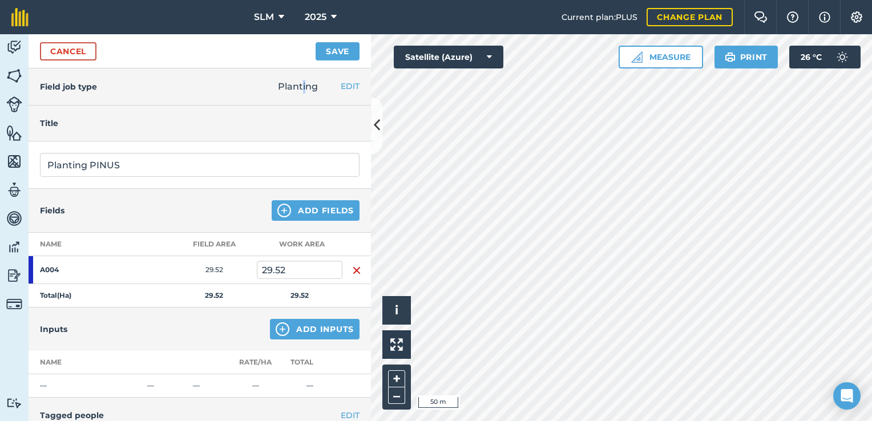
click at [295, 82] on span "Planting" at bounding box center [298, 86] width 40 height 11
drag, startPoint x: 295, startPoint y: 82, endPoint x: 308, endPoint y: 102, distance: 23.1
click at [308, 102] on div "Planting EDIT Fertilizing Harvesting Silage/hay making Planting Spraying Tillin…" at bounding box center [319, 86] width 104 height 37
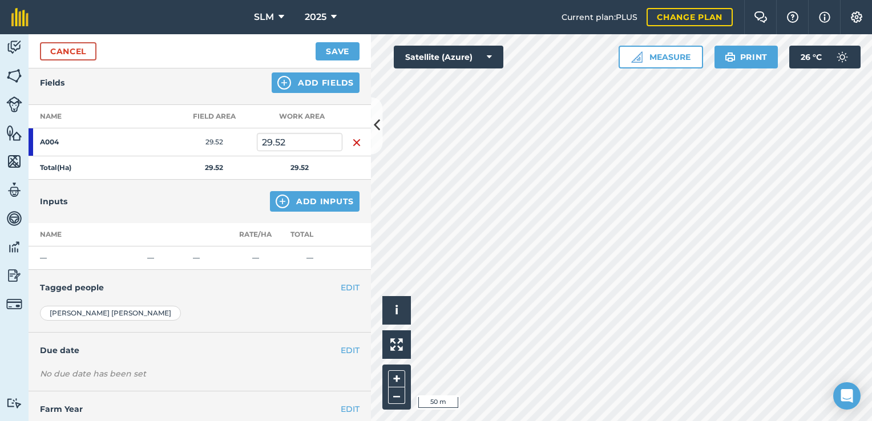
scroll to position [156, 0]
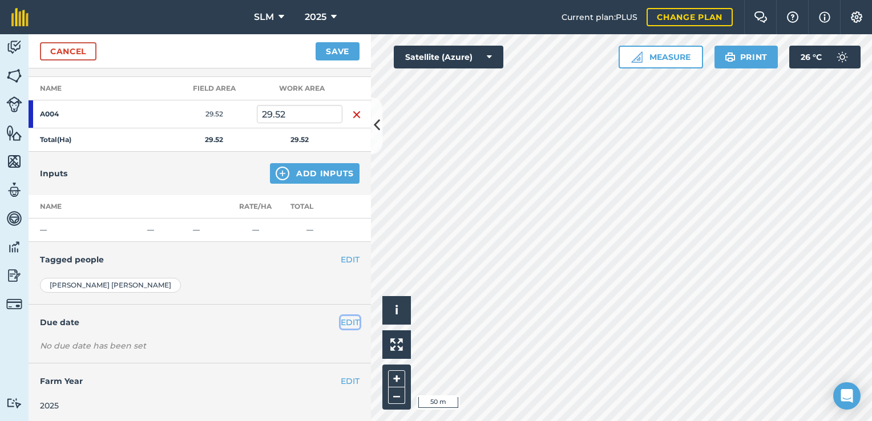
click at [341, 320] on button "EDIT" at bounding box center [350, 322] width 19 height 13
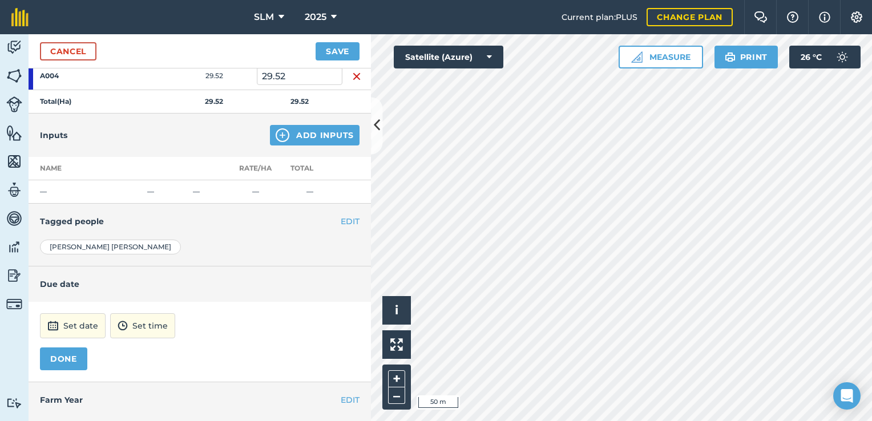
scroll to position [212, 0]
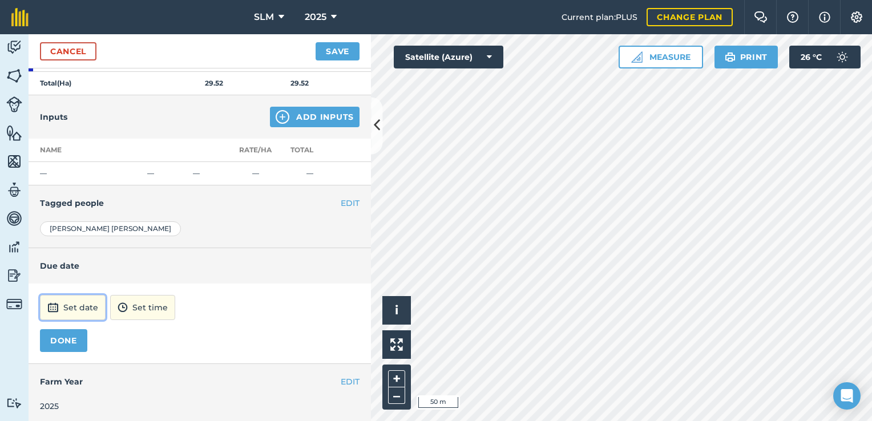
click at [87, 304] on button "Set date" at bounding box center [73, 307] width 66 height 25
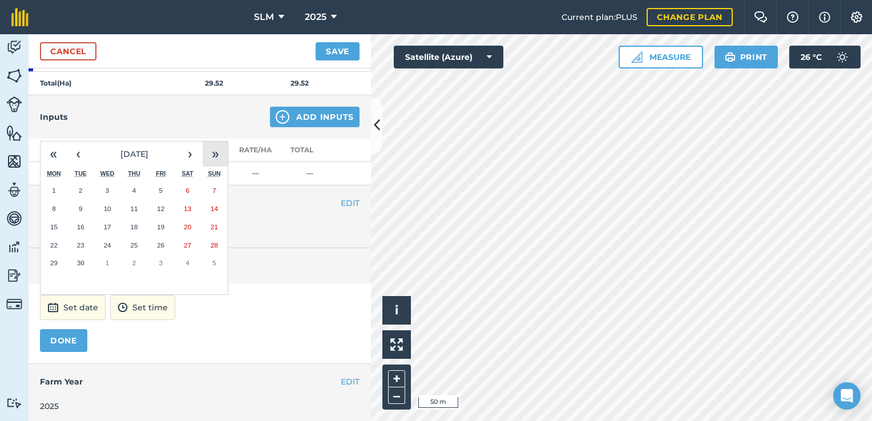
click at [214, 155] on button "»" at bounding box center [215, 154] width 25 height 25
click at [53, 151] on button "«" at bounding box center [53, 154] width 25 height 25
click at [189, 154] on button "›" at bounding box center [189, 154] width 25 height 25
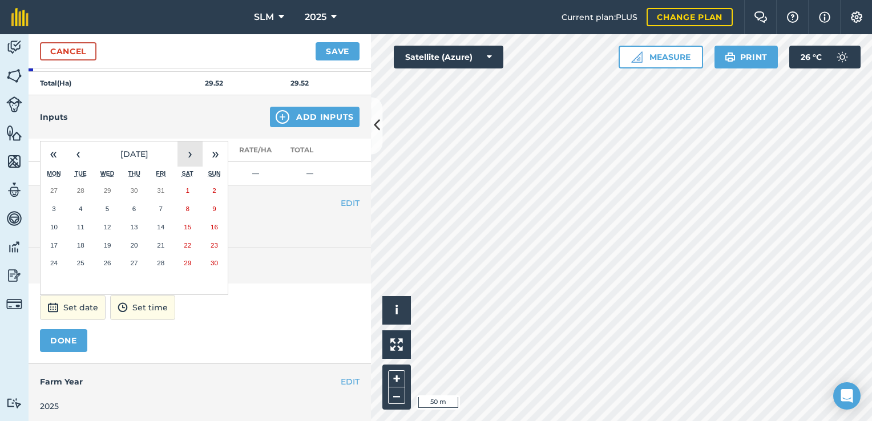
click at [189, 154] on button "›" at bounding box center [189, 154] width 25 height 25
click at [87, 154] on button "‹" at bounding box center [78, 154] width 25 height 25
click at [76, 207] on button "6" at bounding box center [80, 209] width 27 height 18
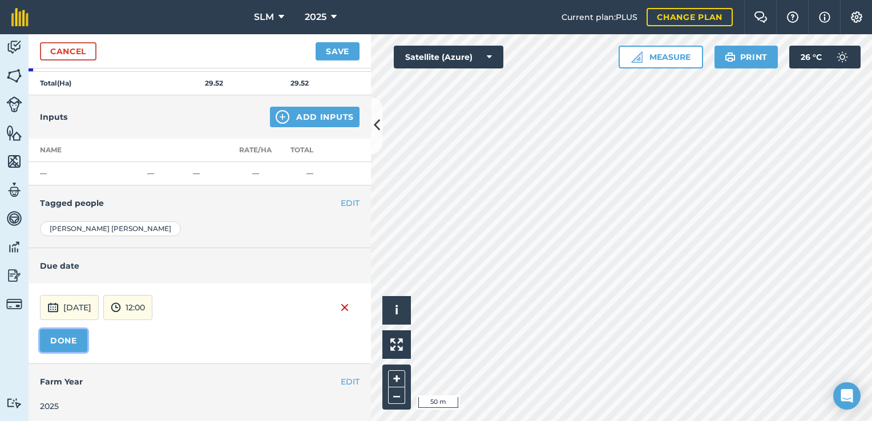
click at [62, 337] on button "DONE" at bounding box center [63, 340] width 47 height 23
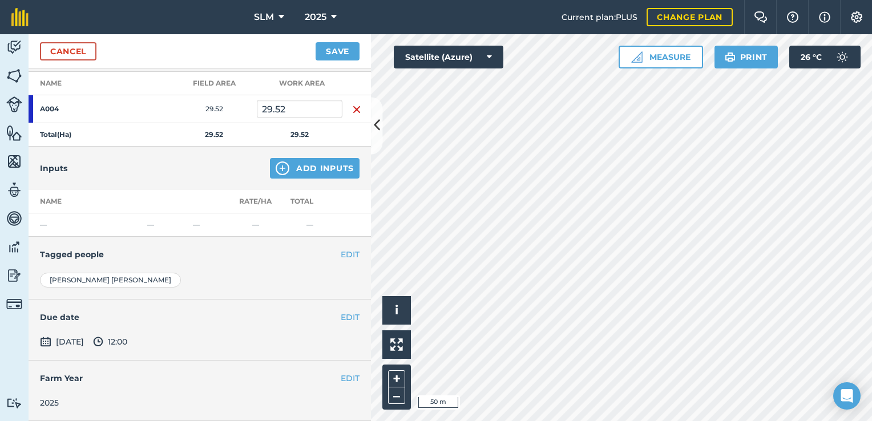
scroll to position [158, 0]
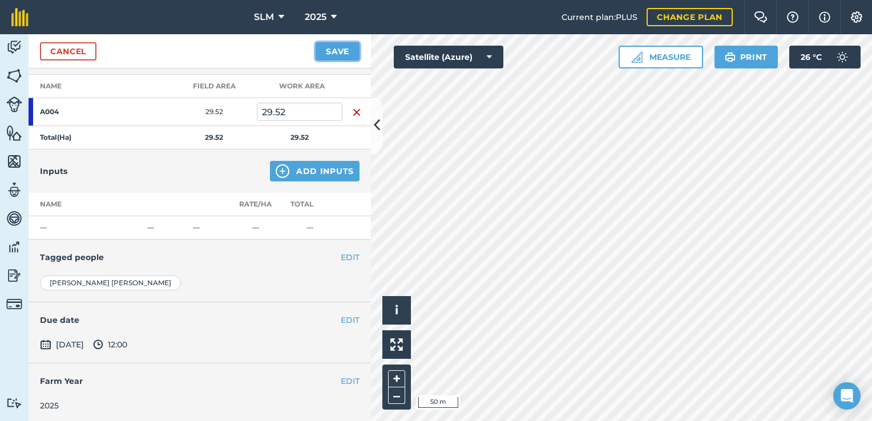
click at [322, 46] on button "Save" at bounding box center [338, 51] width 44 height 18
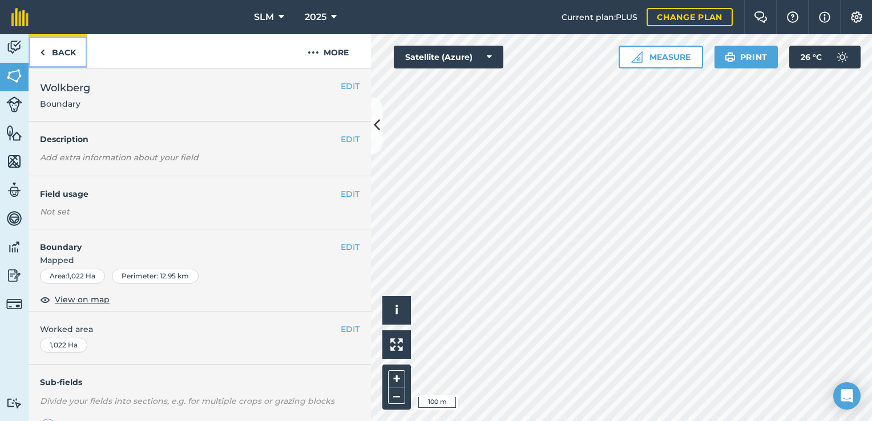
click at [51, 53] on link "Back" at bounding box center [58, 51] width 59 height 34
click at [59, 54] on link "Back" at bounding box center [58, 51] width 59 height 34
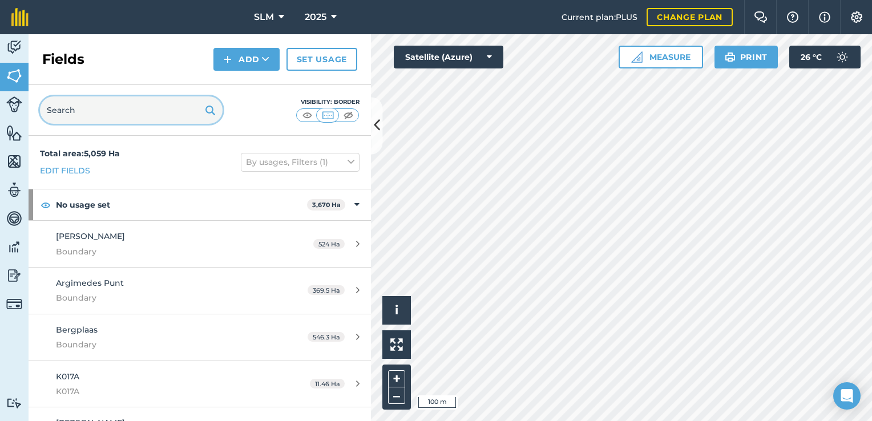
click at [75, 111] on input "text" at bounding box center [131, 109] width 183 height 27
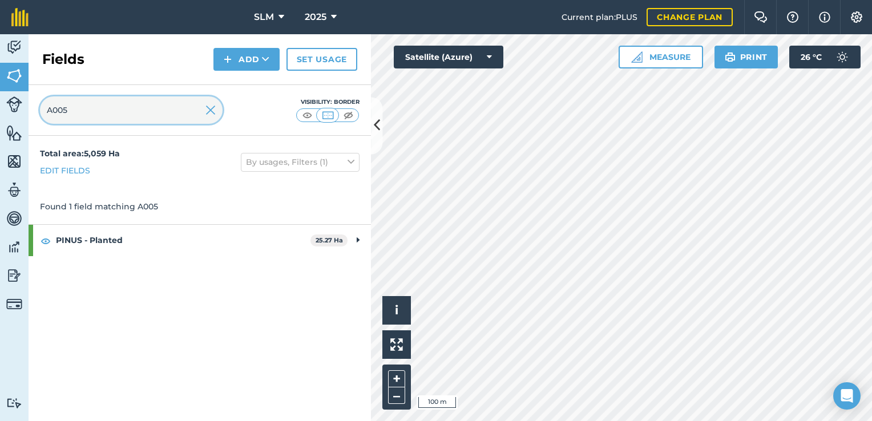
type input "A005"
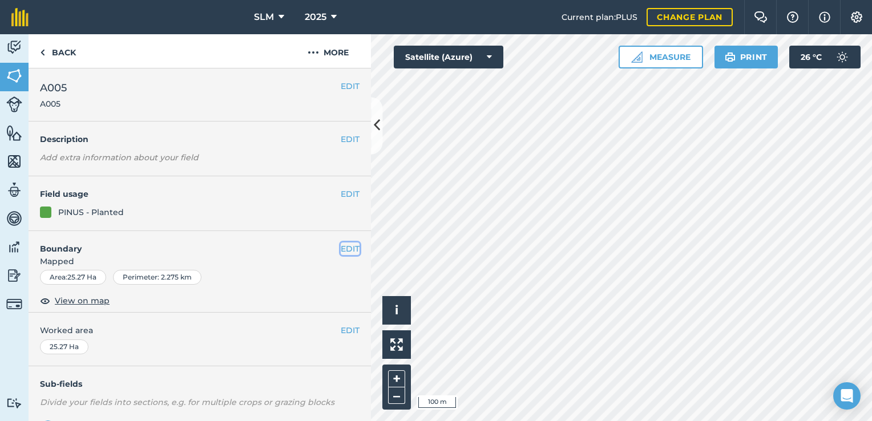
click at [341, 252] on button "EDIT" at bounding box center [350, 249] width 19 height 13
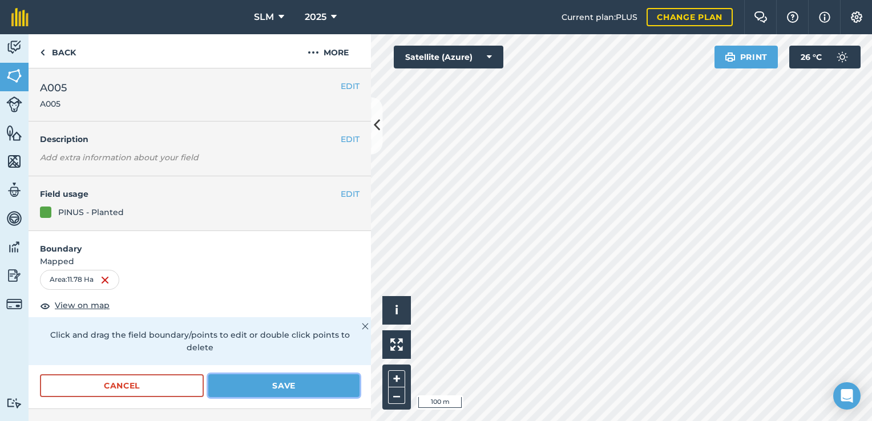
click at [288, 380] on button "Save" at bounding box center [283, 385] width 151 height 23
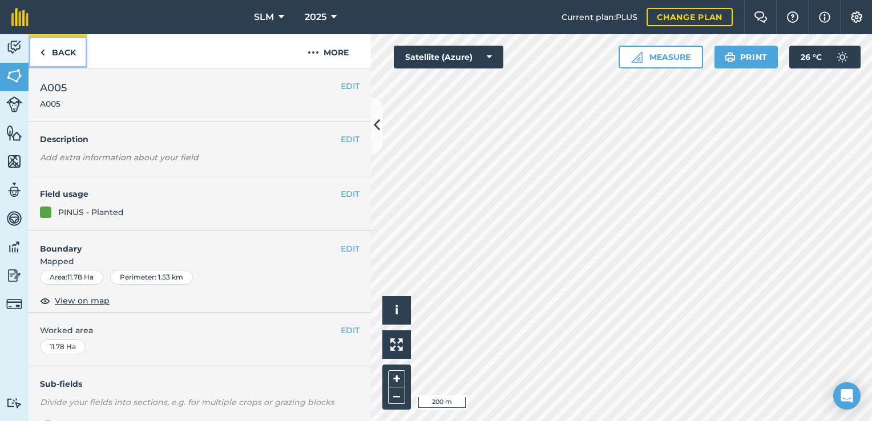
click at [45, 58] on img at bounding box center [42, 53] width 5 height 14
click at [44, 55] on img at bounding box center [42, 53] width 5 height 14
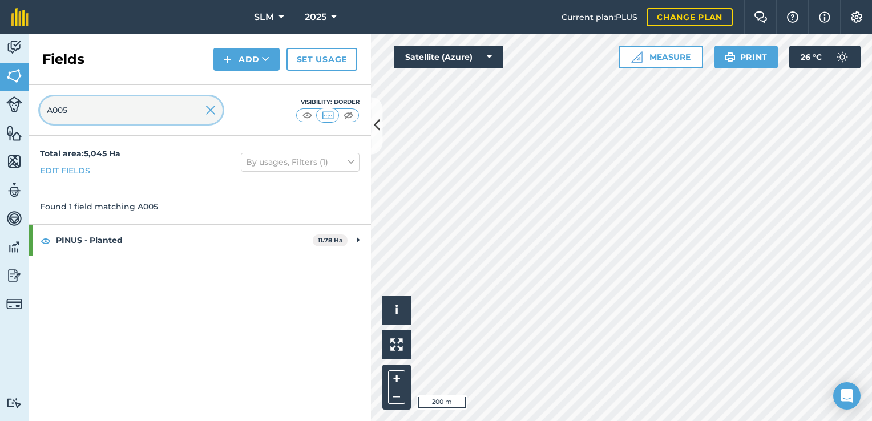
click at [68, 114] on input "A005" at bounding box center [131, 109] width 183 height 27
type input "A004"
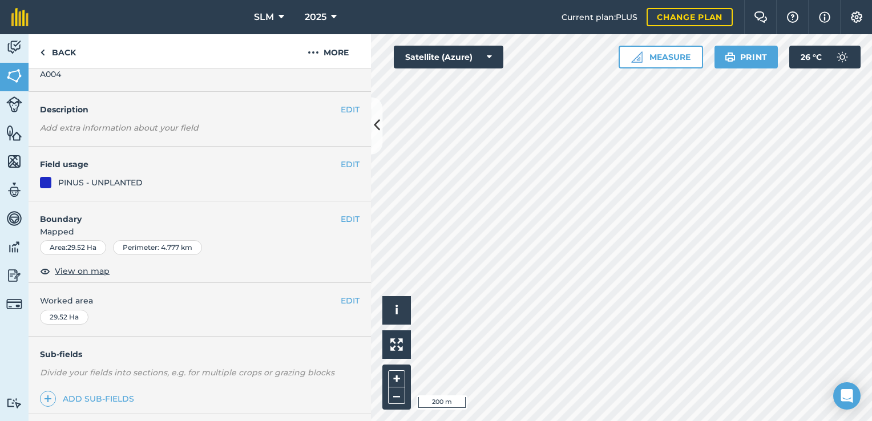
scroll to position [57, 0]
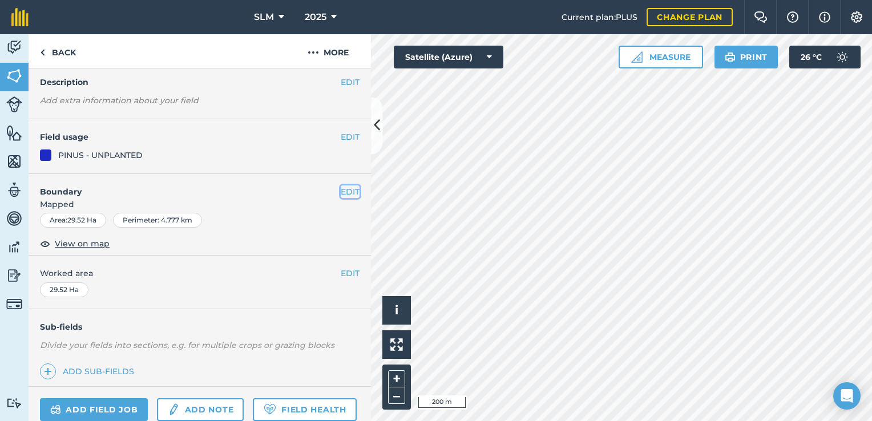
click at [348, 191] on button "EDIT" at bounding box center [350, 191] width 19 height 13
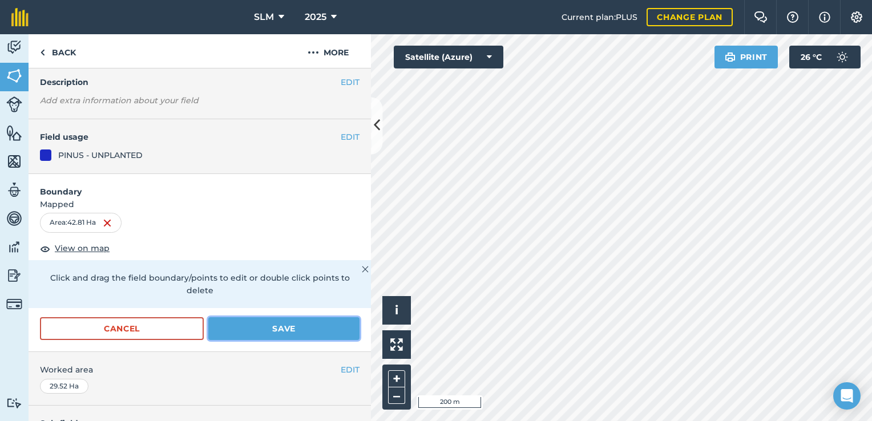
click at [272, 325] on button "Save" at bounding box center [283, 328] width 151 height 23
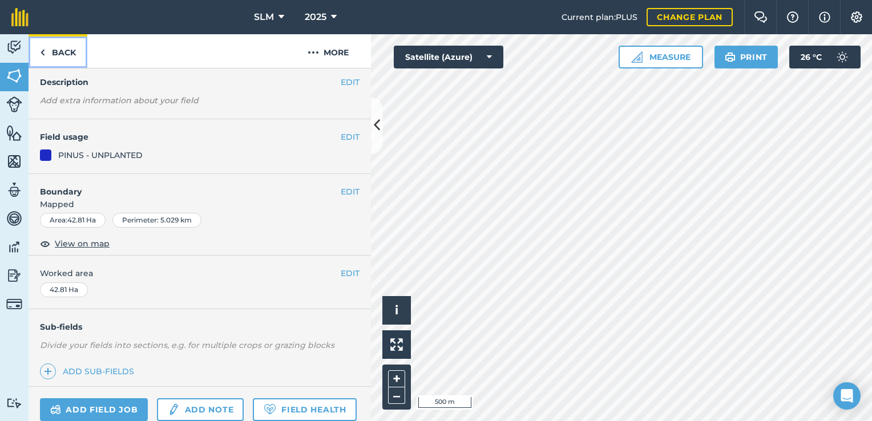
click at [50, 54] on link "Back" at bounding box center [58, 51] width 59 height 34
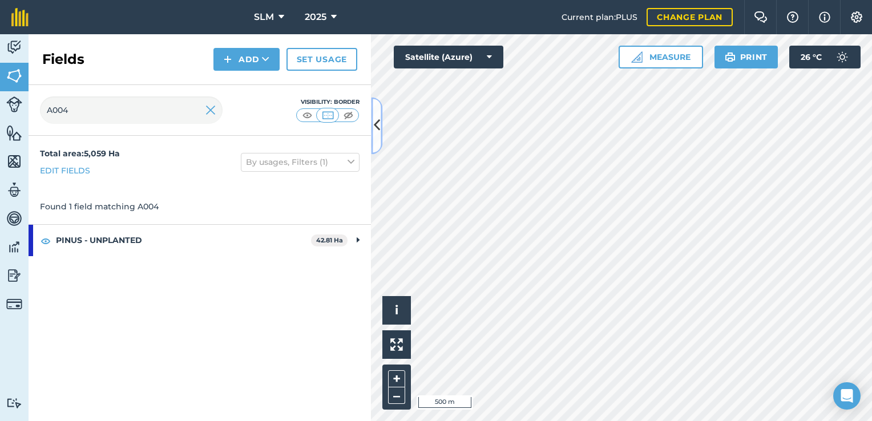
click at [379, 124] on icon at bounding box center [377, 126] width 6 height 20
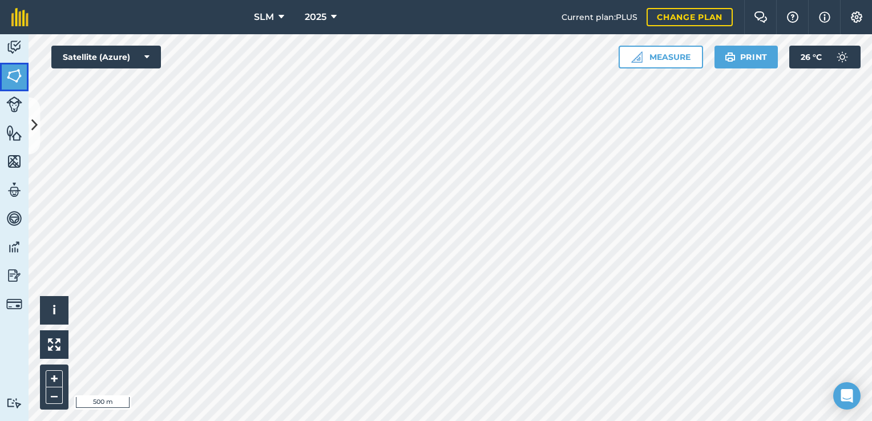
click at [15, 78] on img at bounding box center [14, 75] width 16 height 17
click at [36, 127] on icon at bounding box center [34, 126] width 6 height 20
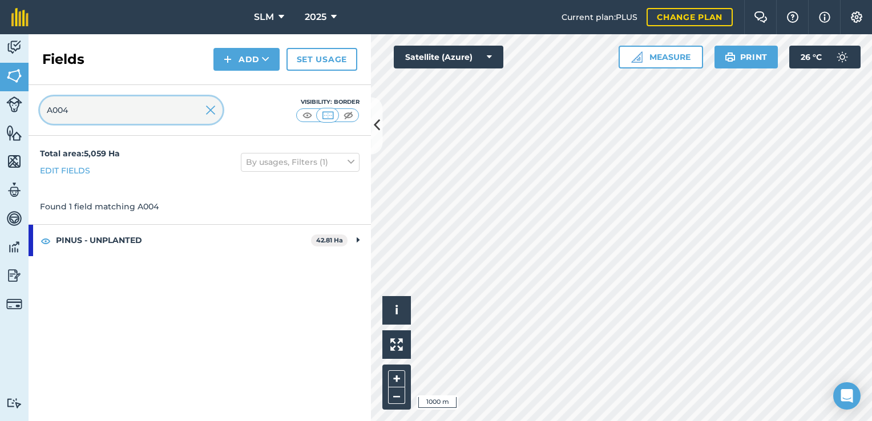
click at [92, 116] on input "A004" at bounding box center [131, 109] width 183 height 27
type input "A"
type input "K015"
click at [210, 115] on img at bounding box center [210, 110] width 10 height 14
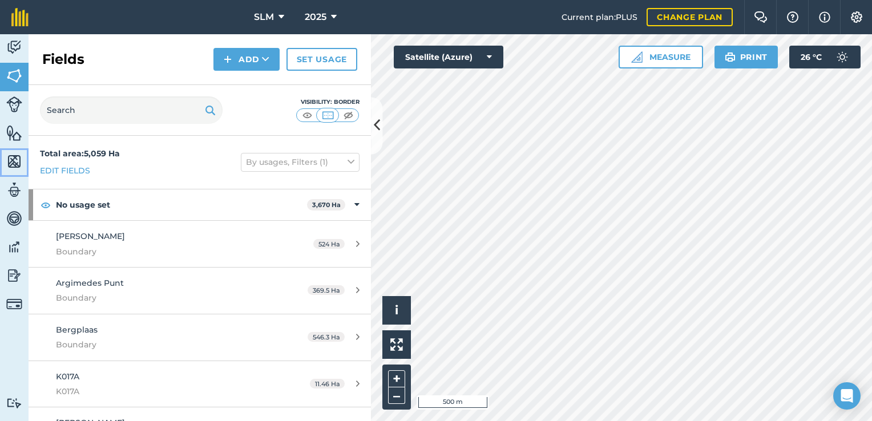
click at [15, 161] on img at bounding box center [14, 161] width 16 height 17
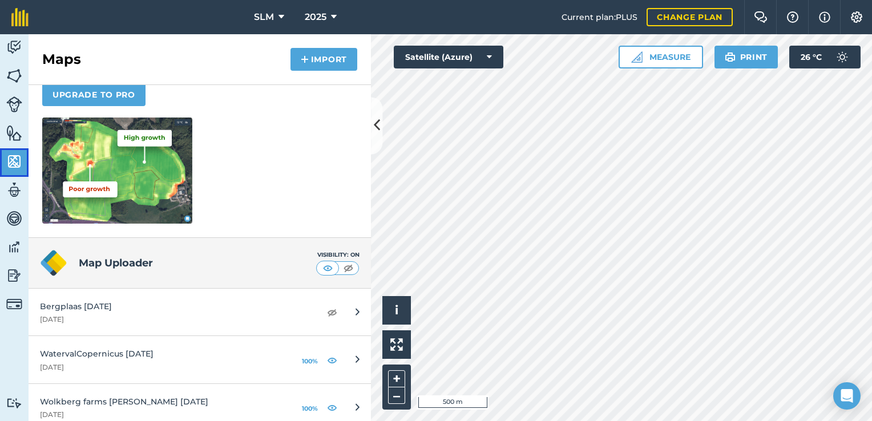
scroll to position [153, 0]
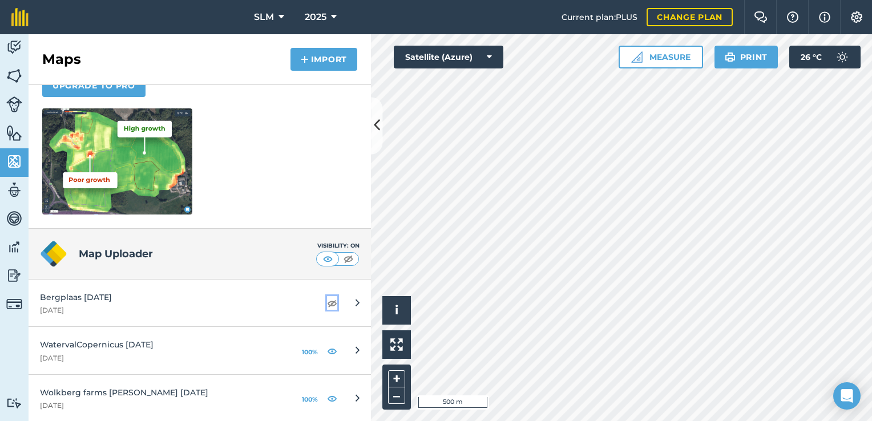
click at [327, 303] on img at bounding box center [332, 303] width 10 height 14
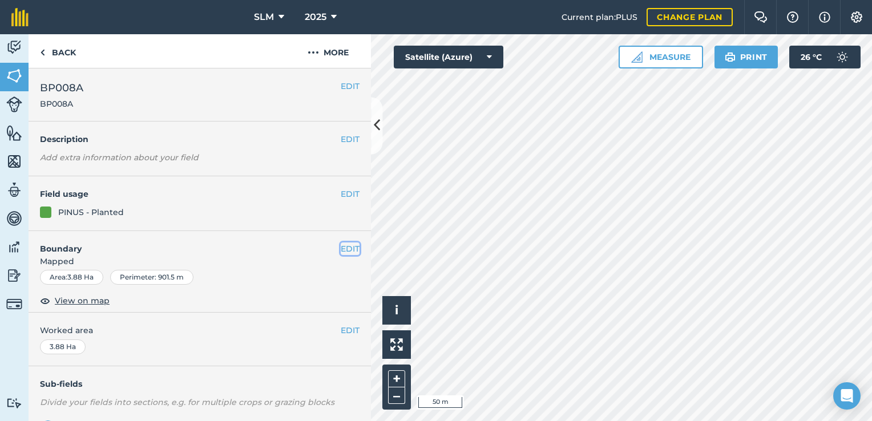
click at [341, 245] on button "EDIT" at bounding box center [350, 249] width 19 height 13
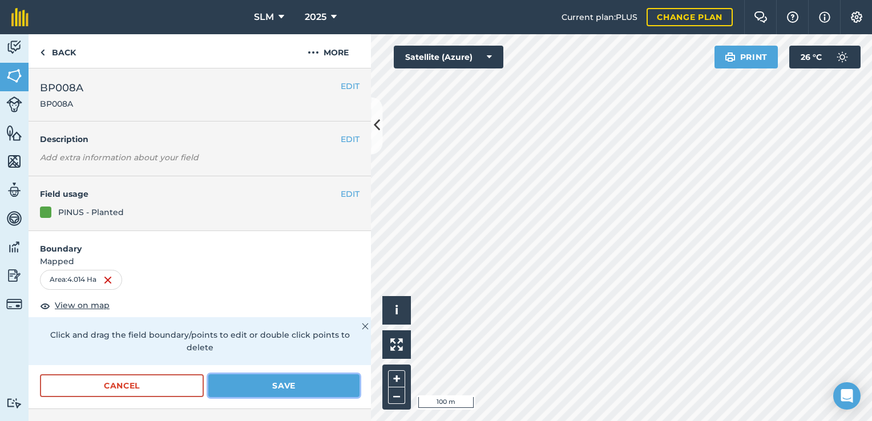
click at [321, 385] on button "Save" at bounding box center [283, 385] width 151 height 23
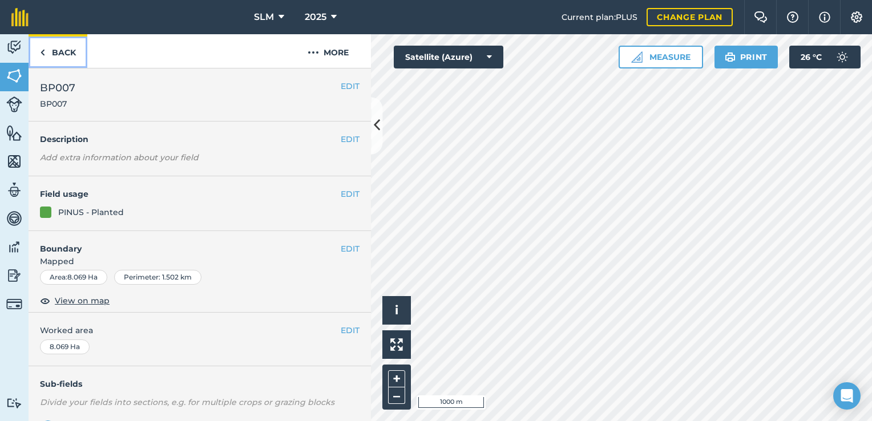
click at [62, 51] on link "Back" at bounding box center [58, 51] width 59 height 34
click at [46, 51] on link "Back" at bounding box center [58, 51] width 59 height 34
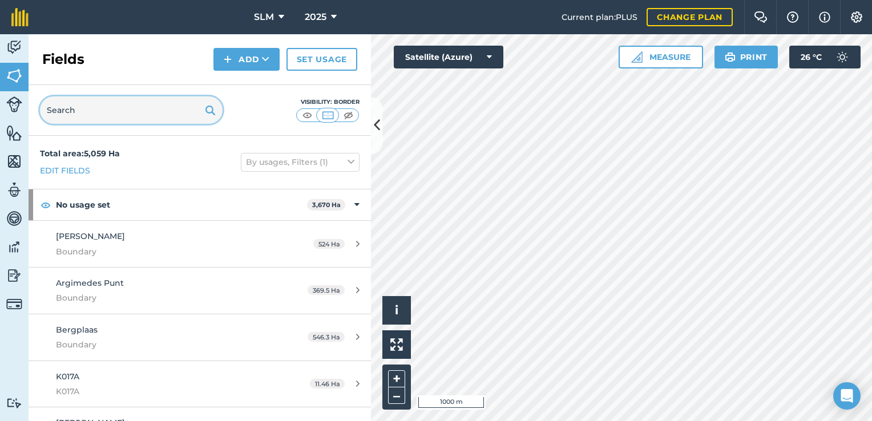
click at [82, 113] on input "text" at bounding box center [131, 109] width 183 height 27
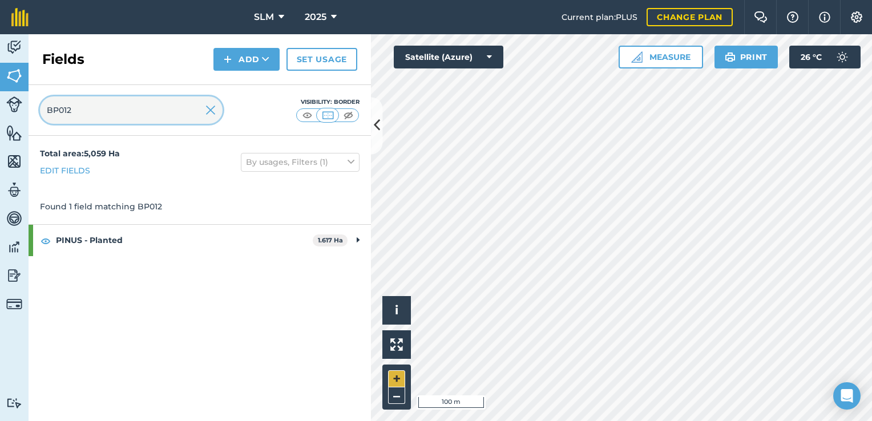
type input "BP012"
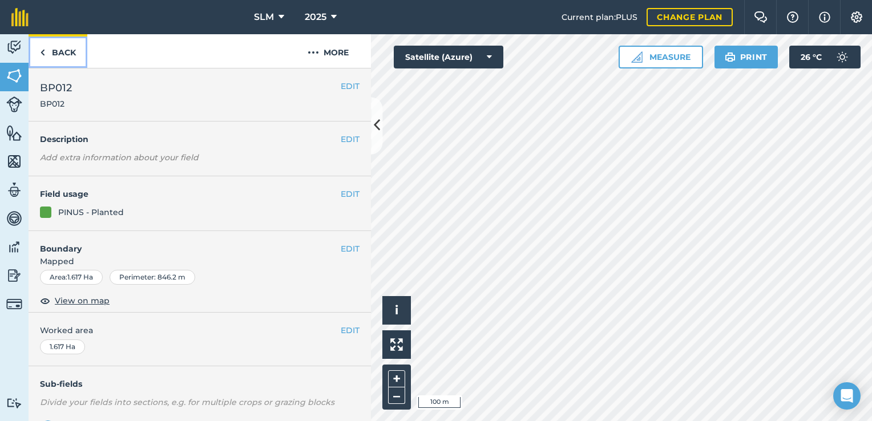
click at [50, 56] on link "Back" at bounding box center [58, 51] width 59 height 34
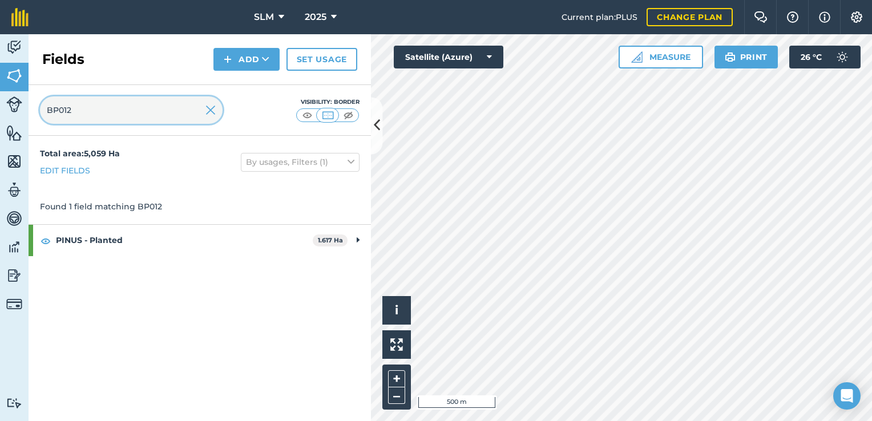
drag, startPoint x: 87, startPoint y: 108, endPoint x: 41, endPoint y: 106, distance: 46.3
click at [40, 107] on div "BP012" at bounding box center [131, 109] width 183 height 27
click at [81, 114] on input "A001" at bounding box center [131, 109] width 183 height 27
type input "A003"
drag, startPoint x: 107, startPoint y: 118, endPoint x: -2, endPoint y: 103, distance: 109.9
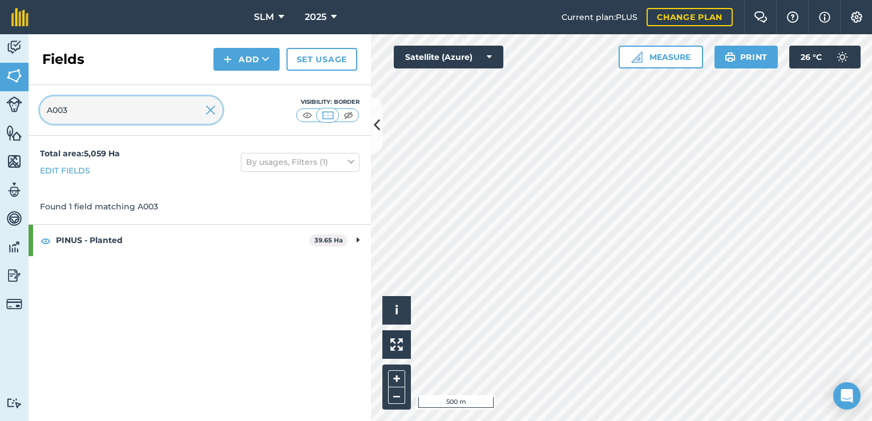
click at [0, 103] on html "SLM 2025 Current plan : PLUS Change plan Farm Chat Help Info Settings SLM - 202…" at bounding box center [436, 210] width 872 height 421
type input "BP009"
